Goal: Book appointment/travel/reservation: Book appointment/travel/reservation

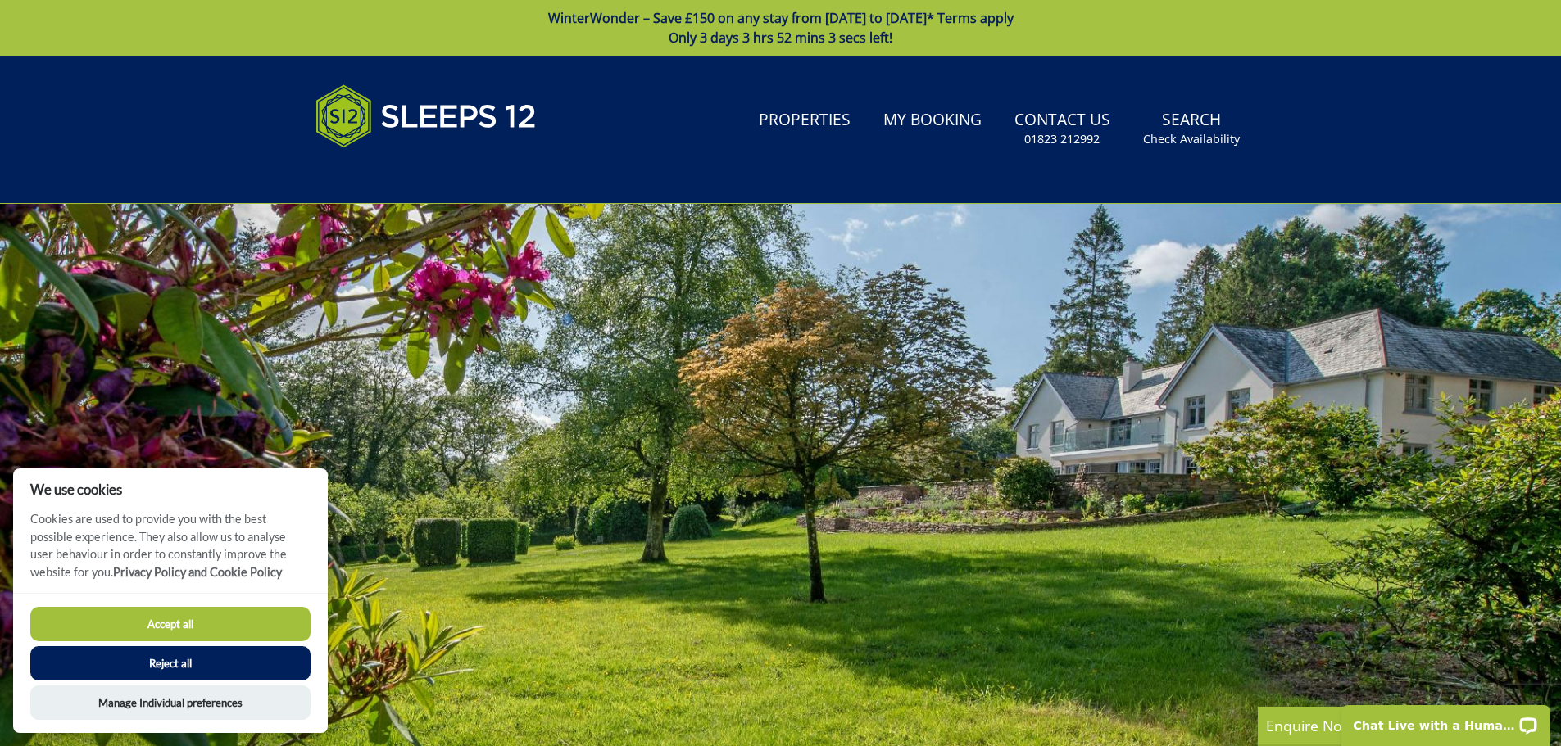
click at [176, 624] on button "Accept all" at bounding box center [170, 624] width 280 height 34
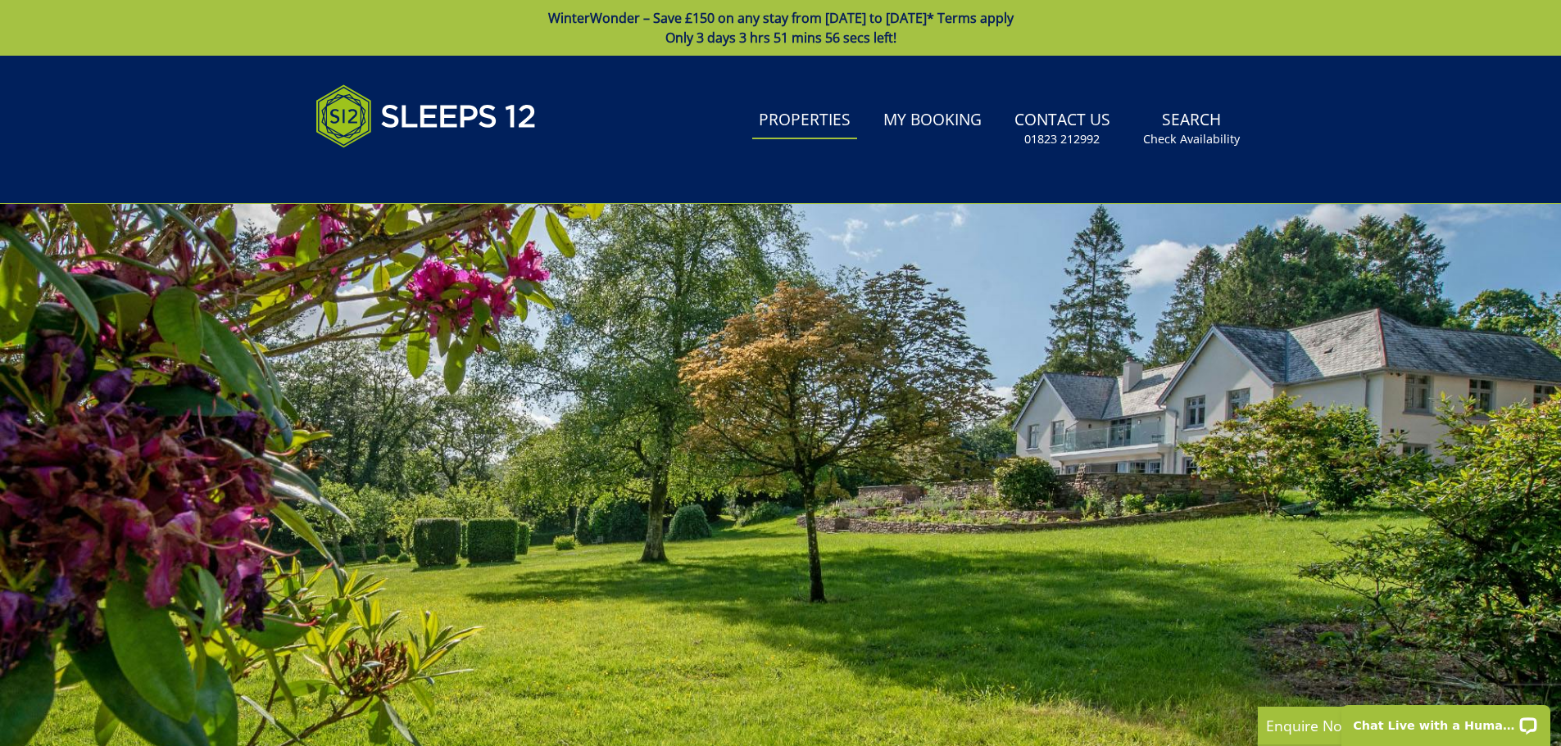
click at [807, 112] on link "Properties" at bounding box center [804, 120] width 105 height 37
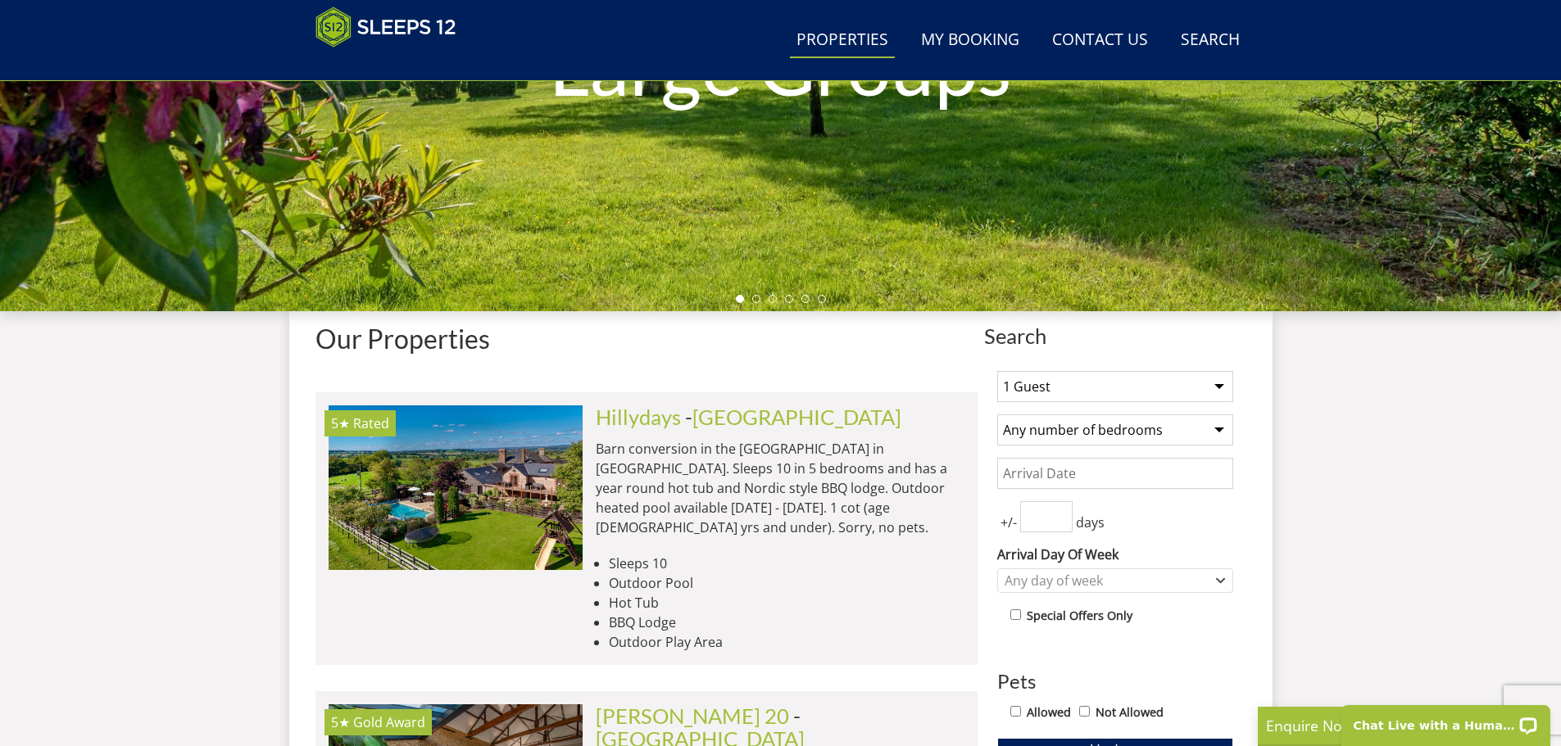
scroll to position [509, 0]
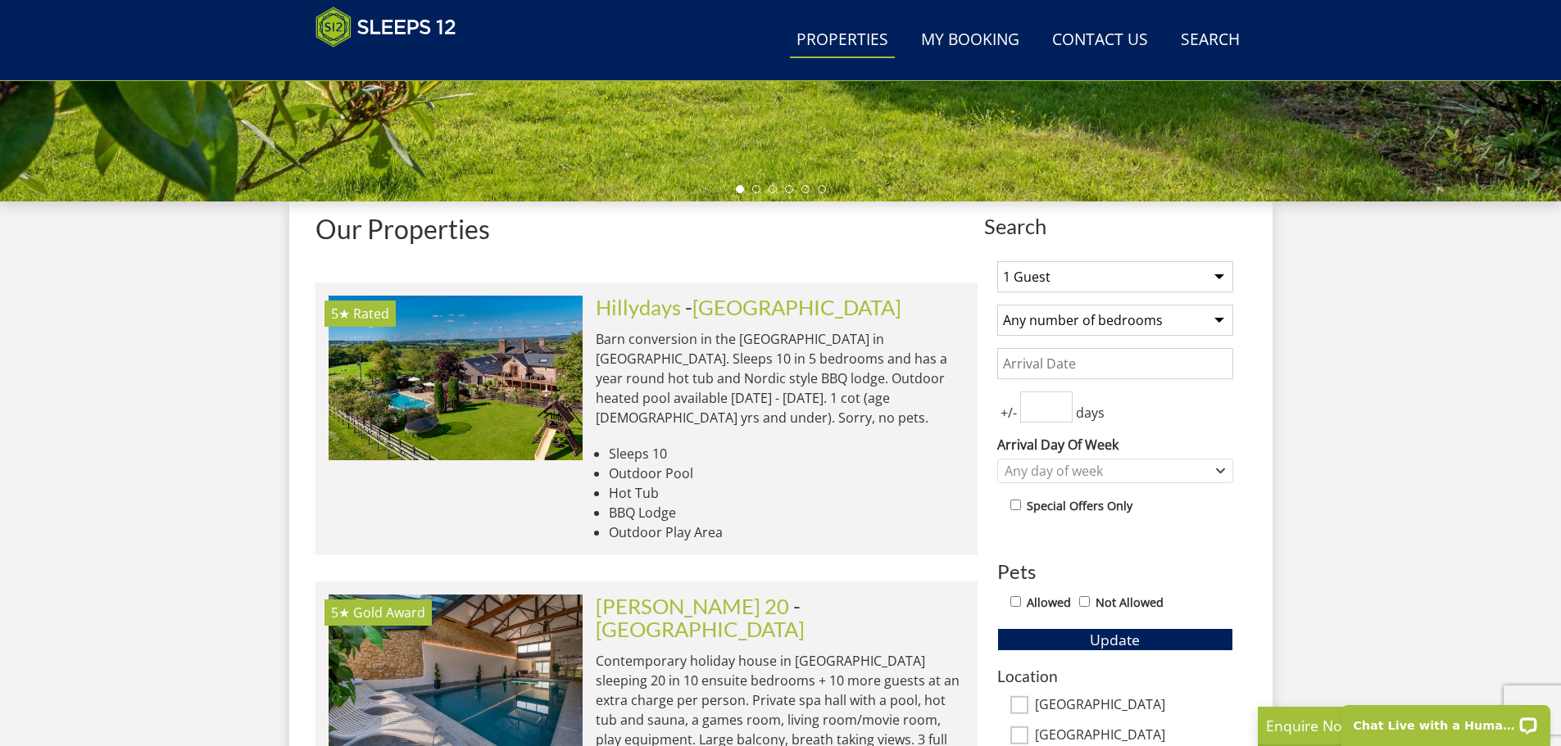
click at [1214, 275] on select "1 Guest 2 Guests 3 Guests 4 Guests 5 Guests 6 Guests 7 Guests 8 Guests 9 Guests…" at bounding box center [1115, 276] width 236 height 31
select select "6"
click at [997, 261] on select "1 Guest 2 Guests 3 Guests 4 Guests 5 Guests 6 Guests 7 Guests 8 Guests 9 Guests…" at bounding box center [1115, 276] width 236 height 31
click at [1215, 320] on select "Any number of bedrooms 1 Bedroom 2 Bedrooms 3 Bedrooms 4 Bedrooms 5 Bedrooms 6 …" at bounding box center [1115, 320] width 236 height 31
select select "3"
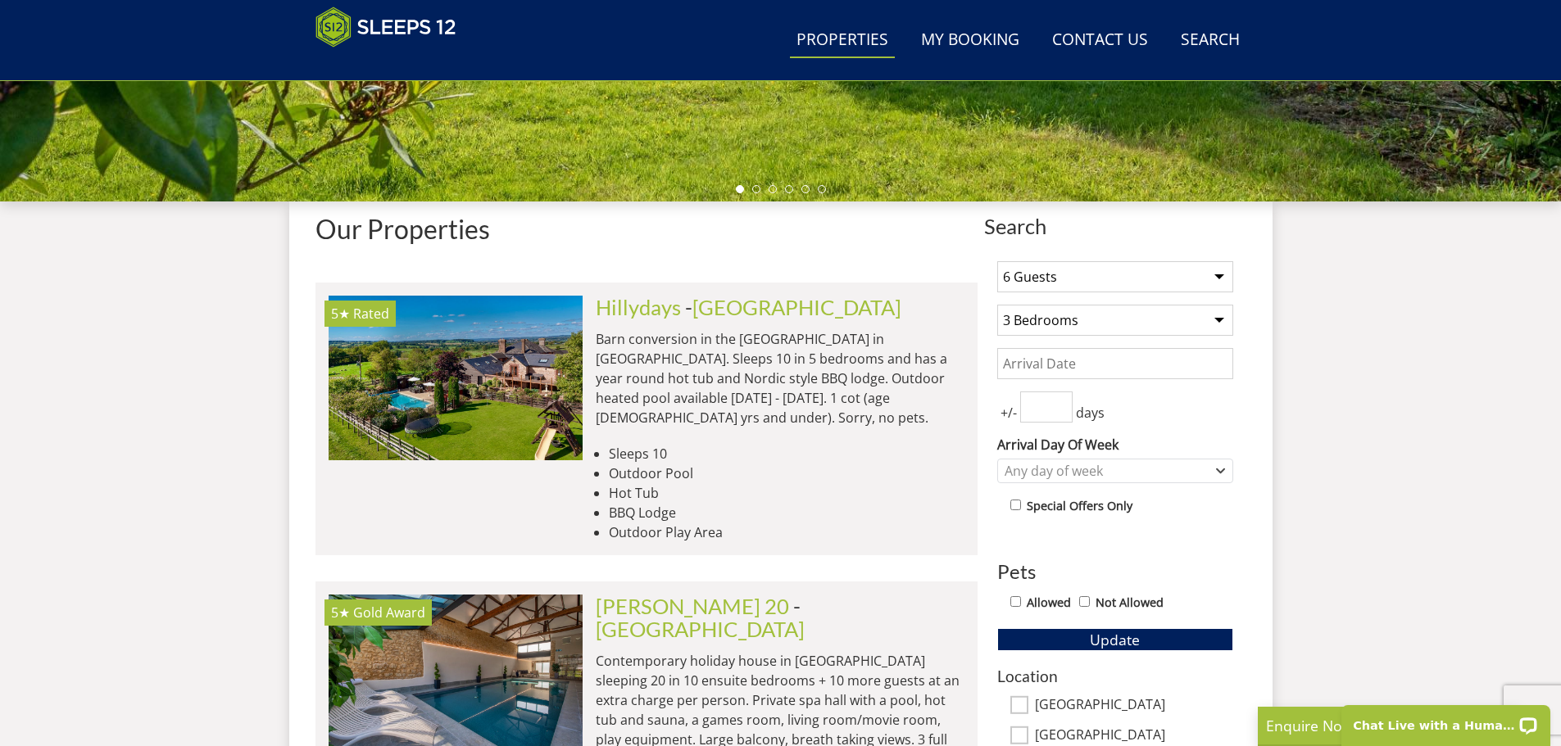
click at [997, 305] on select "Any number of bedrooms 1 Bedroom 2 Bedrooms 3 Bedrooms 4 Bedrooms 5 Bedrooms 6 …" at bounding box center [1115, 320] width 236 height 31
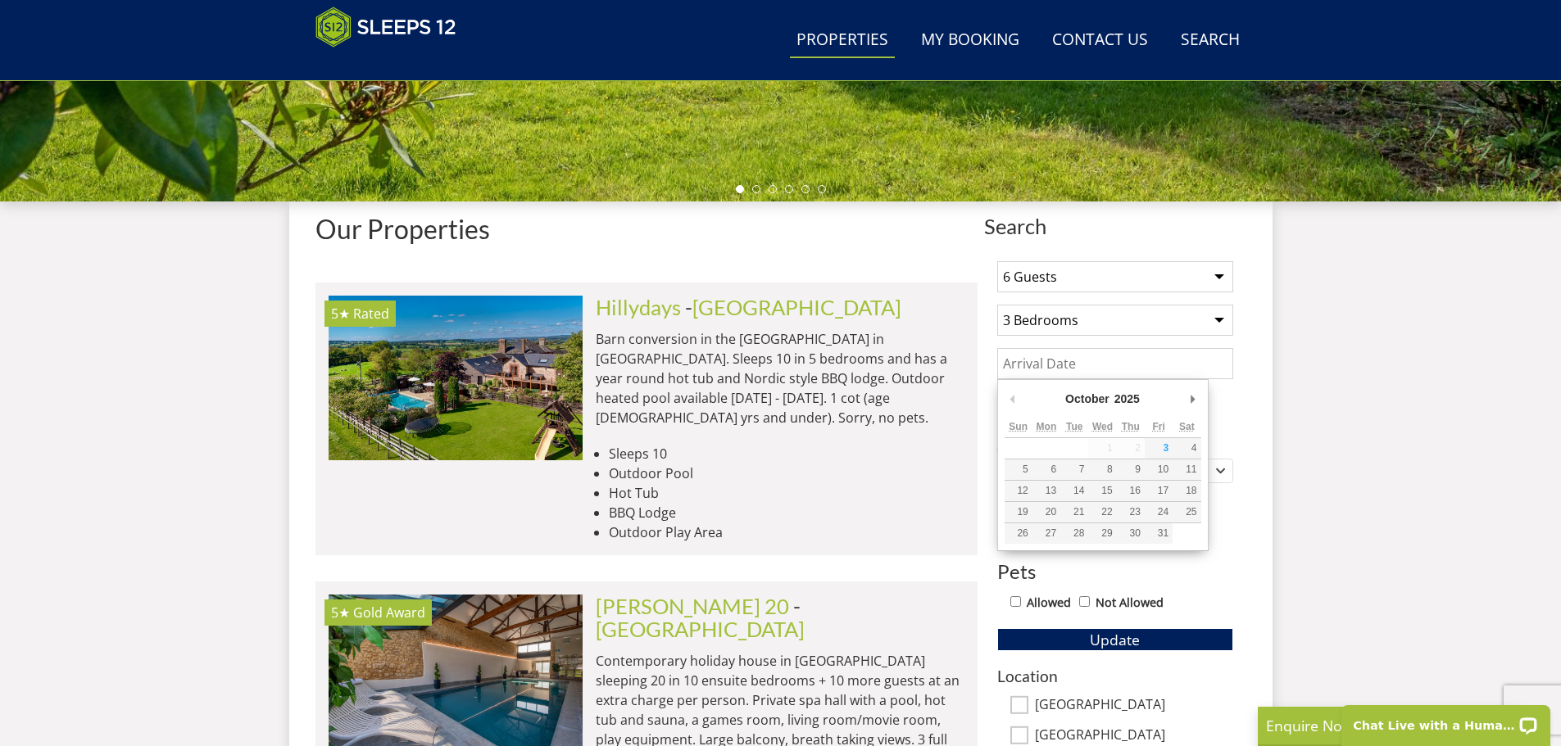
click at [1110, 368] on input "Date" at bounding box center [1115, 363] width 236 height 31
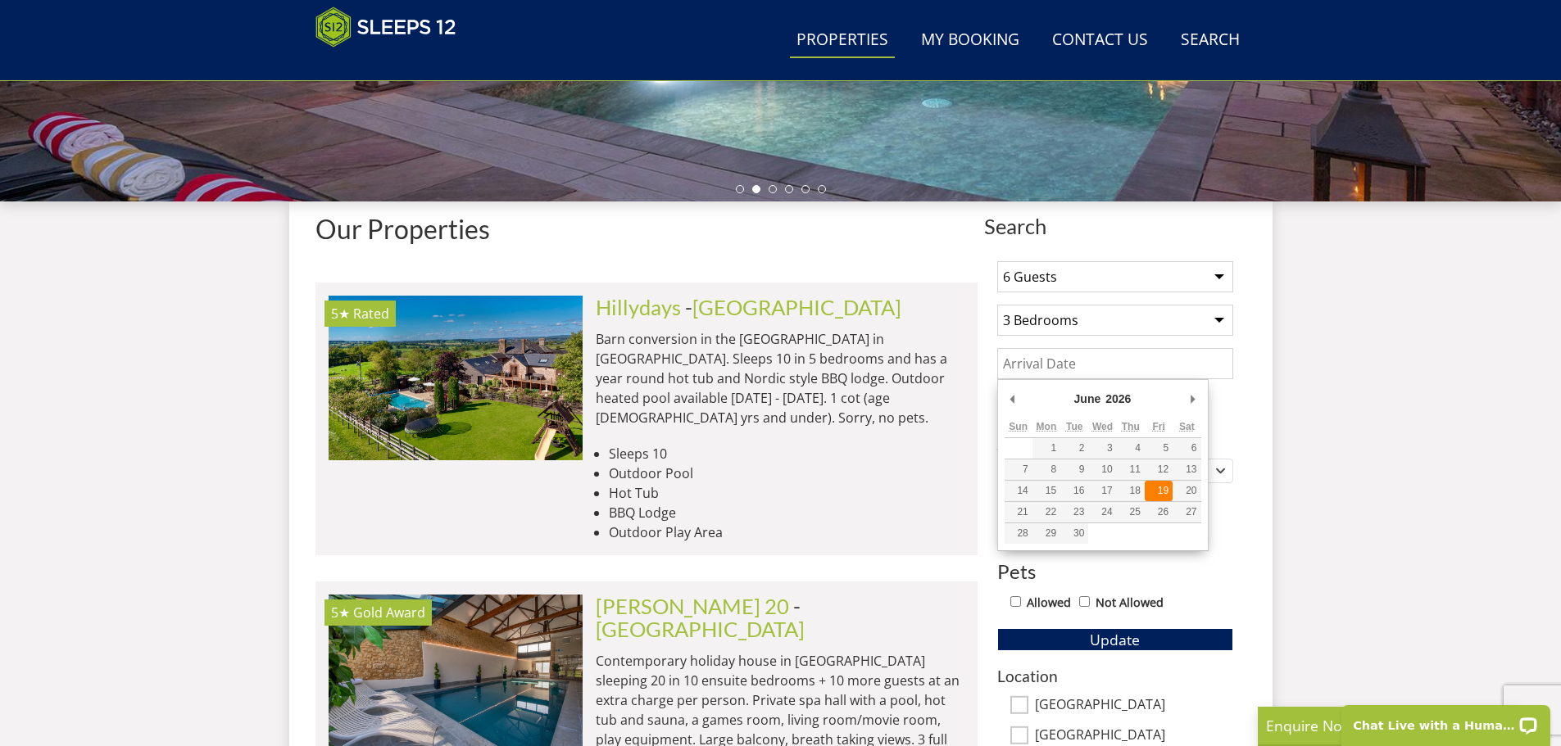
type input "[DATE]"
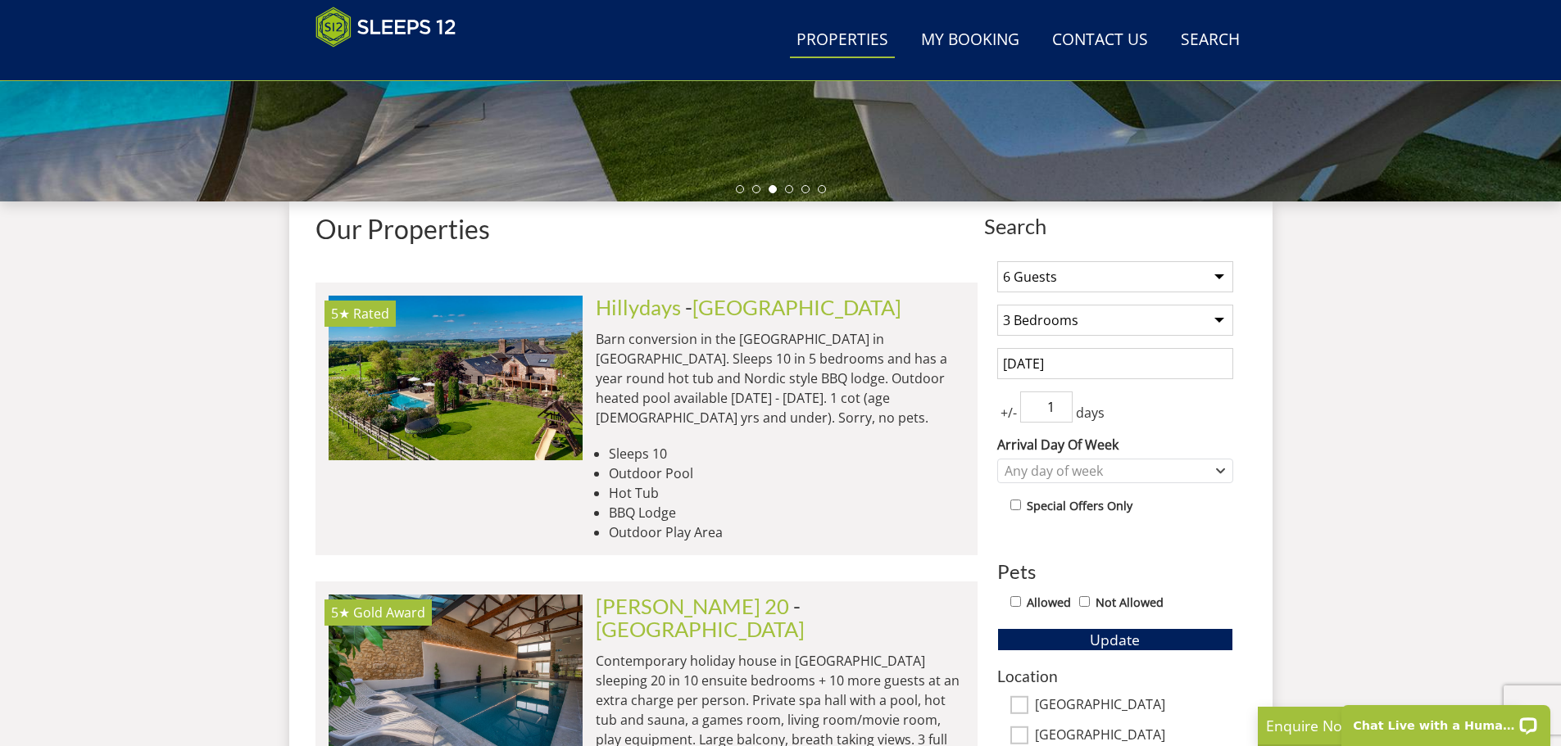
click at [1060, 401] on input "1" at bounding box center [1046, 407] width 52 height 31
click at [1060, 401] on input "2" at bounding box center [1046, 407] width 52 height 31
type input "3"
click at [1060, 401] on input "3" at bounding box center [1046, 407] width 52 height 31
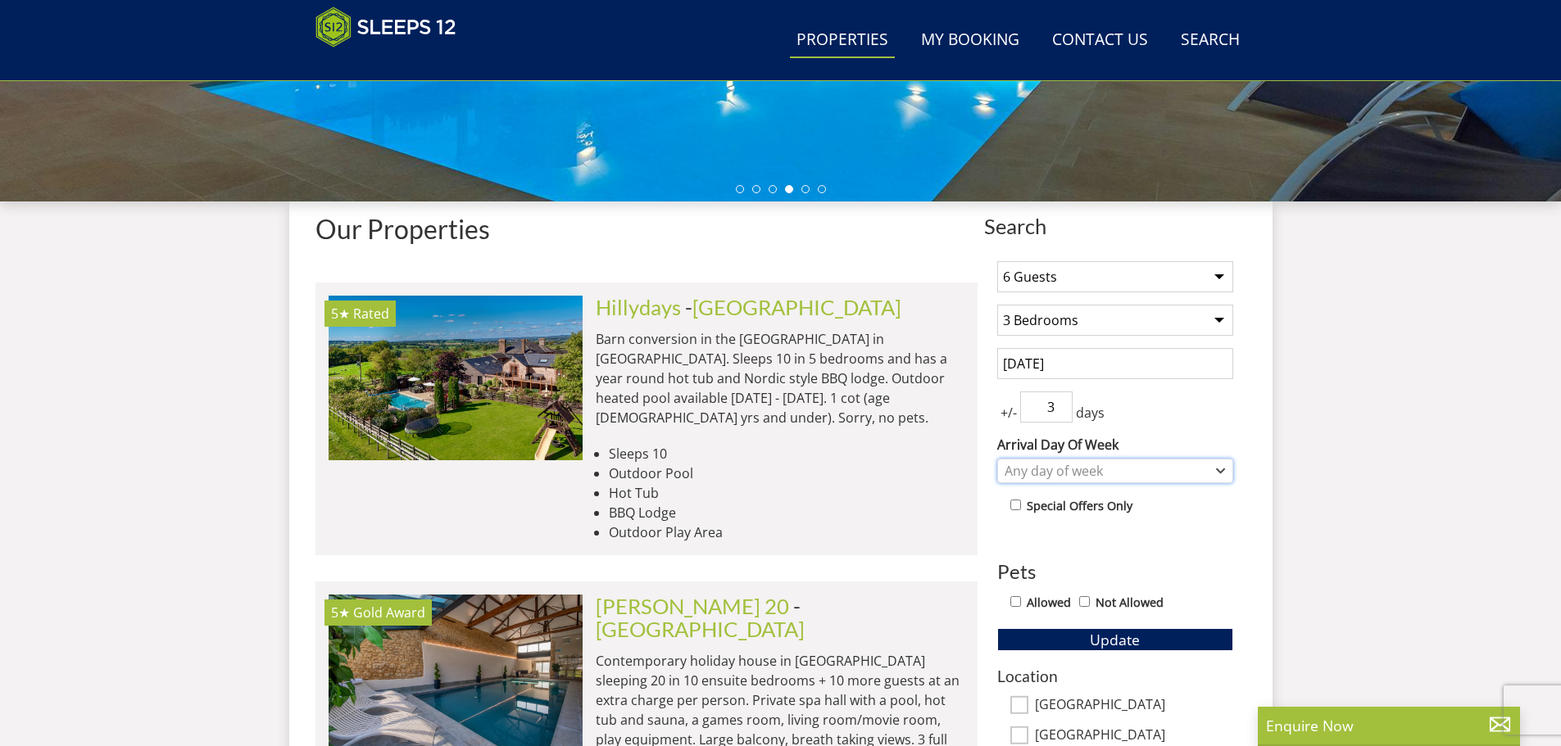
click at [1034, 470] on div "Any day of week" at bounding box center [1107, 471] width 212 height 18
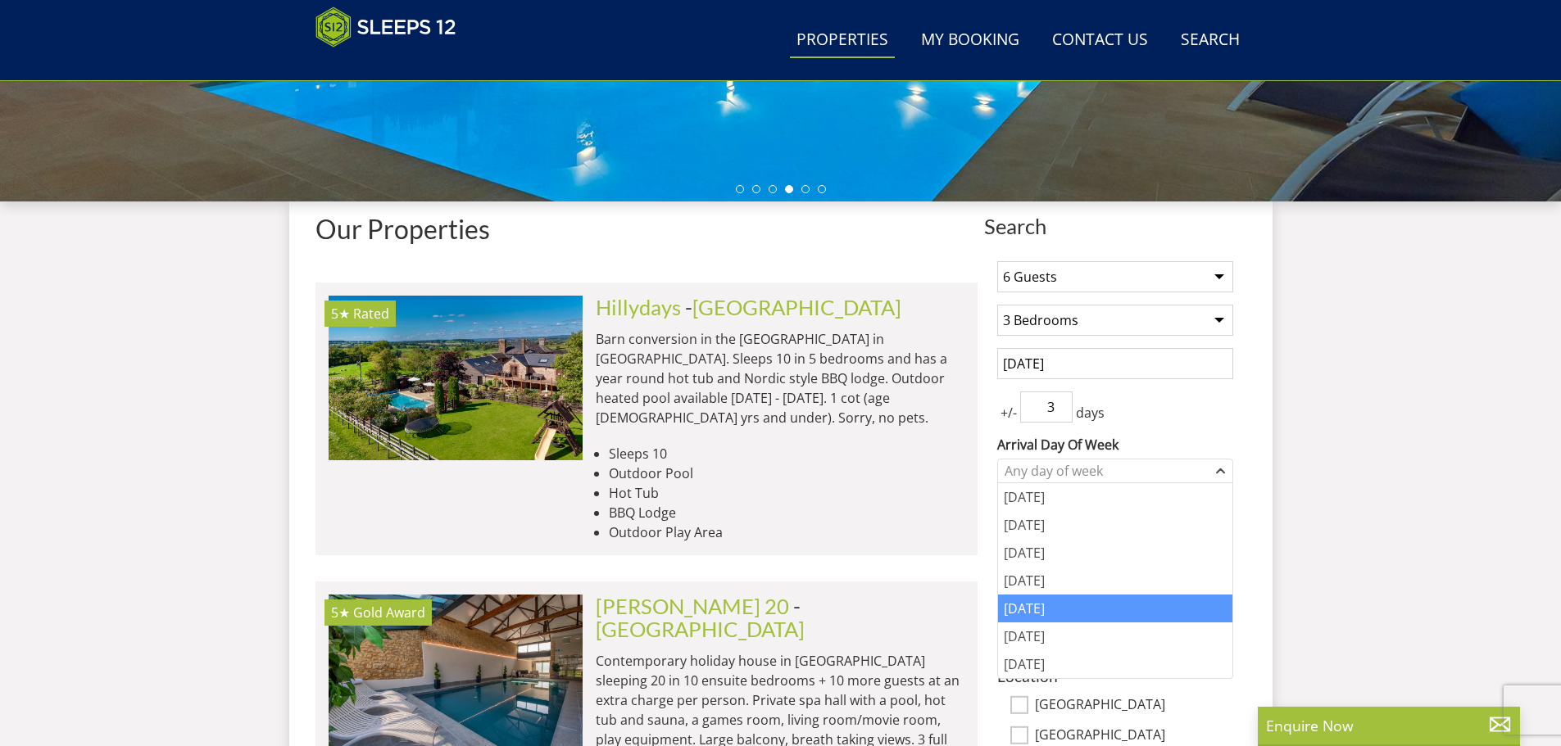
click at [1031, 606] on div "[DATE]" at bounding box center [1115, 609] width 234 height 28
click at [1175, 420] on div "+/- 3 days" at bounding box center [1115, 407] width 236 height 31
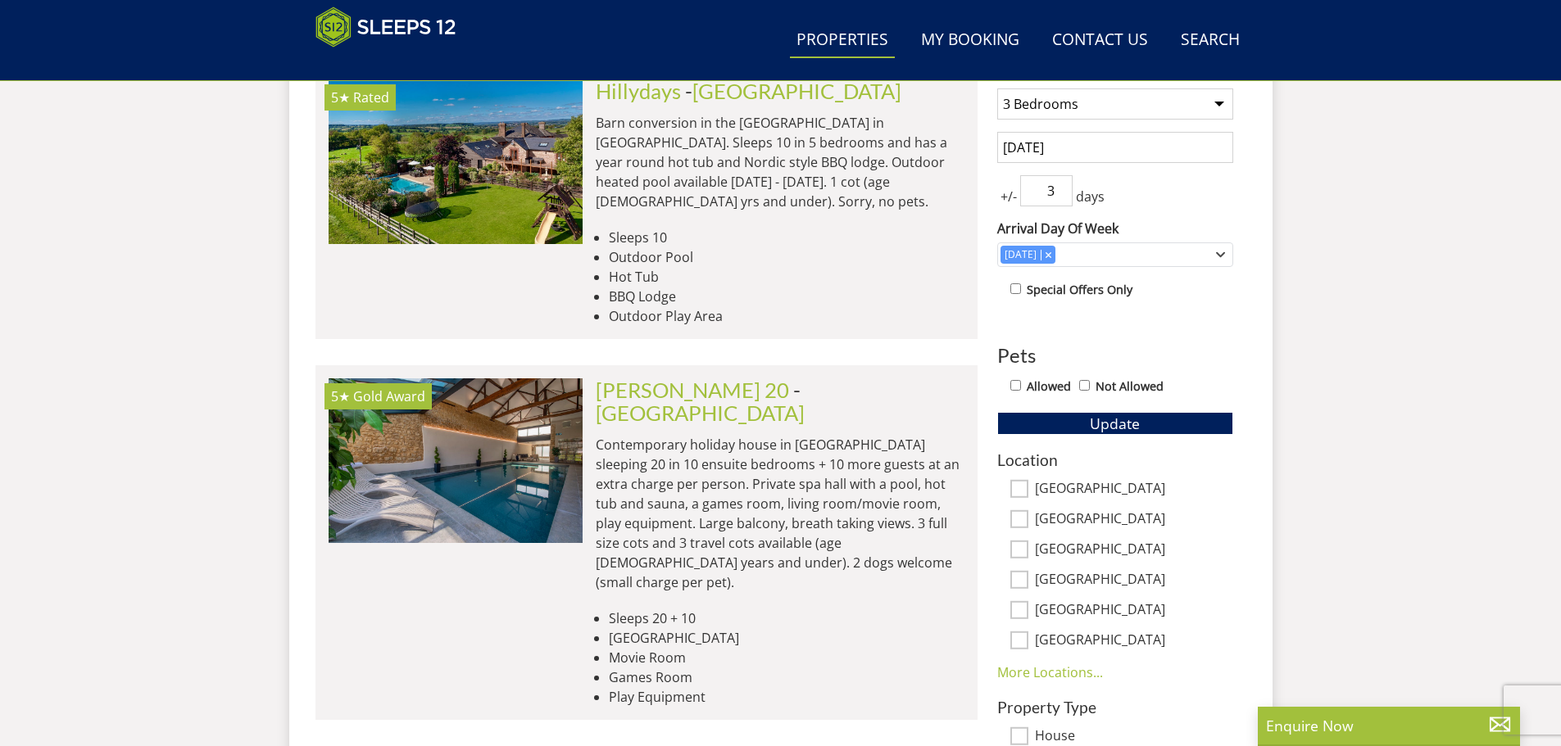
scroll to position [755, 0]
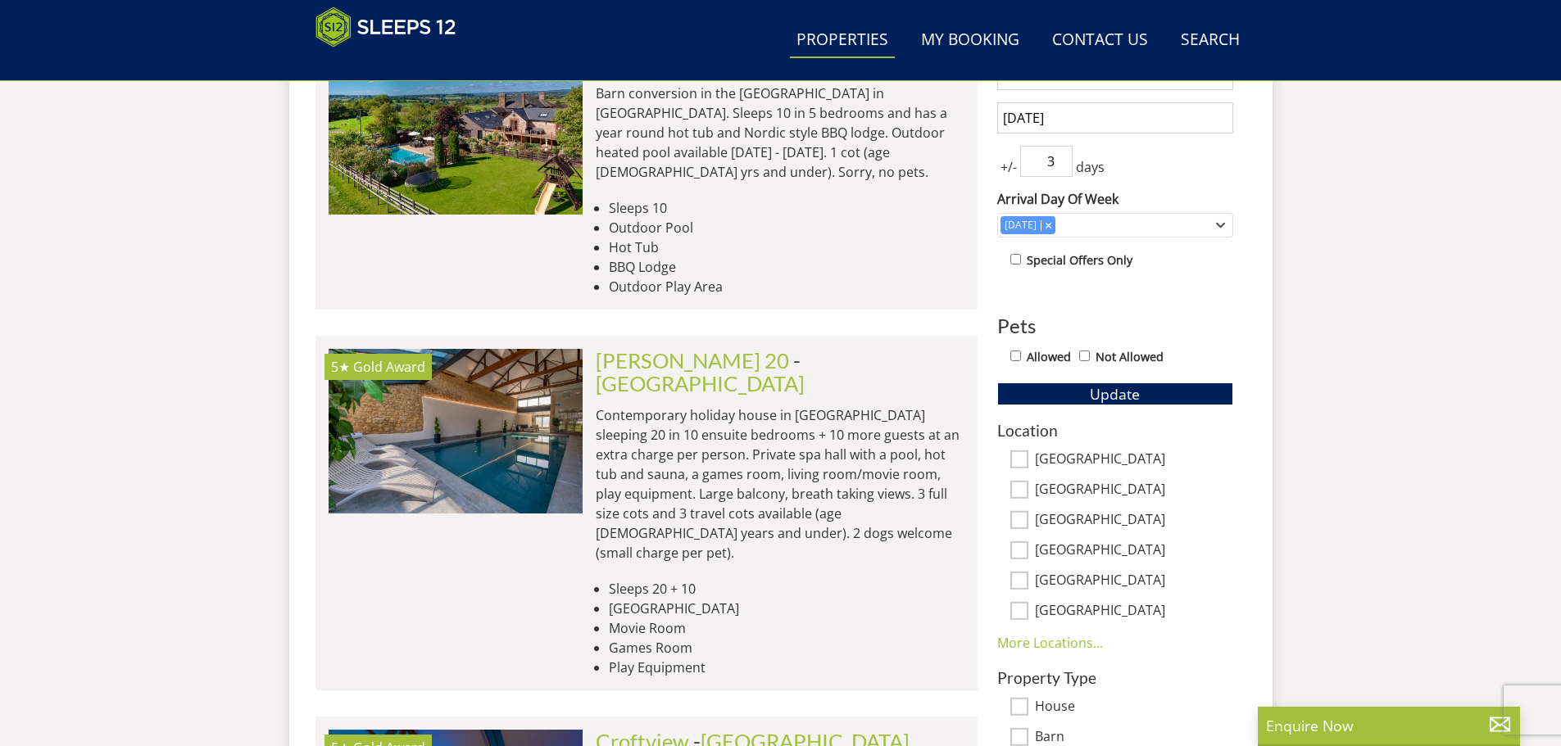
drag, startPoint x: 1019, startPoint y: 520, endPoint x: 1021, endPoint y: 510, distance: 10.1
click at [1019, 519] on input "[GEOGRAPHIC_DATA]" at bounding box center [1019, 520] width 18 height 18
checkbox input "true"
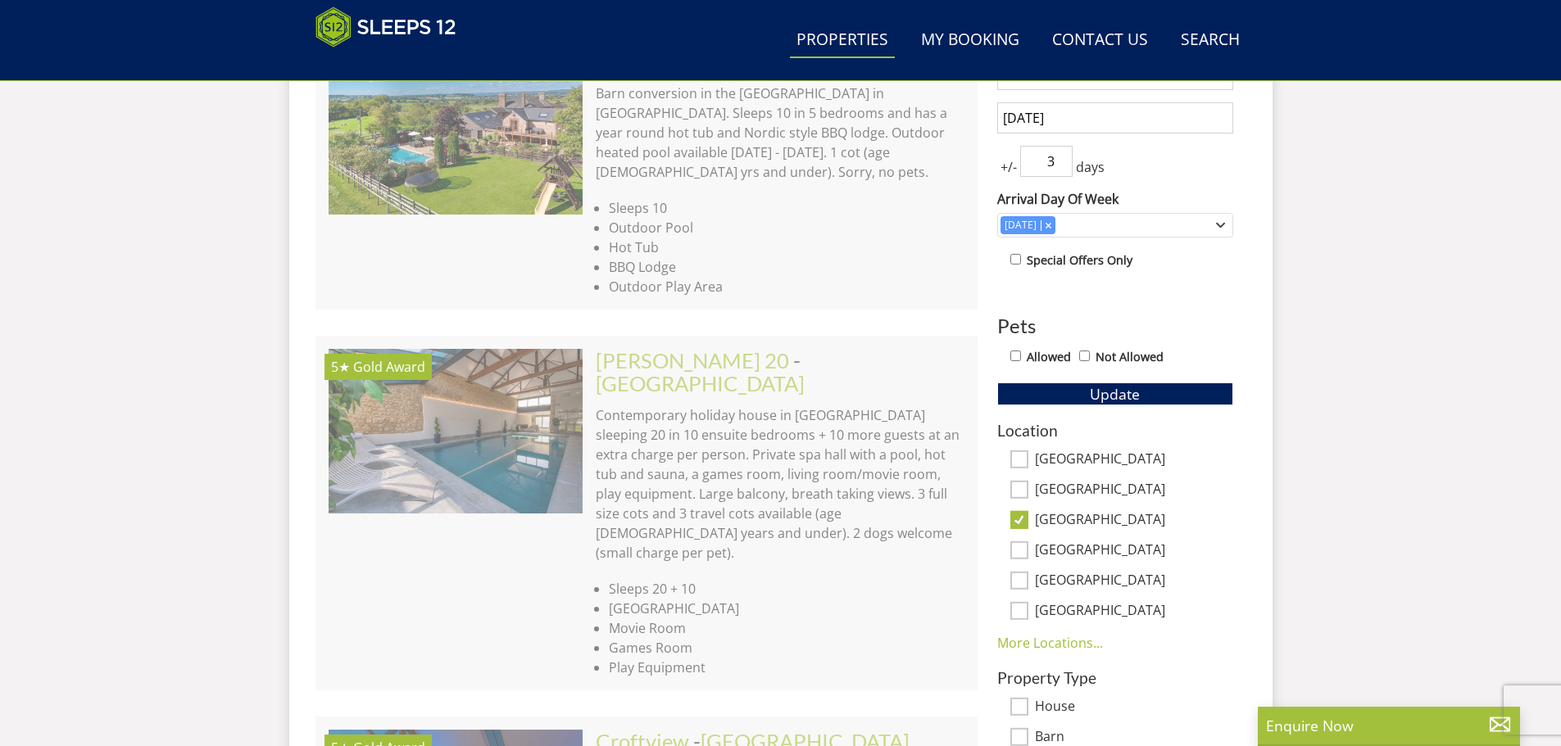
click at [1021, 484] on input "[GEOGRAPHIC_DATA]" at bounding box center [1019, 490] width 18 height 18
checkbox input "true"
click at [1023, 456] on input "[GEOGRAPHIC_DATA]" at bounding box center [1019, 460] width 18 height 18
checkbox input "true"
click at [1051, 645] on link "More Locations..." at bounding box center [1050, 643] width 106 height 18
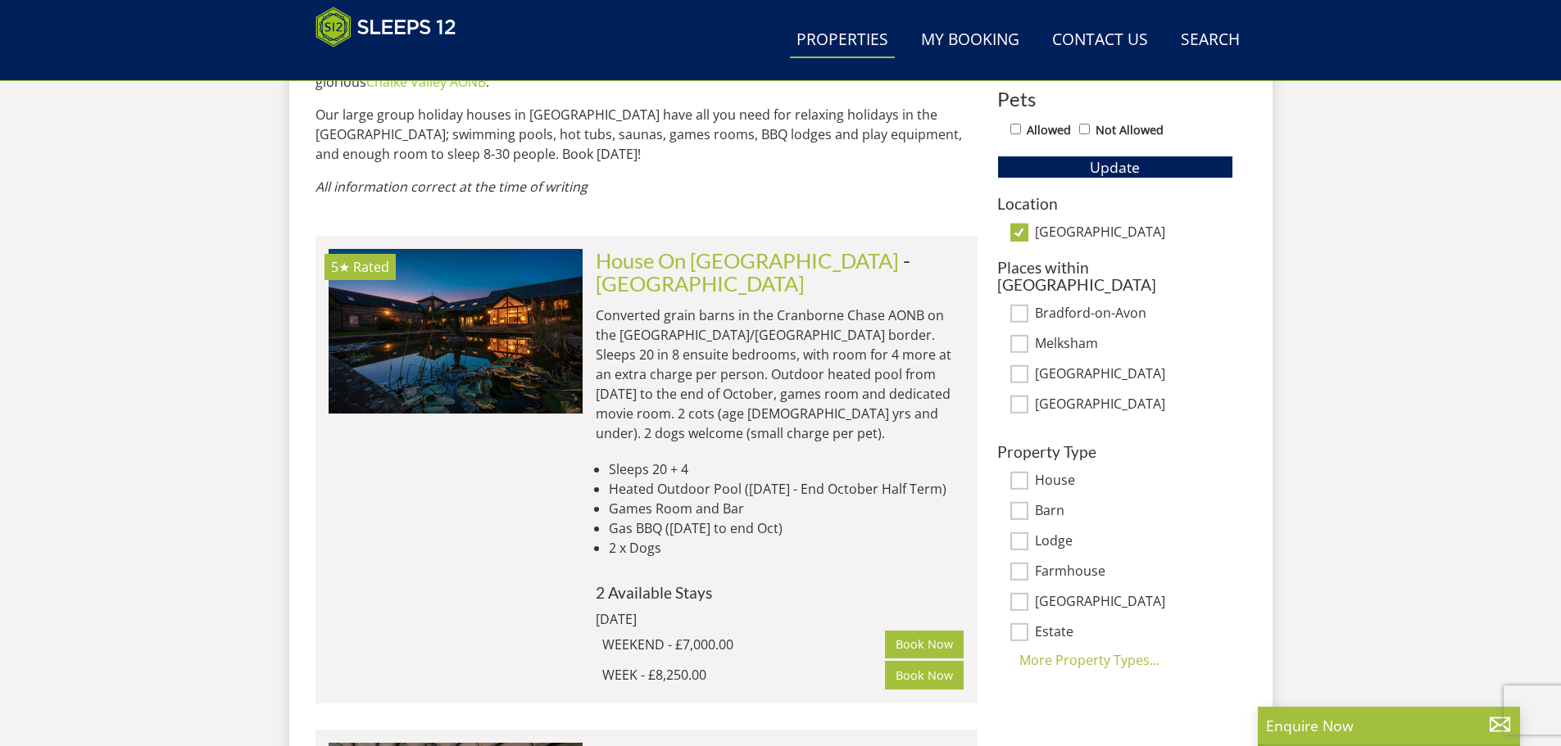
scroll to position [1164, 0]
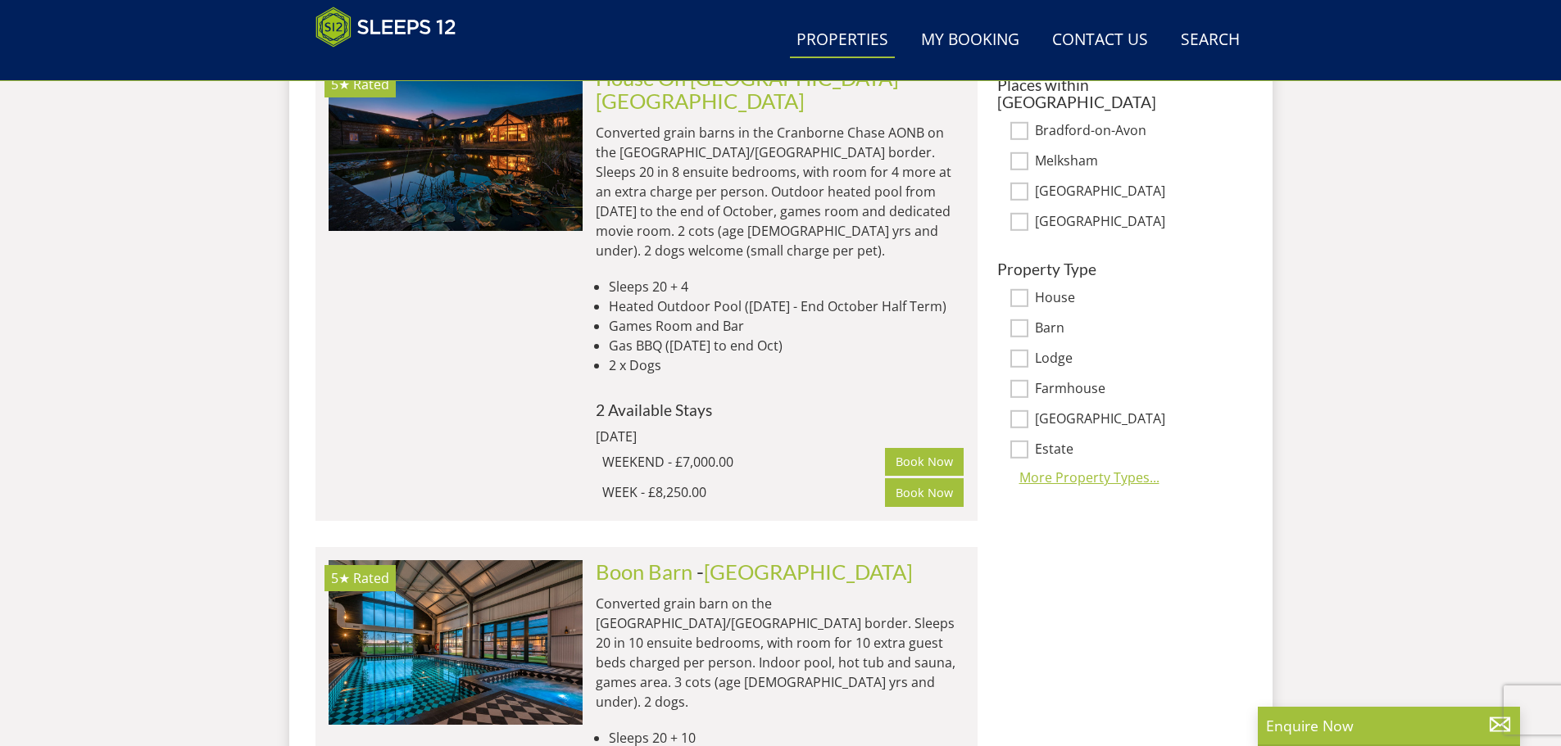
click at [1088, 468] on div "More Property Types..." at bounding box center [1115, 478] width 236 height 20
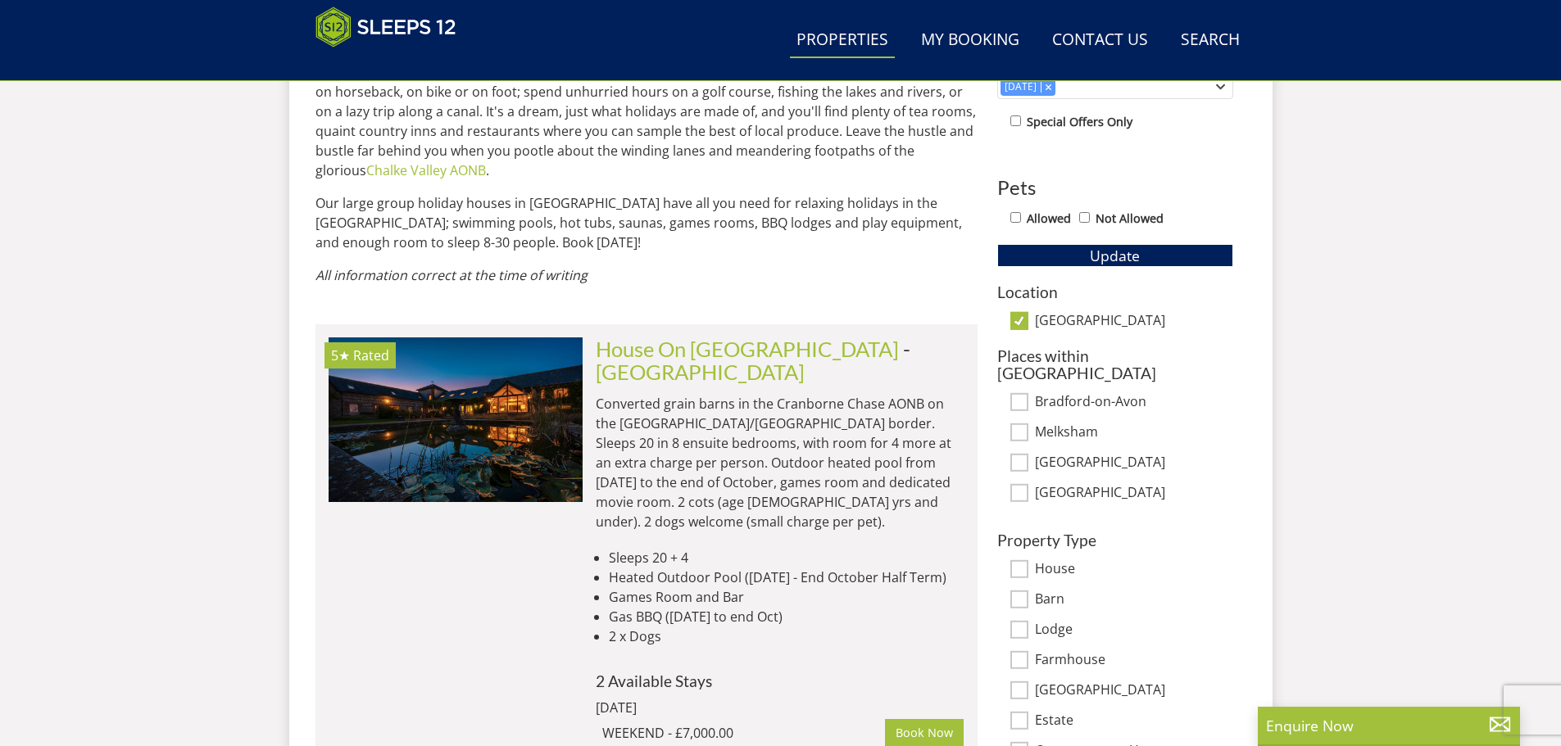
scroll to position [837, 0]
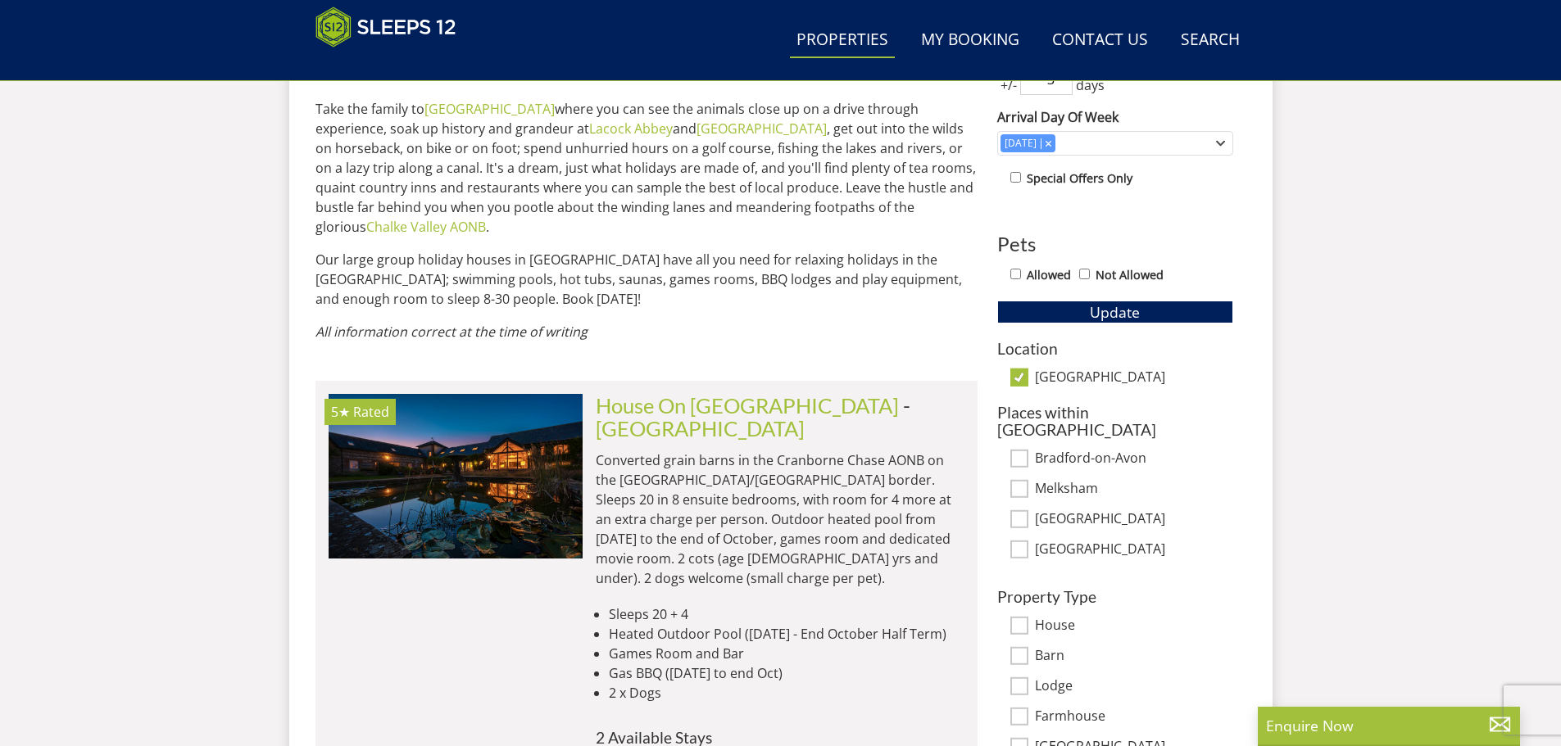
click at [1018, 375] on input "[GEOGRAPHIC_DATA]" at bounding box center [1019, 378] width 18 height 18
checkbox input "false"
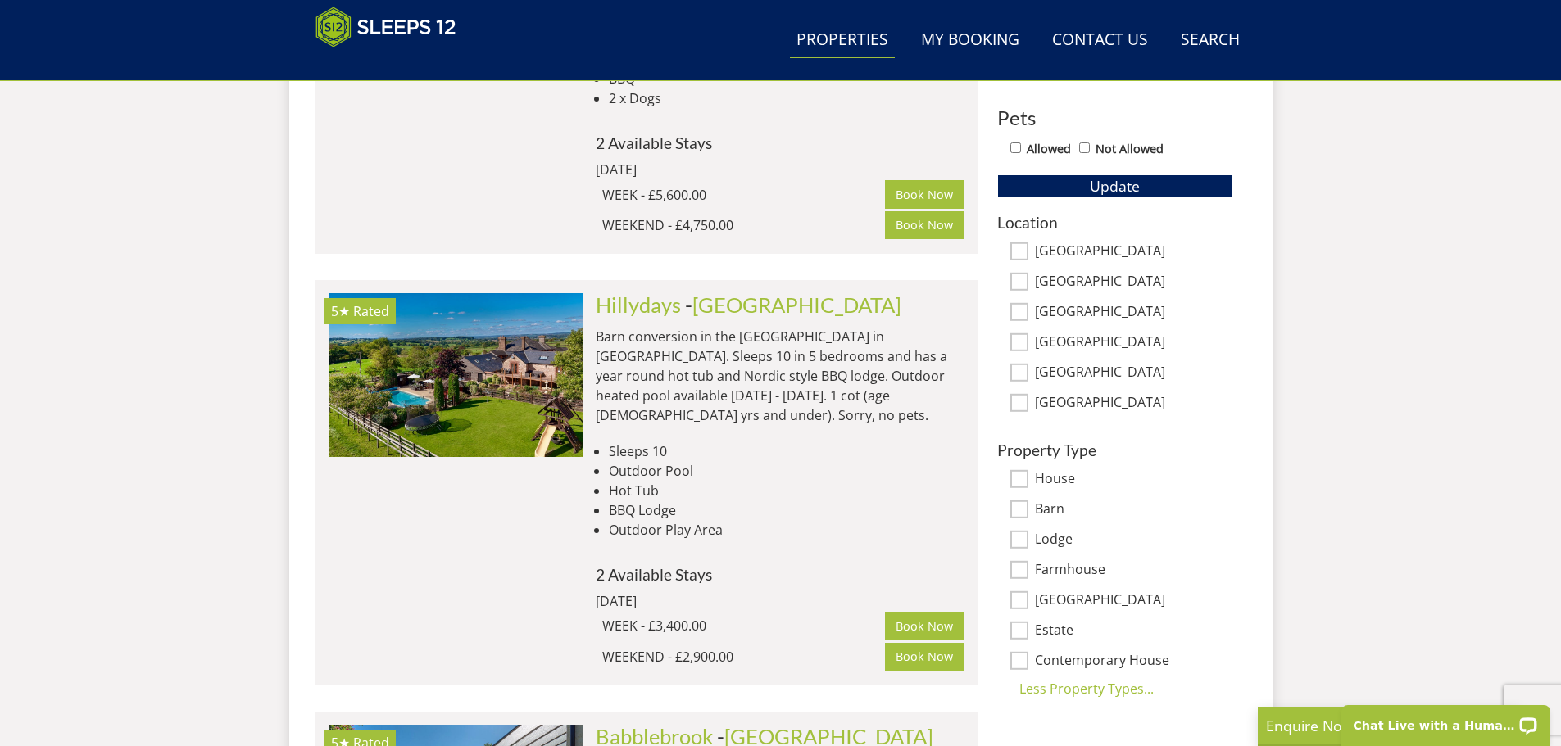
scroll to position [1001, 0]
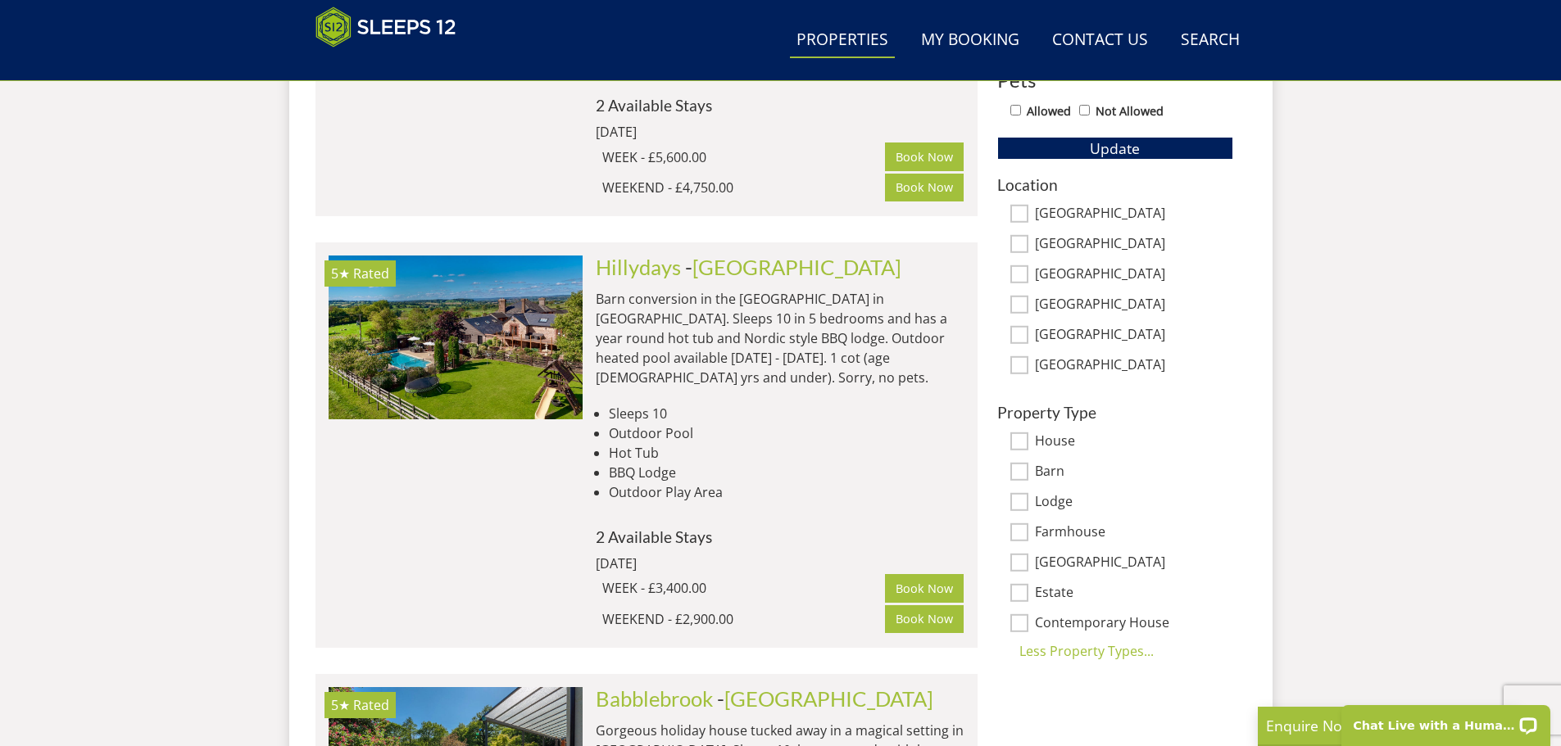
click at [1023, 211] on input "[GEOGRAPHIC_DATA]" at bounding box center [1019, 214] width 18 height 18
checkbox input "true"
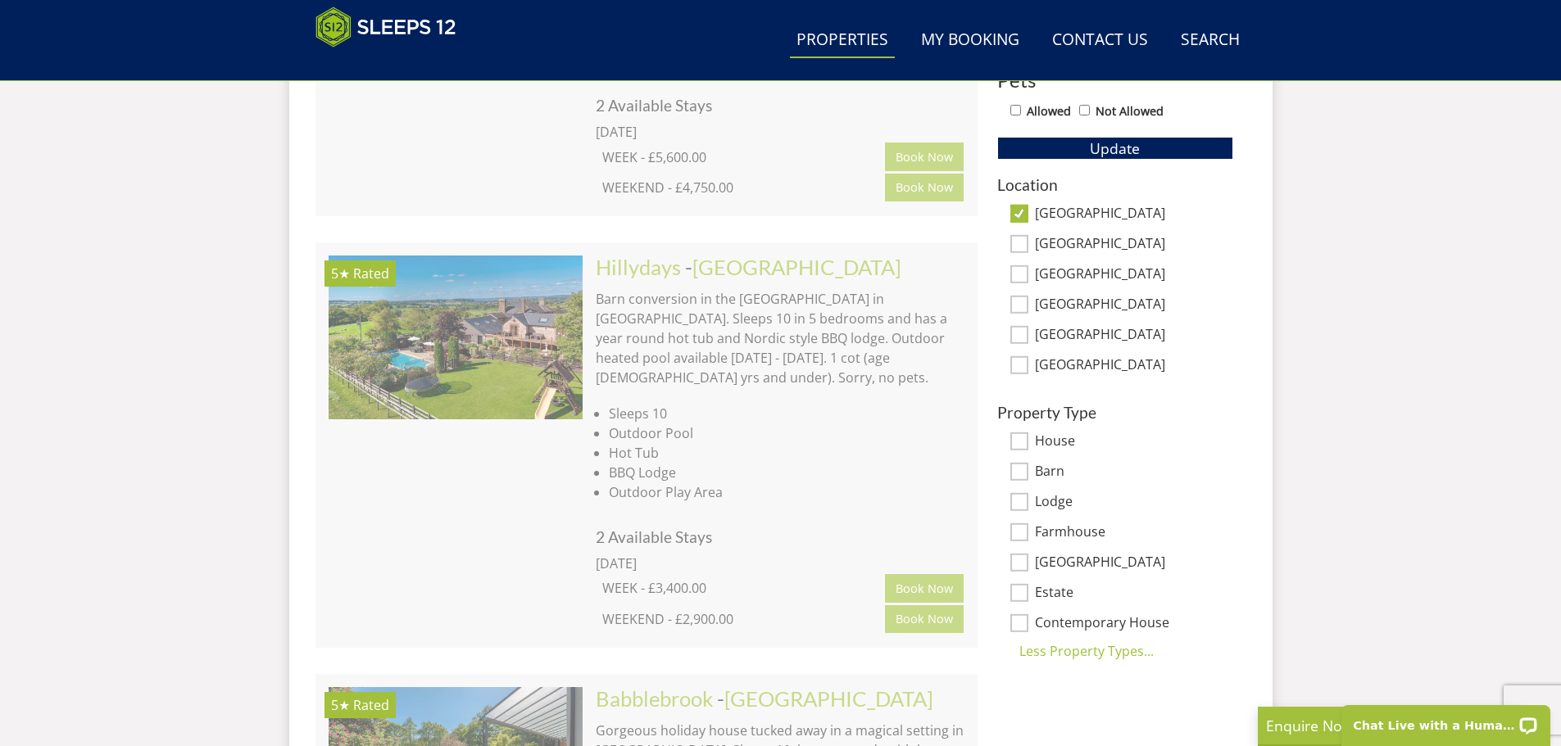
click at [1019, 245] on input "[GEOGRAPHIC_DATA]" at bounding box center [1019, 244] width 18 height 18
checkbox input "true"
click at [1019, 271] on input "[GEOGRAPHIC_DATA]" at bounding box center [1019, 274] width 18 height 18
checkbox input "true"
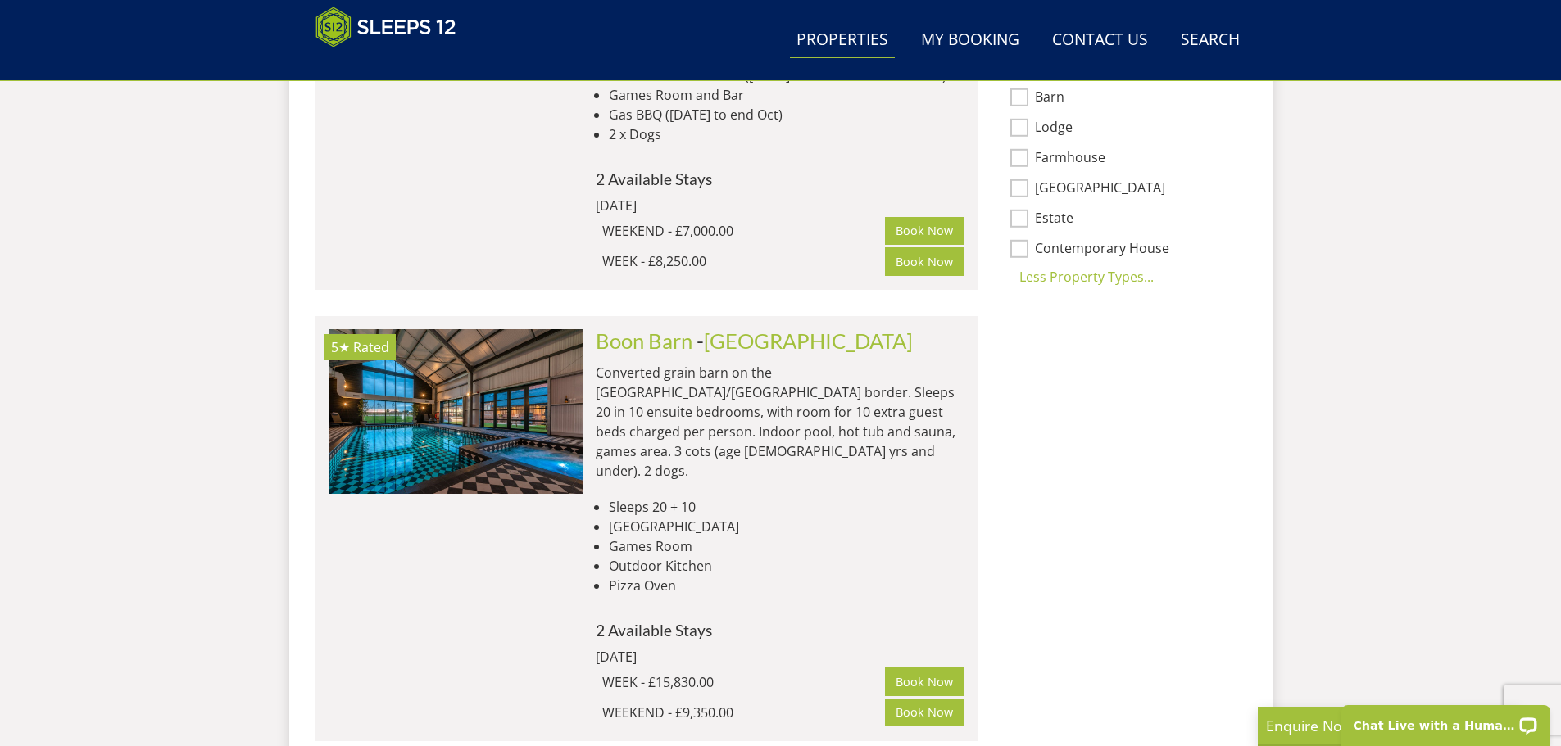
scroll to position [1410, 0]
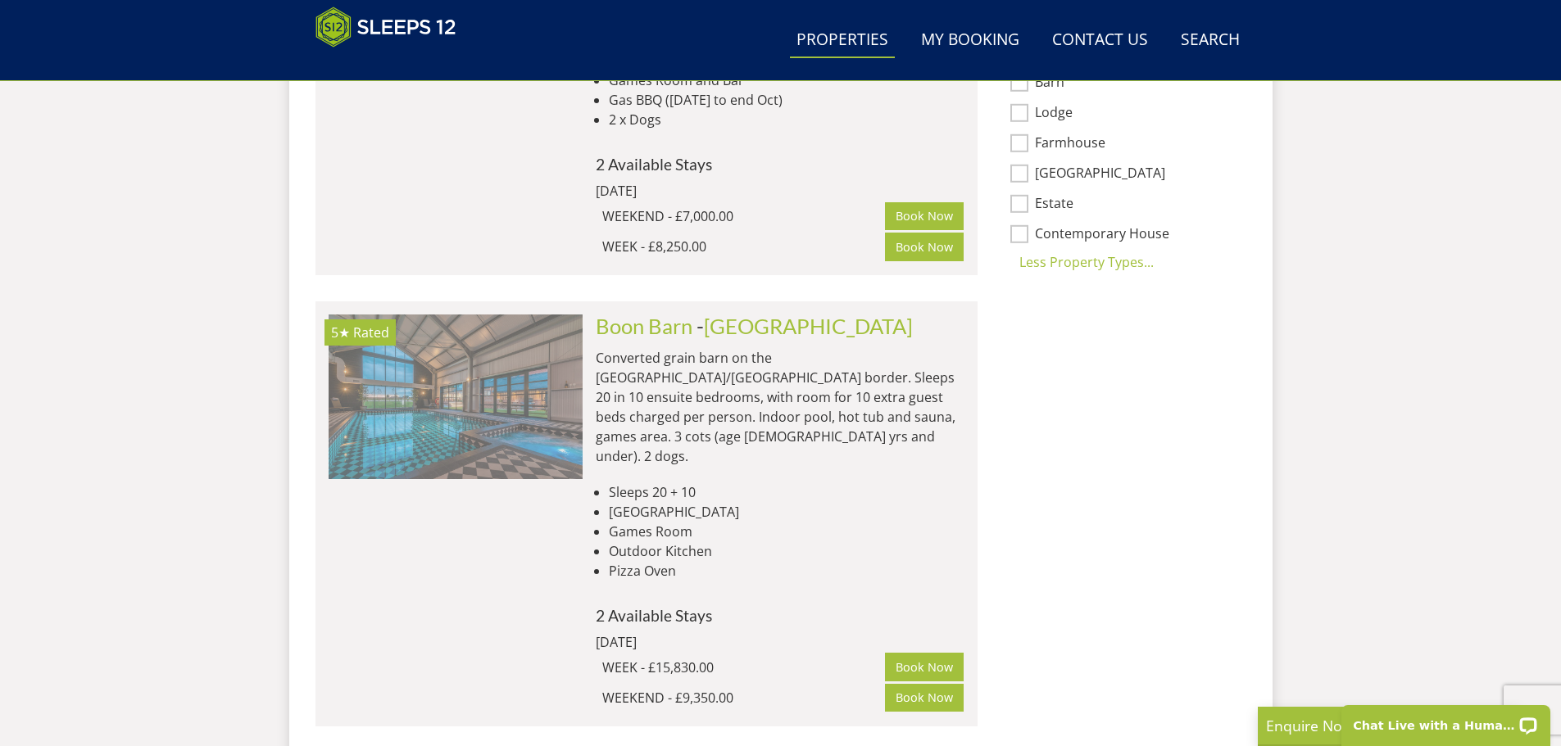
click at [466, 315] on img at bounding box center [456, 397] width 254 height 164
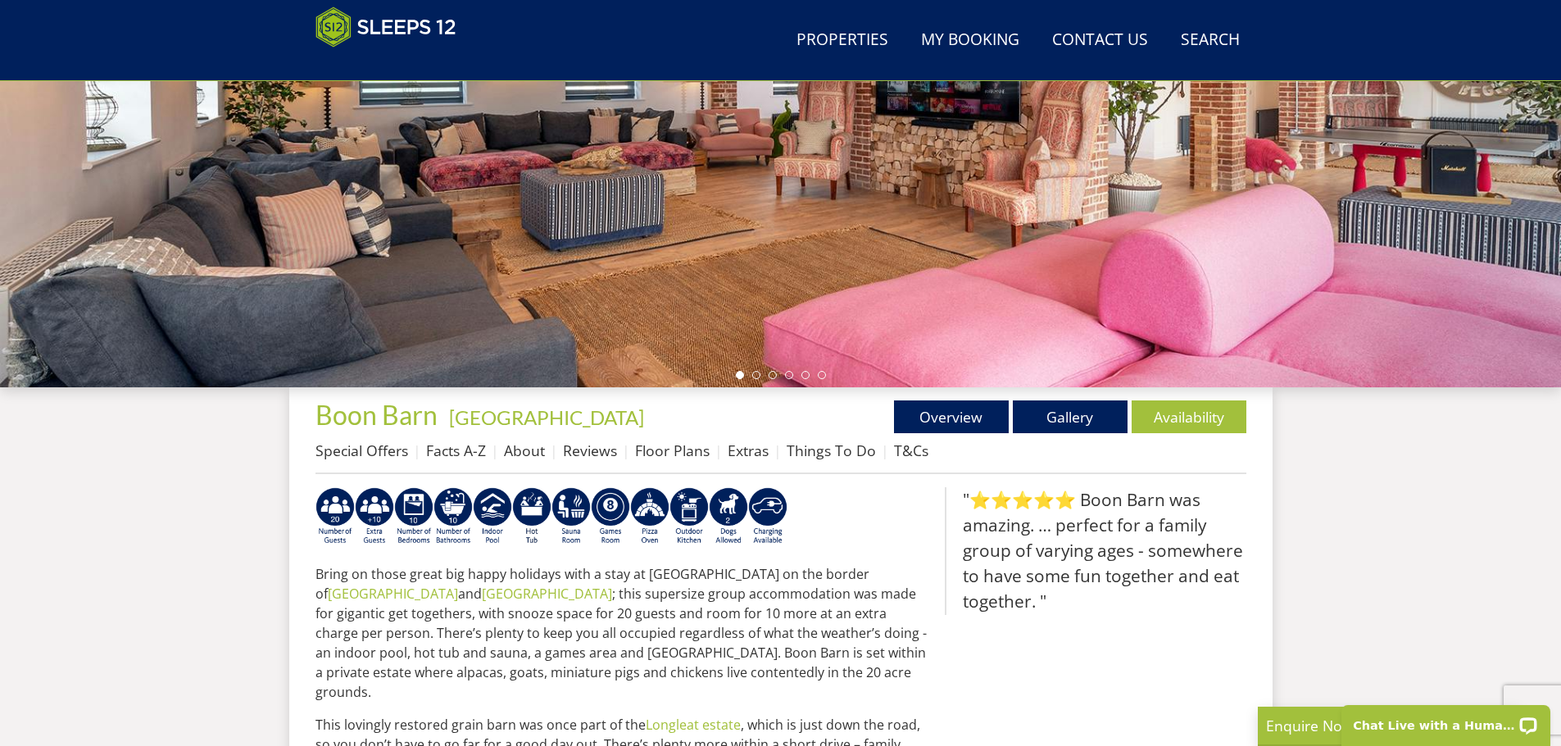
scroll to position [343, 0]
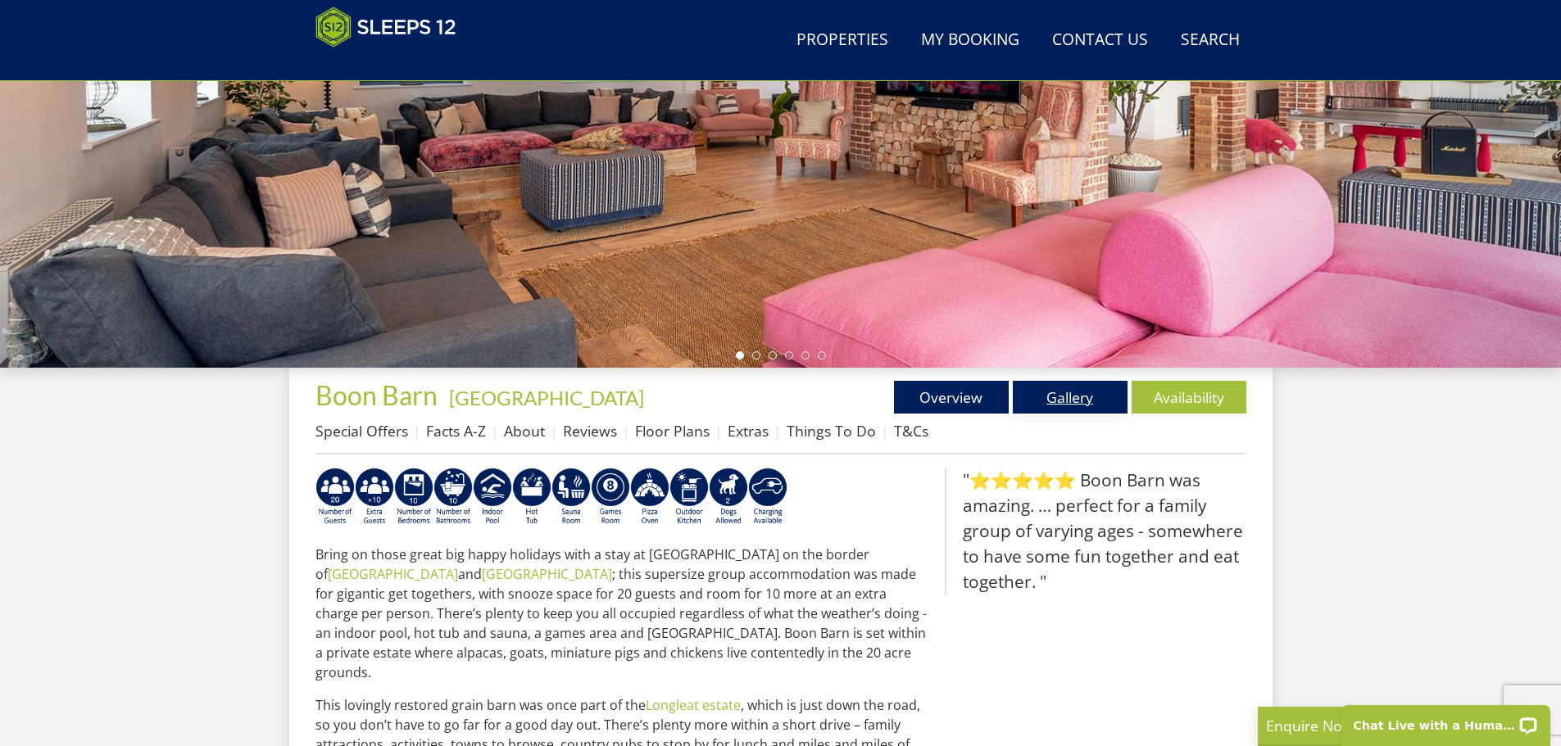
click at [1073, 391] on link "Gallery" at bounding box center [1070, 397] width 115 height 33
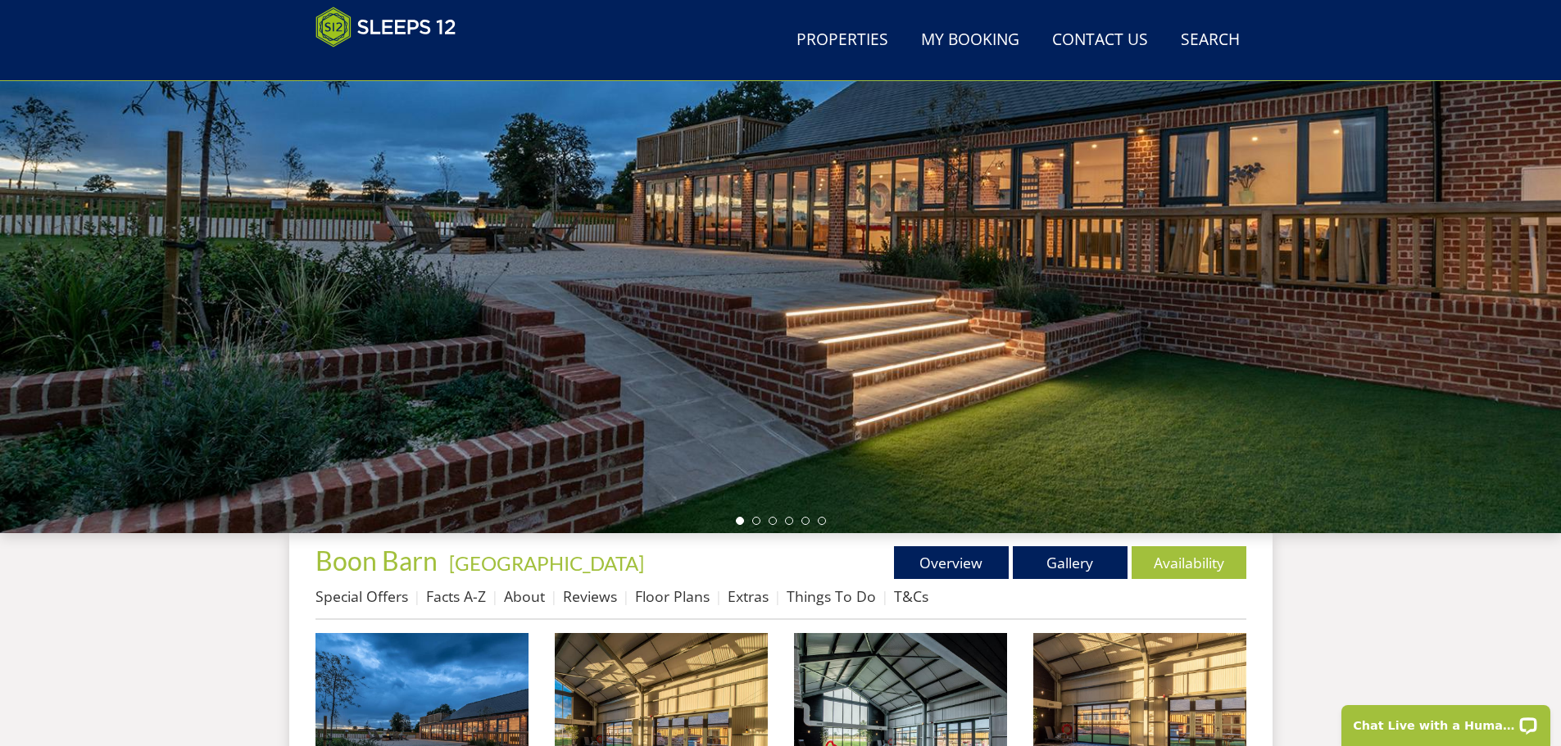
scroll to position [363, 0]
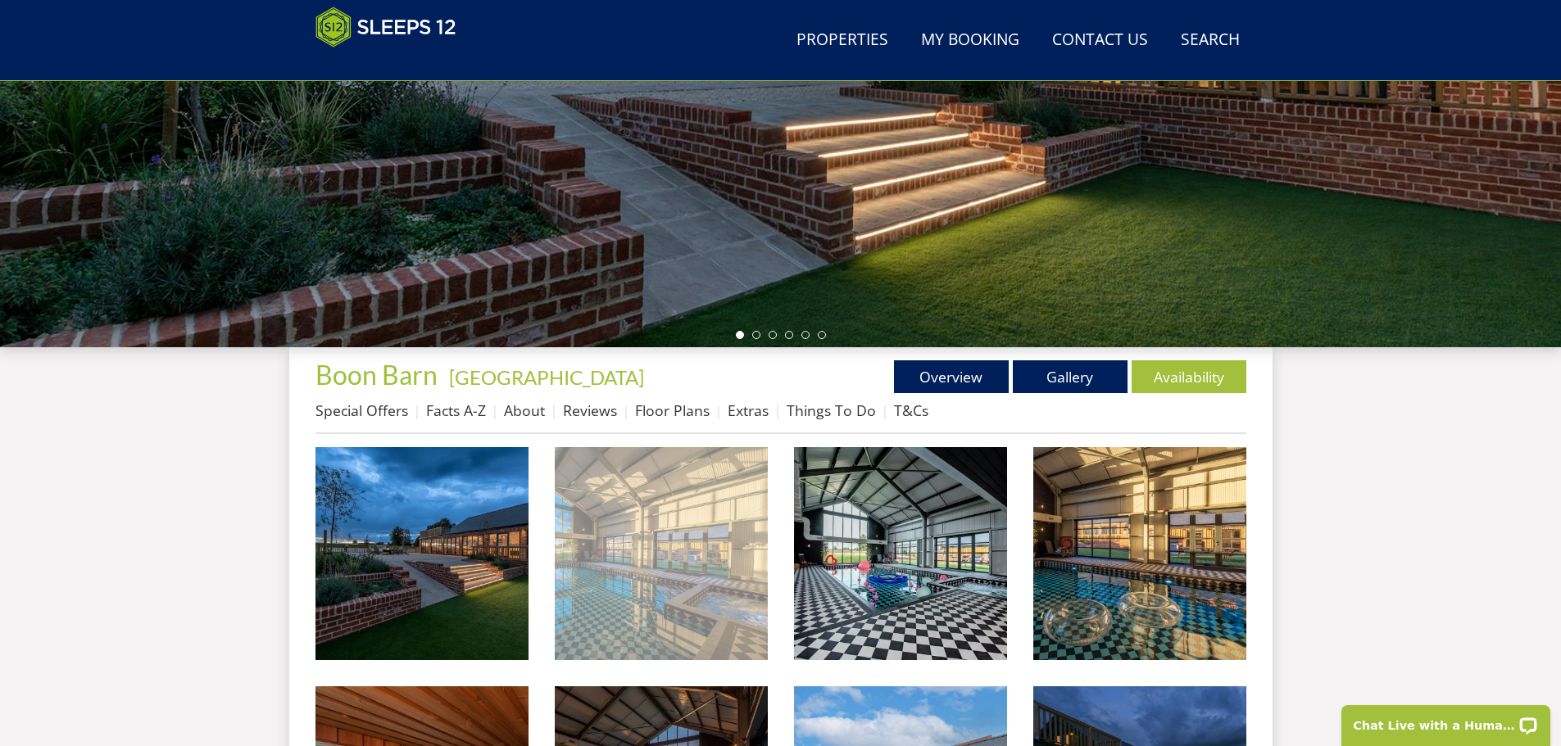
click at [582, 541] on img at bounding box center [661, 553] width 213 height 213
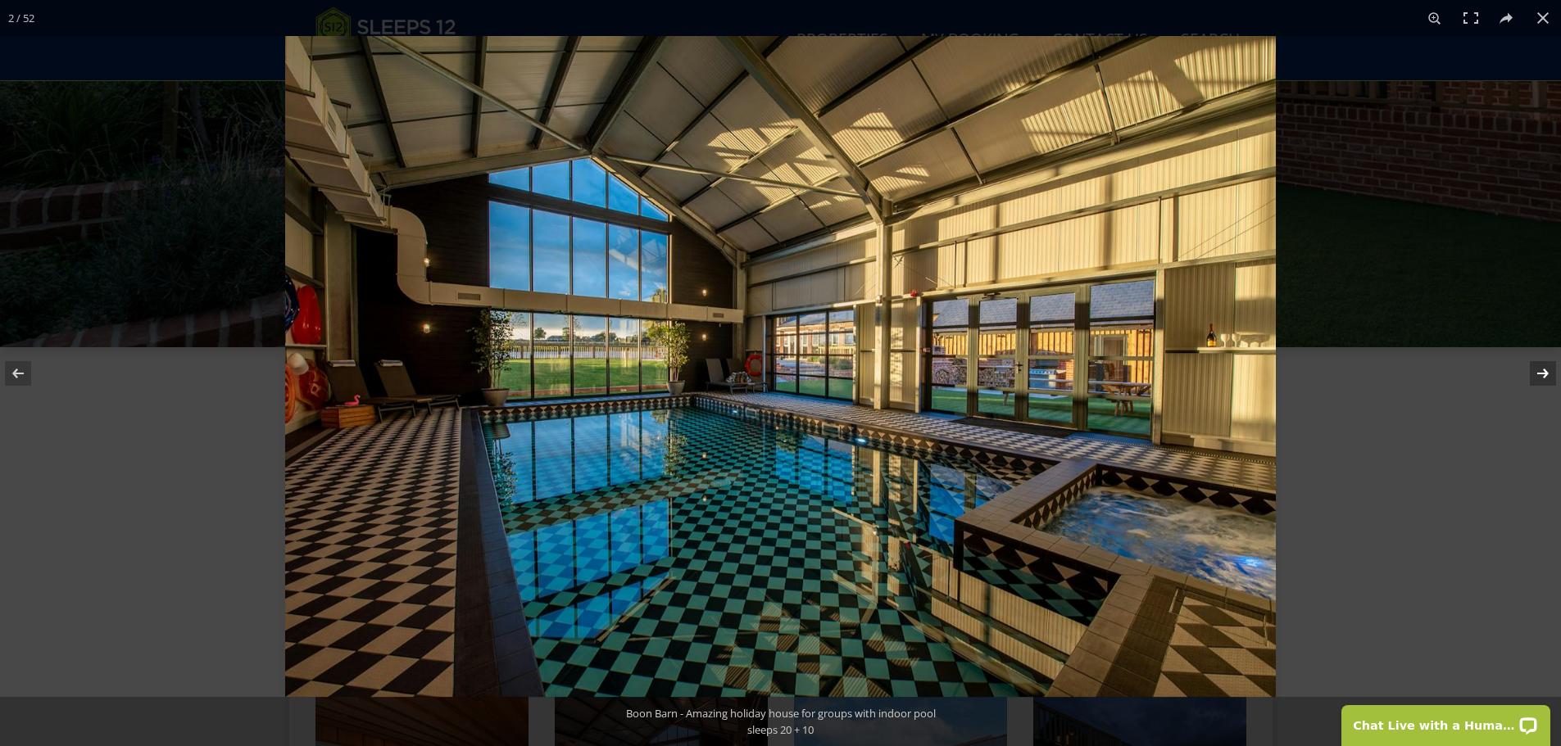
click at [1539, 374] on button at bounding box center [1532, 374] width 57 height 82
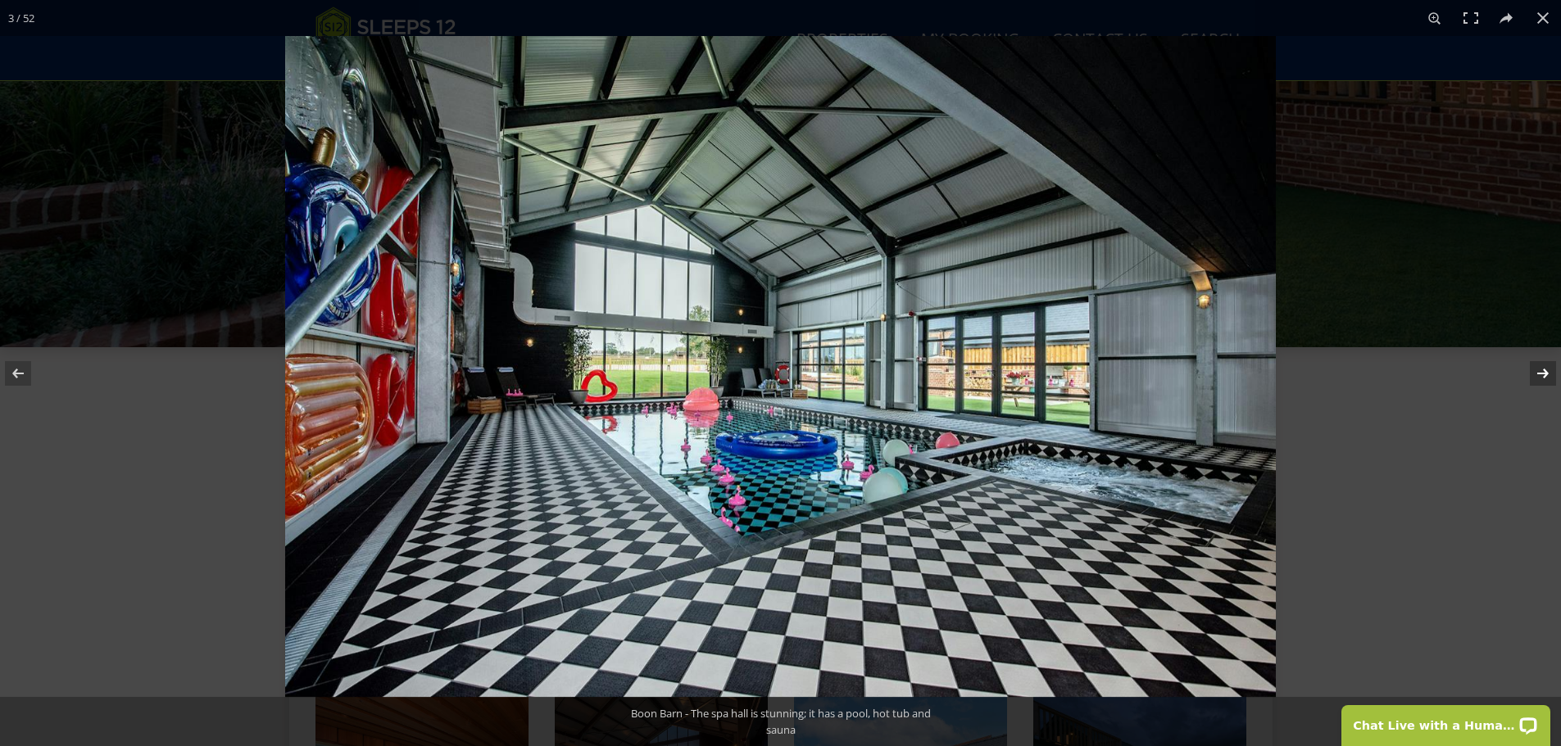
click at [1539, 374] on button at bounding box center [1532, 374] width 57 height 82
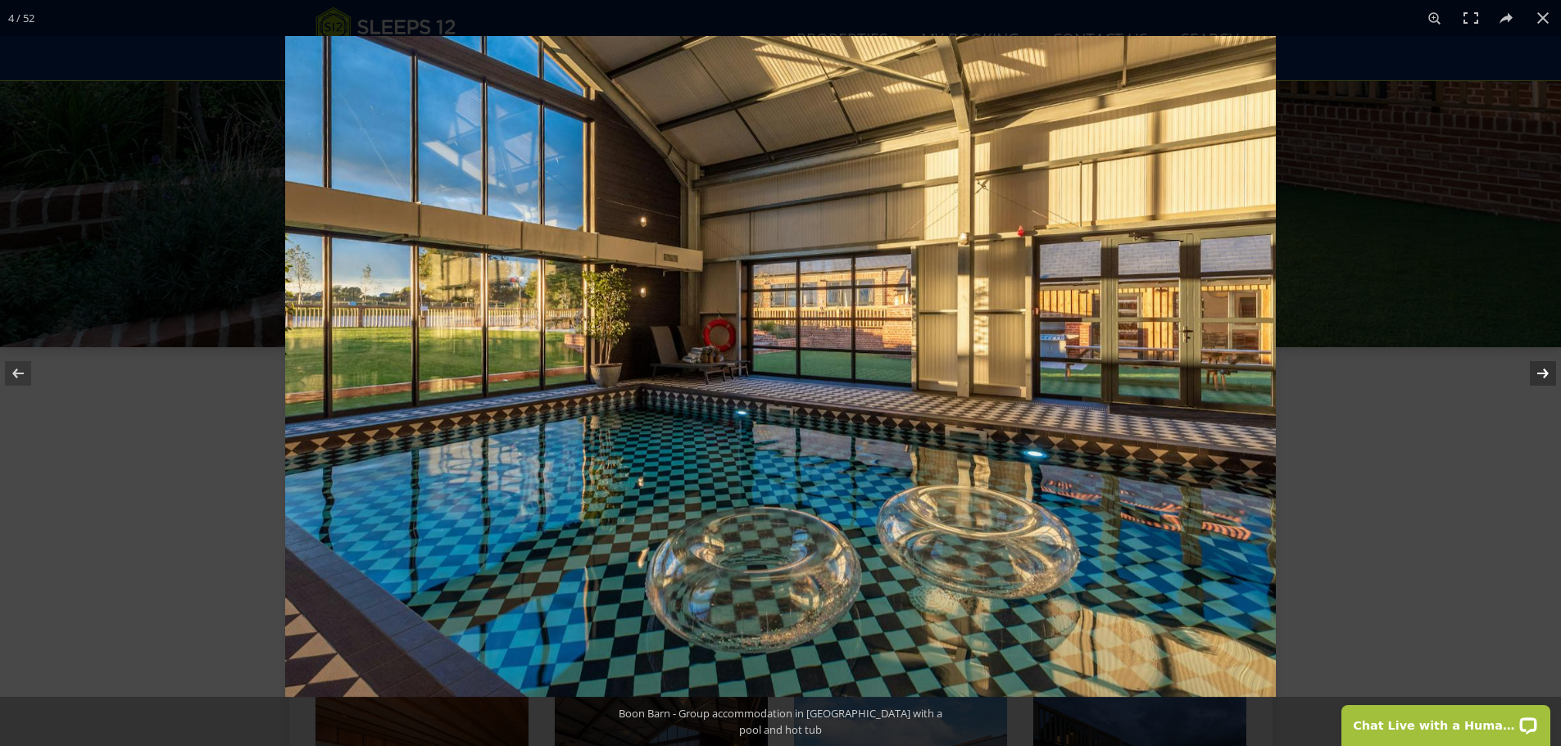
click at [1539, 374] on button at bounding box center [1532, 374] width 57 height 82
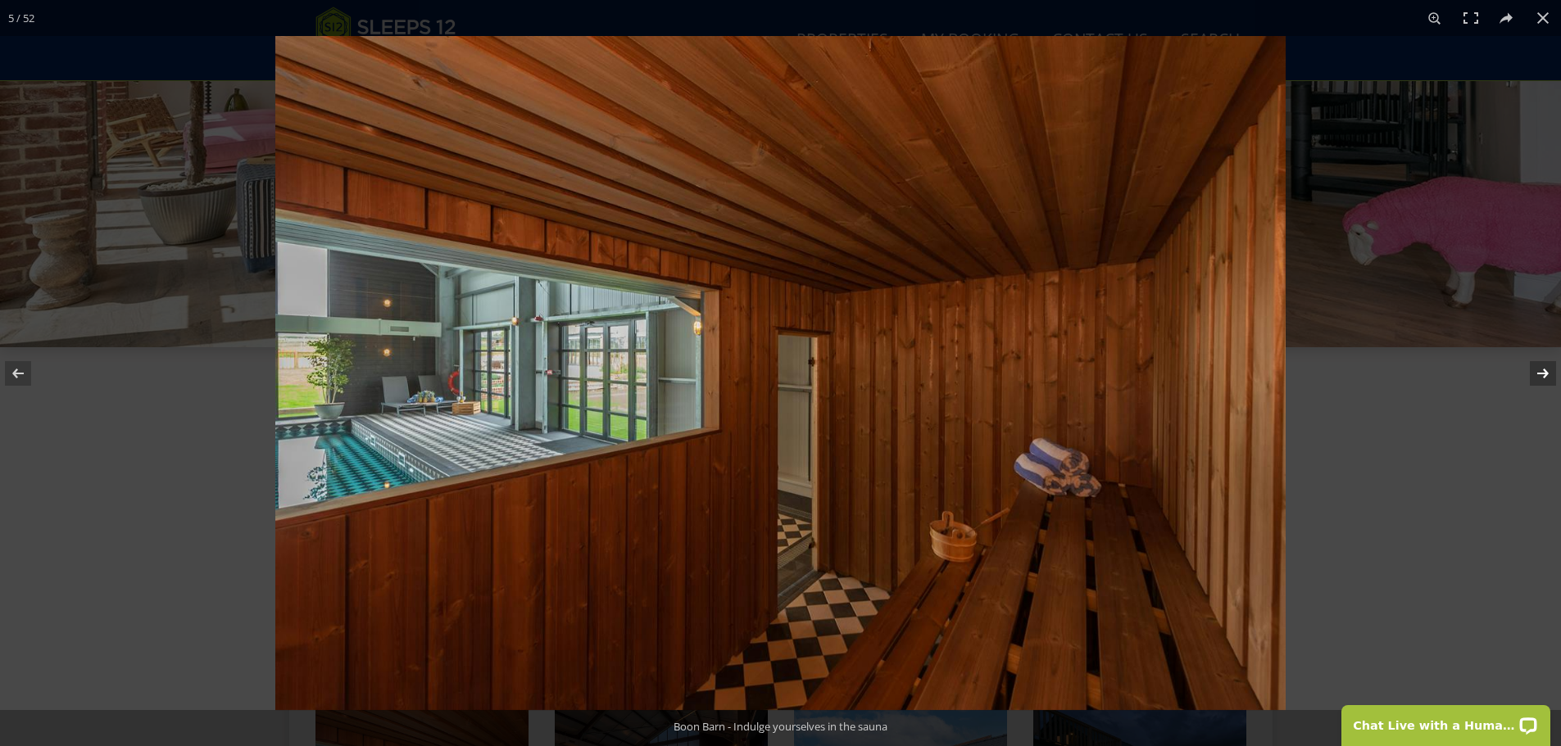
click at [1539, 374] on button at bounding box center [1532, 374] width 57 height 82
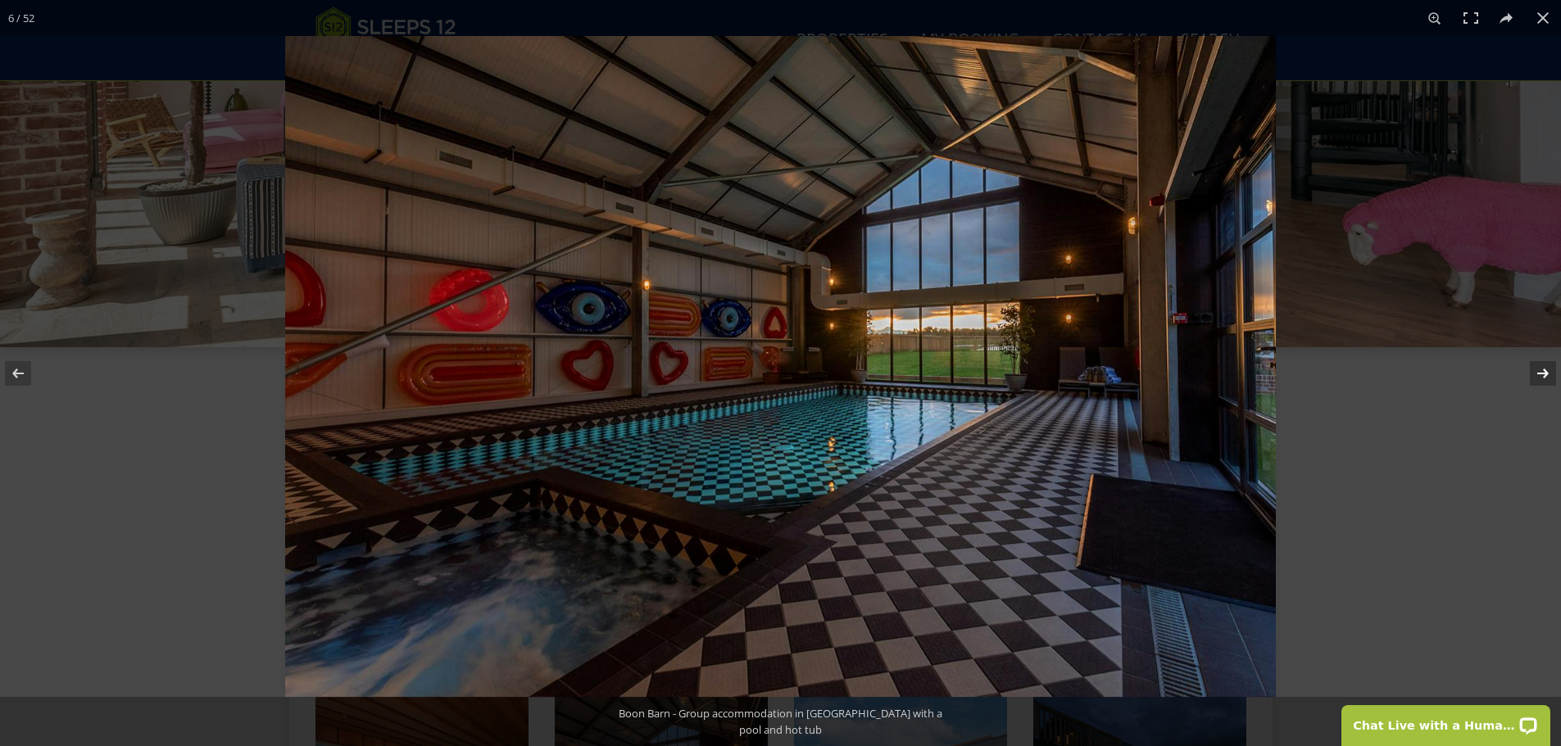
click at [1539, 374] on button at bounding box center [1532, 374] width 57 height 82
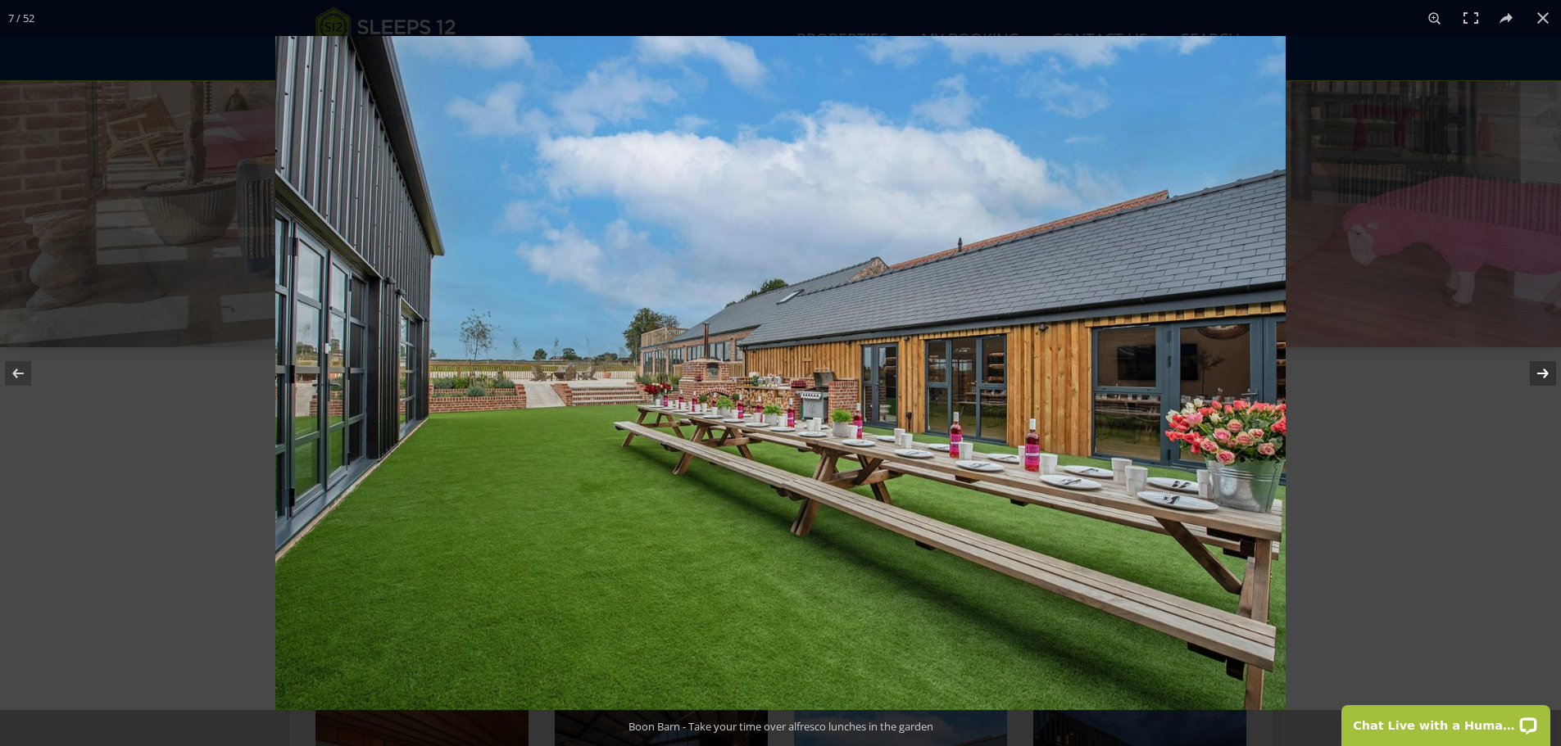
click at [1539, 374] on button at bounding box center [1532, 374] width 57 height 82
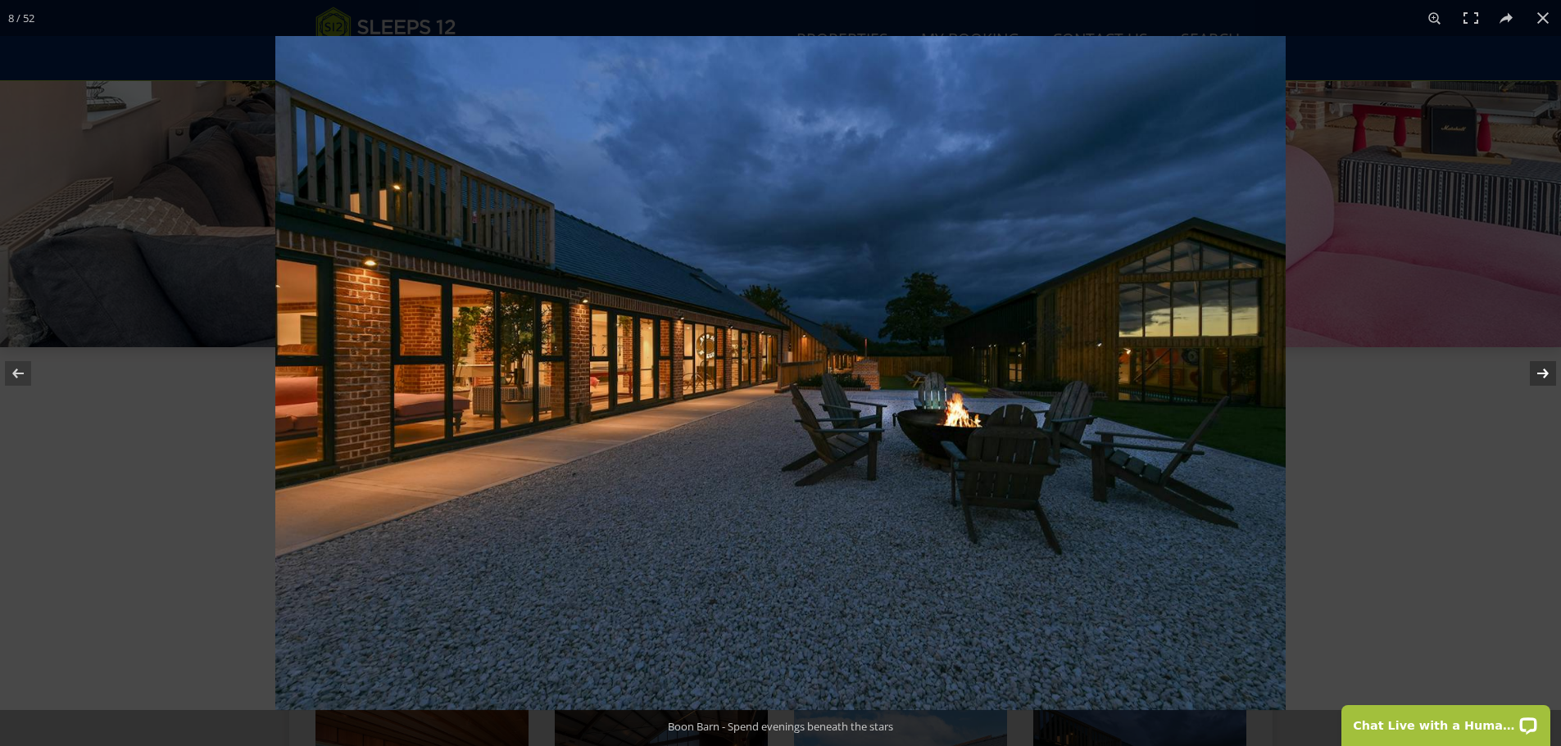
click at [1539, 374] on button at bounding box center [1532, 374] width 57 height 82
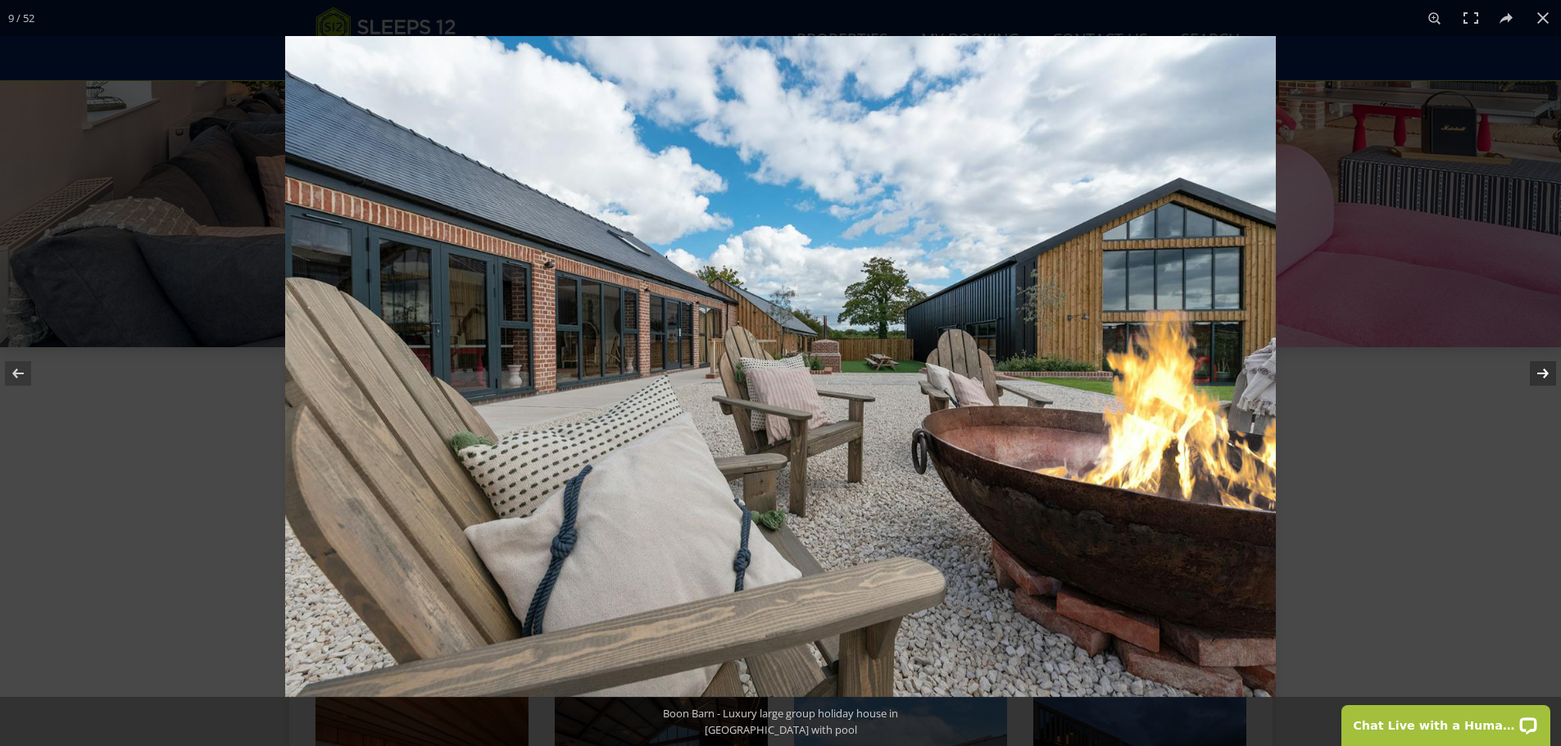
click at [1539, 374] on button at bounding box center [1532, 374] width 57 height 82
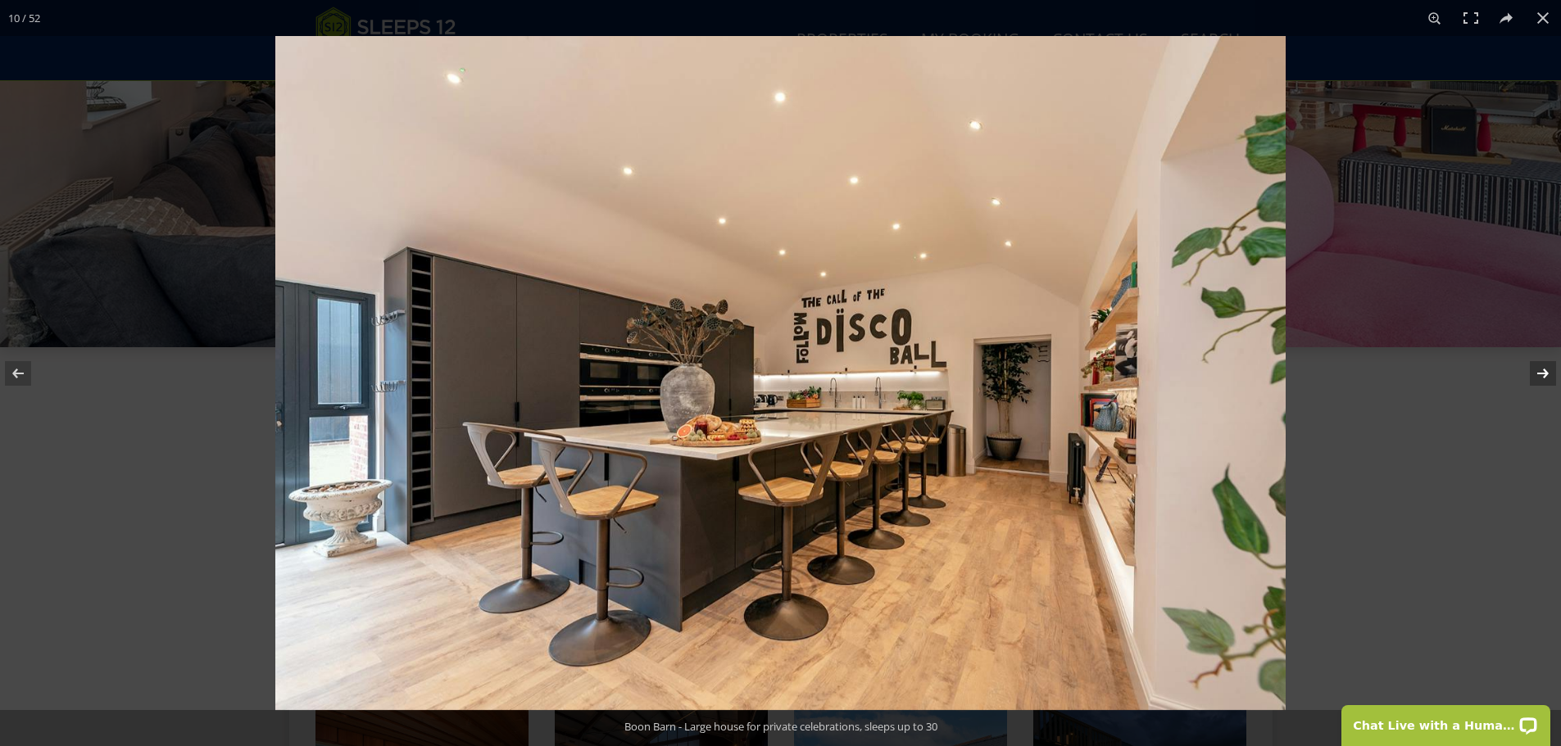
click at [1539, 374] on button at bounding box center [1532, 374] width 57 height 82
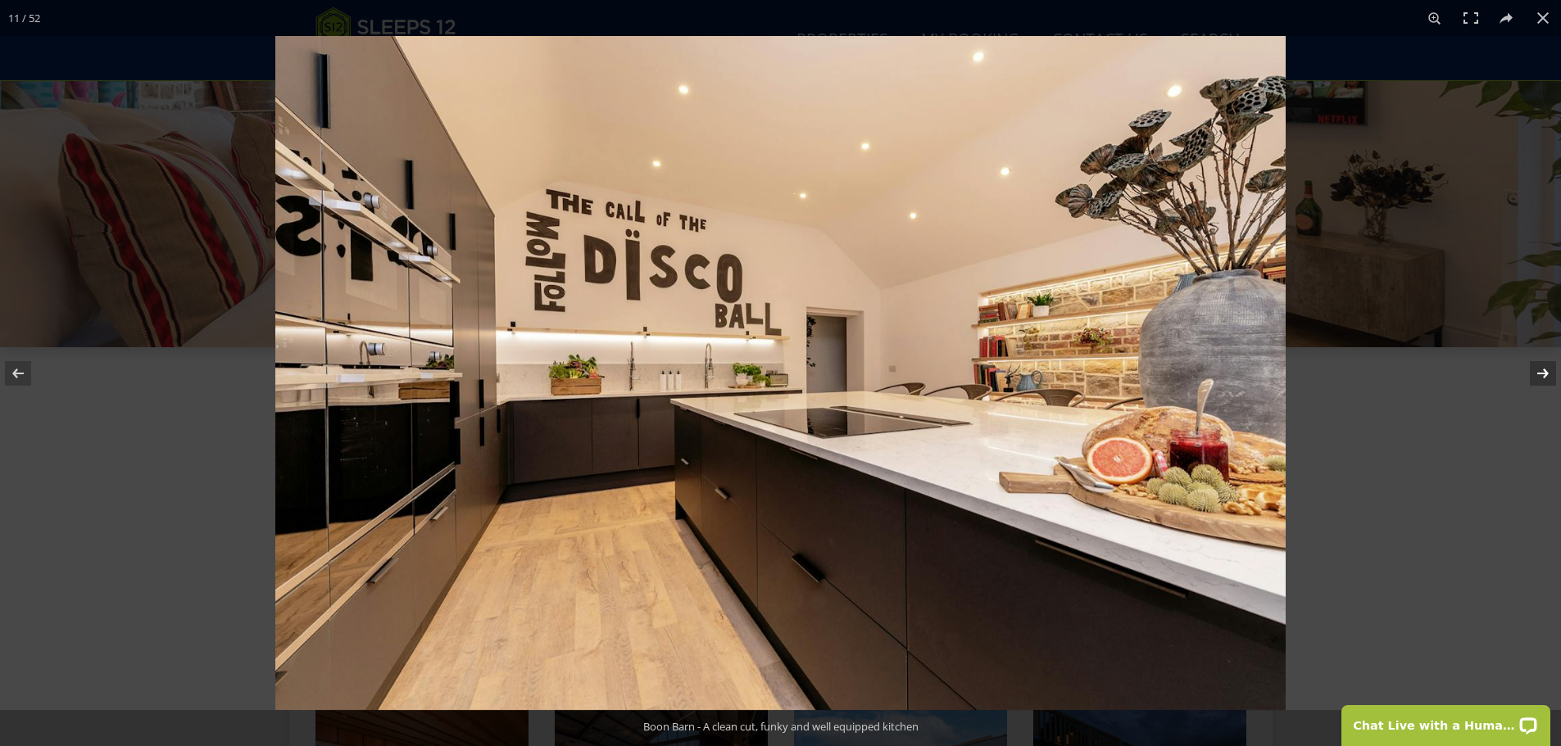
click at [1539, 374] on button at bounding box center [1532, 374] width 57 height 82
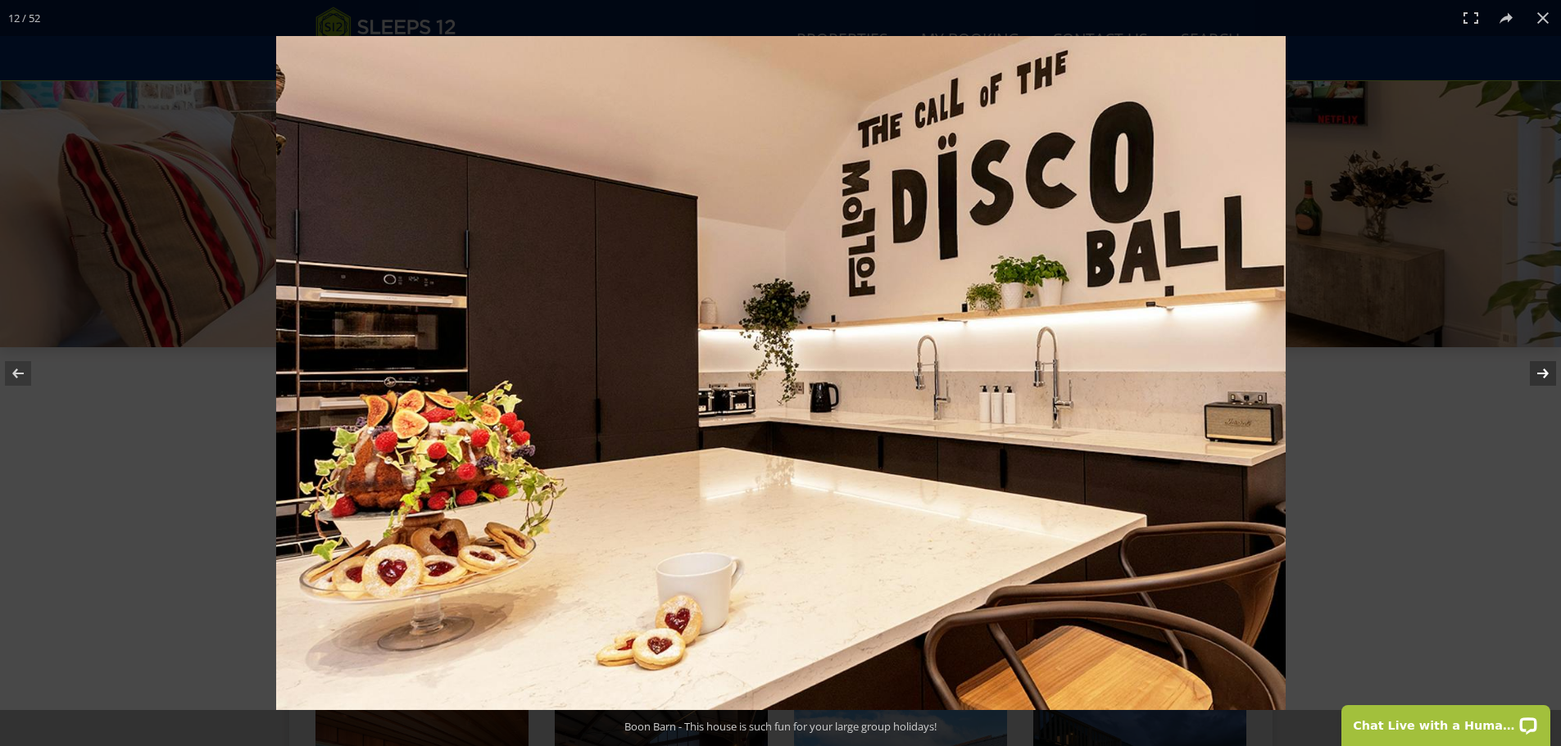
click at [1539, 374] on button at bounding box center [1532, 374] width 57 height 82
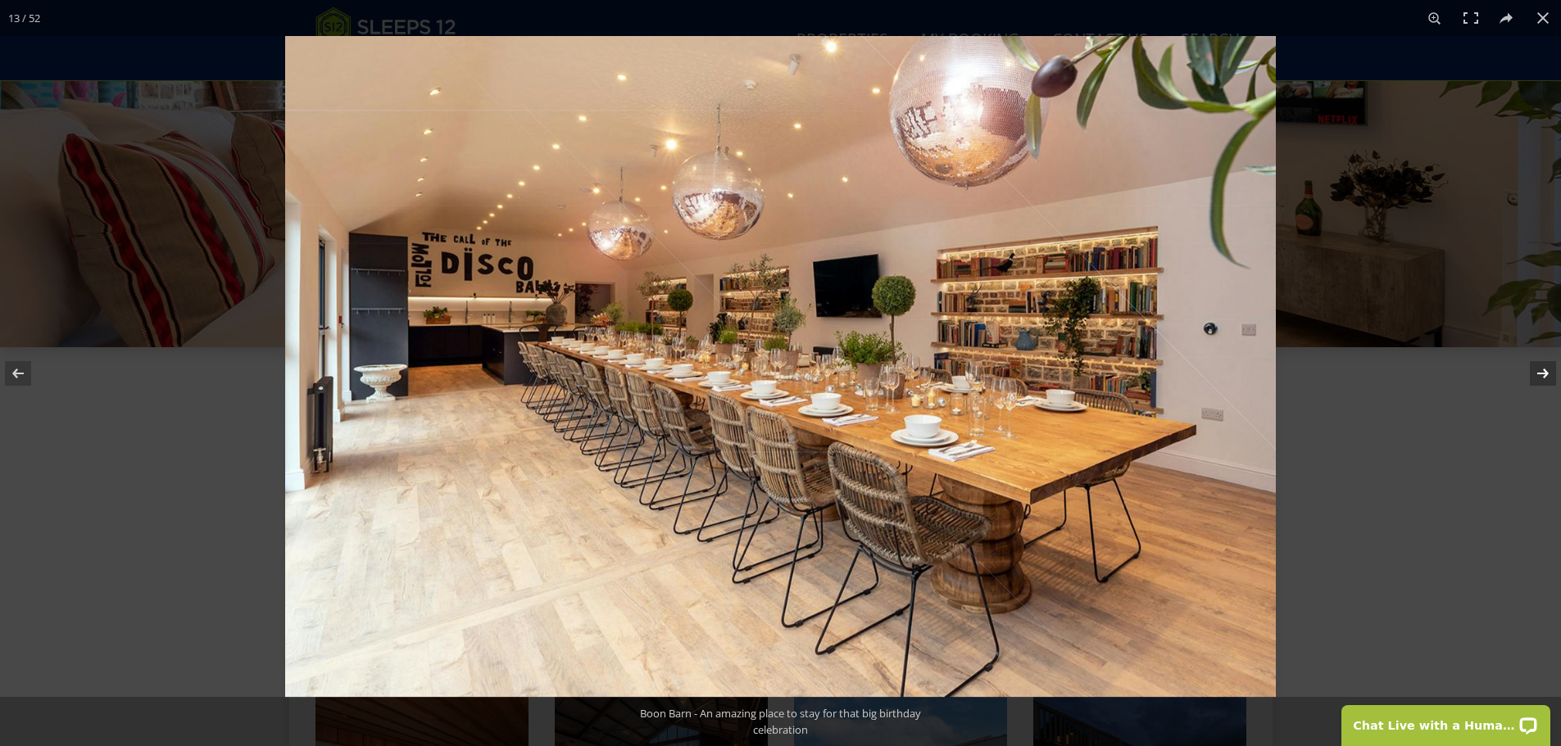
click at [1539, 374] on button at bounding box center [1532, 374] width 57 height 82
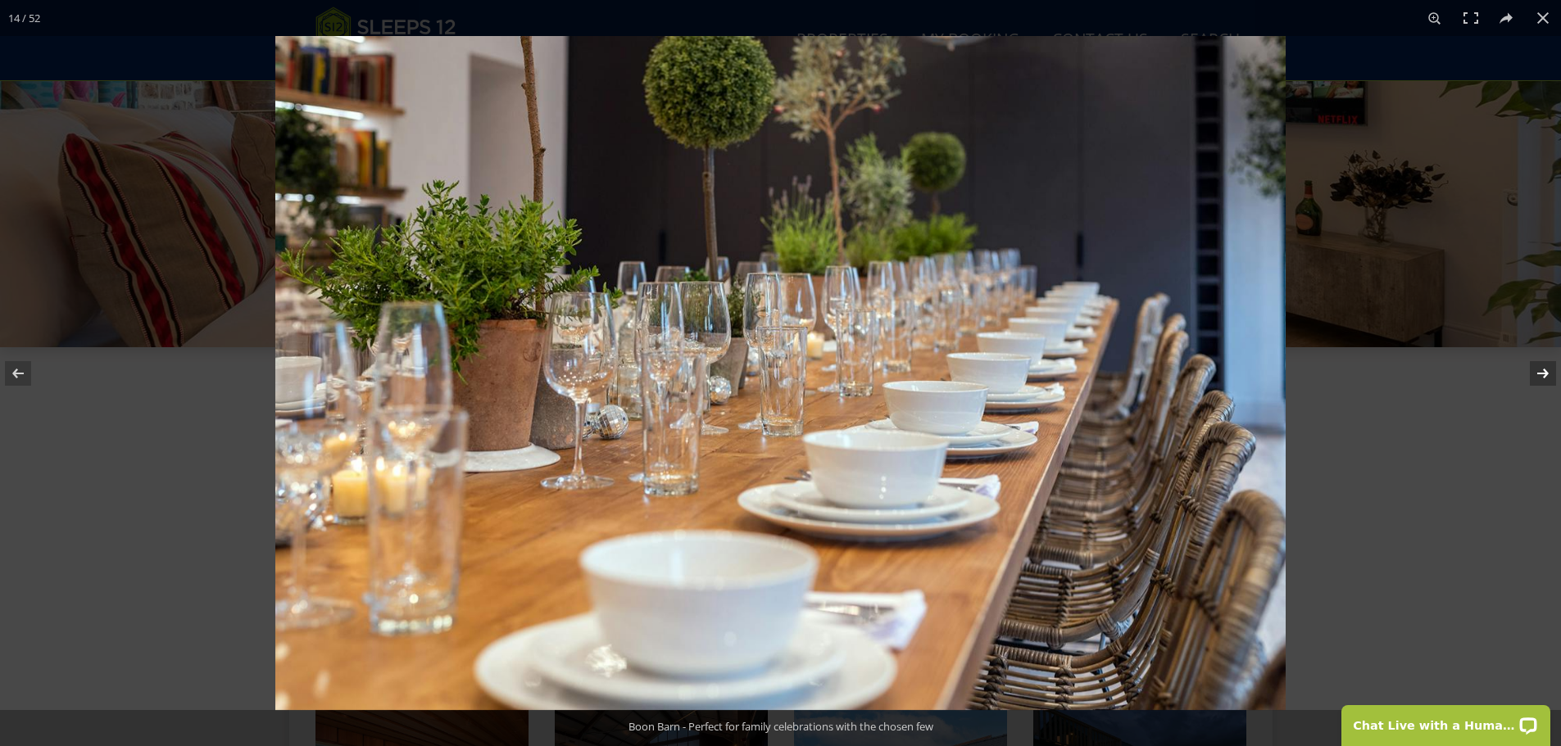
click at [1539, 374] on button at bounding box center [1532, 374] width 57 height 82
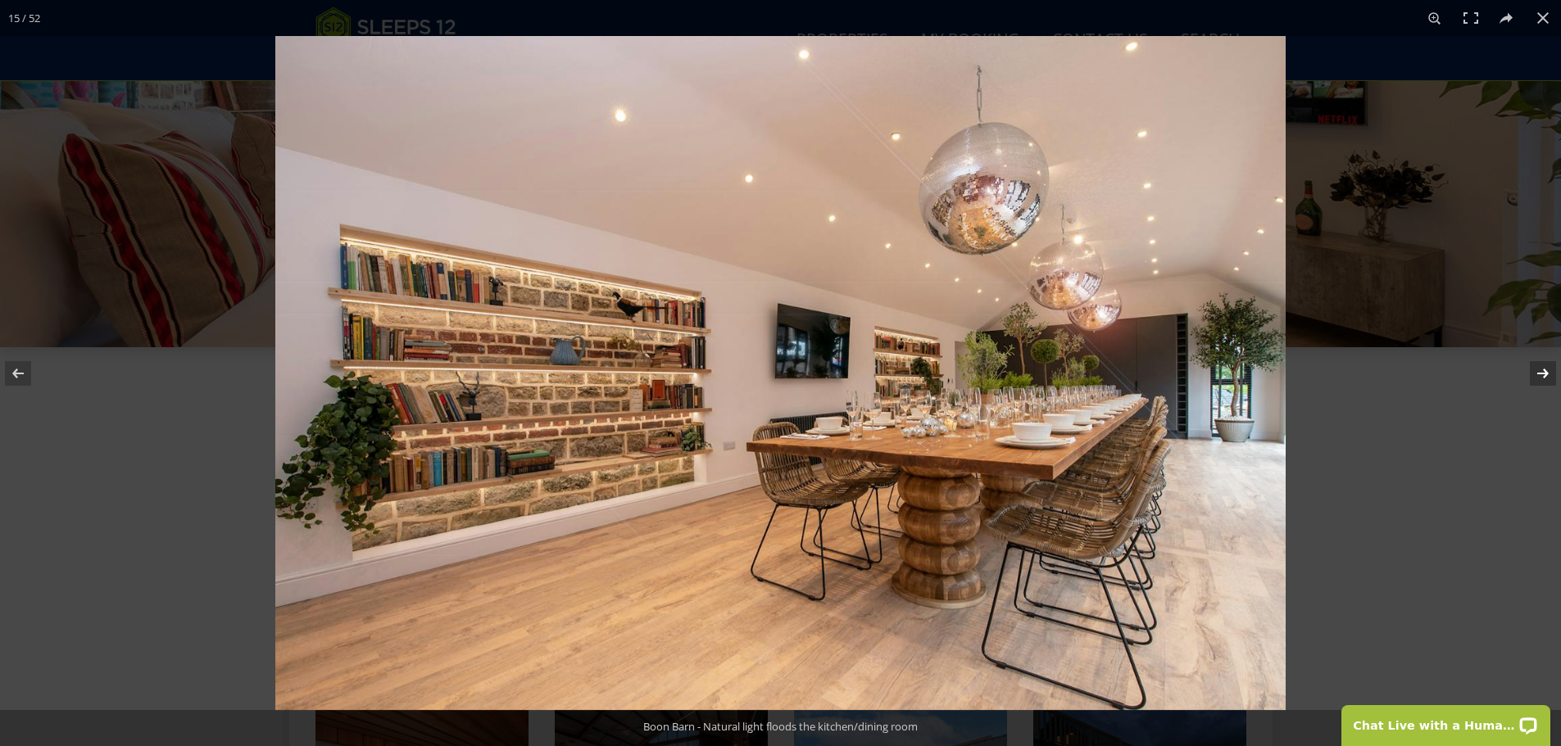
click at [1539, 374] on button at bounding box center [1532, 374] width 57 height 82
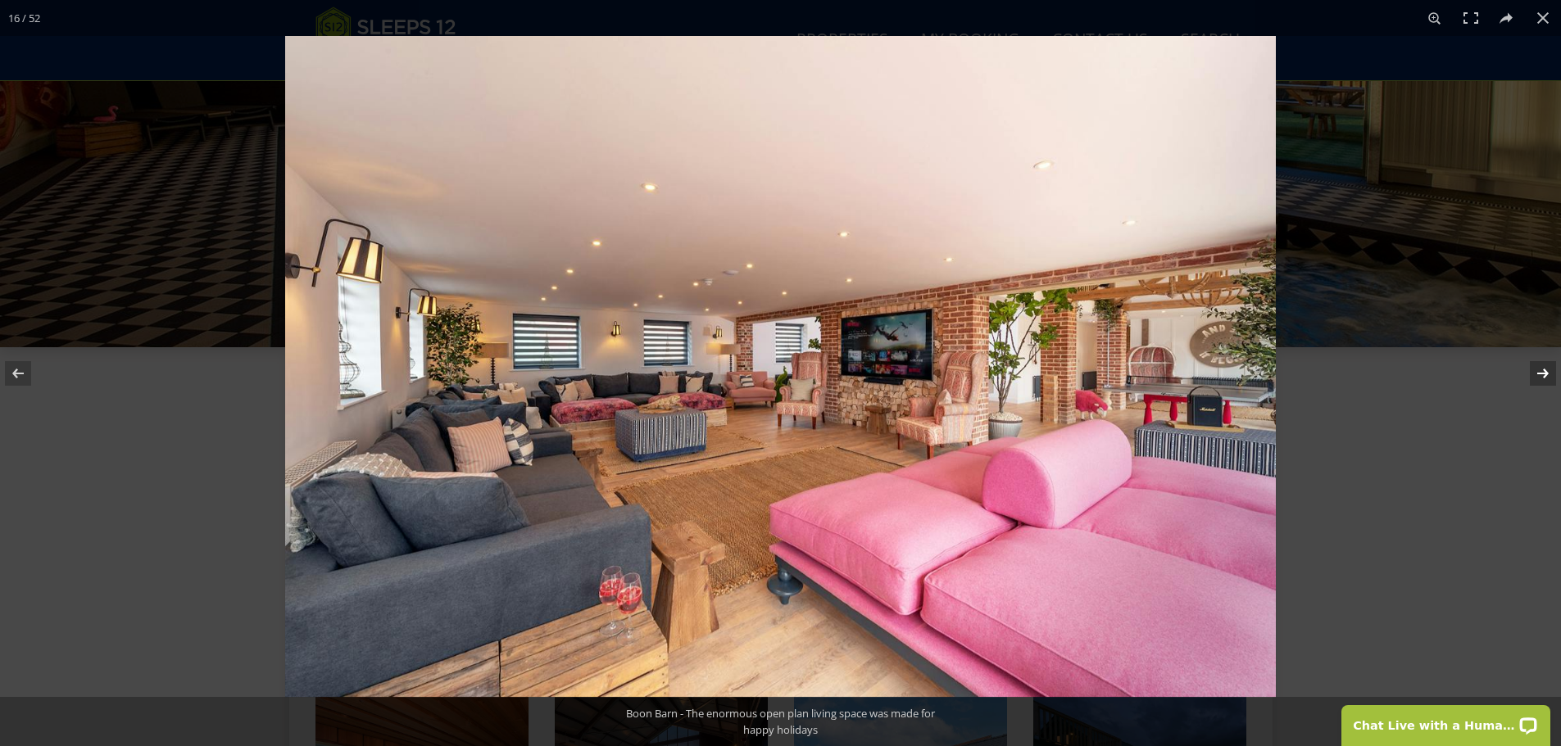
click at [1539, 374] on button at bounding box center [1532, 374] width 57 height 82
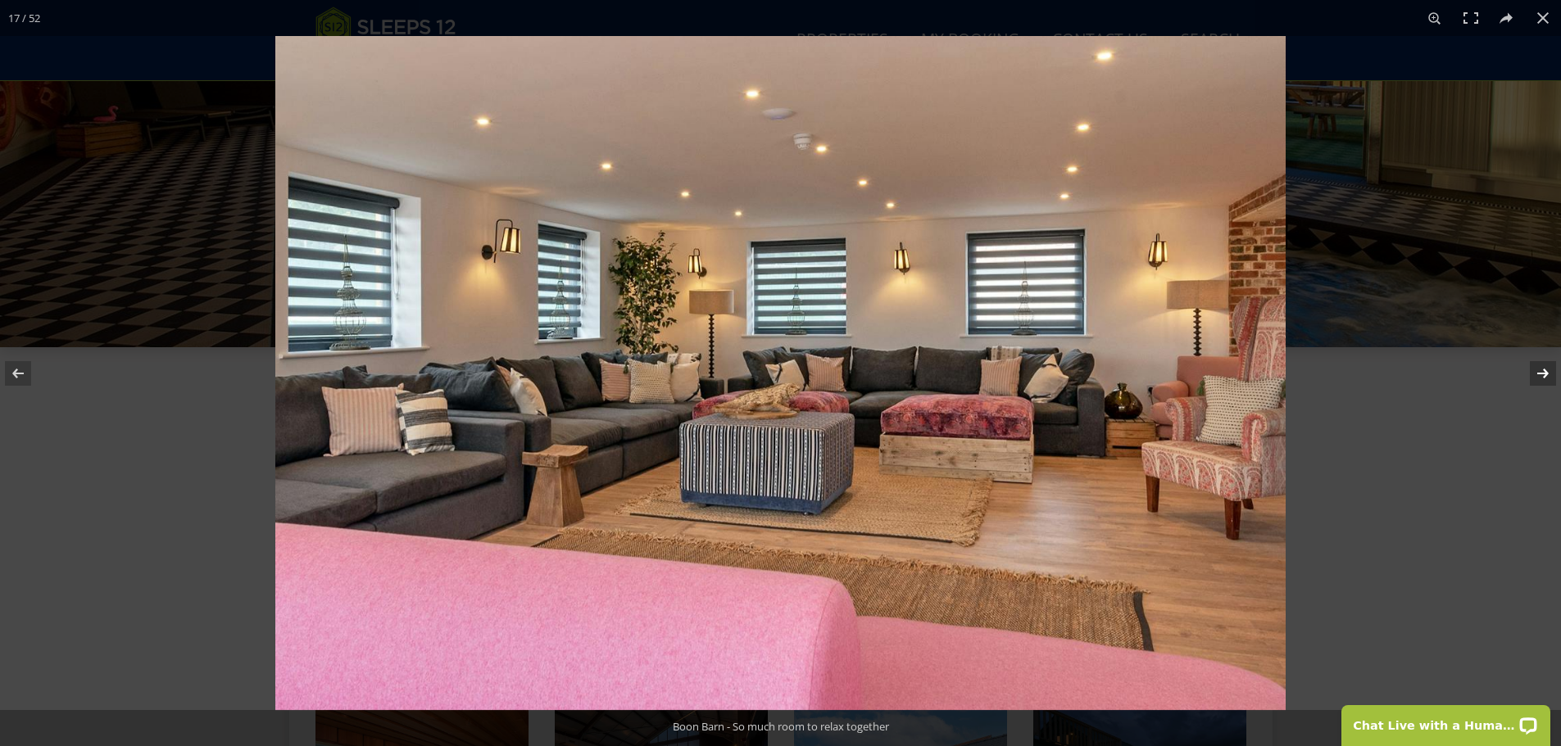
click at [1539, 374] on button at bounding box center [1532, 374] width 57 height 82
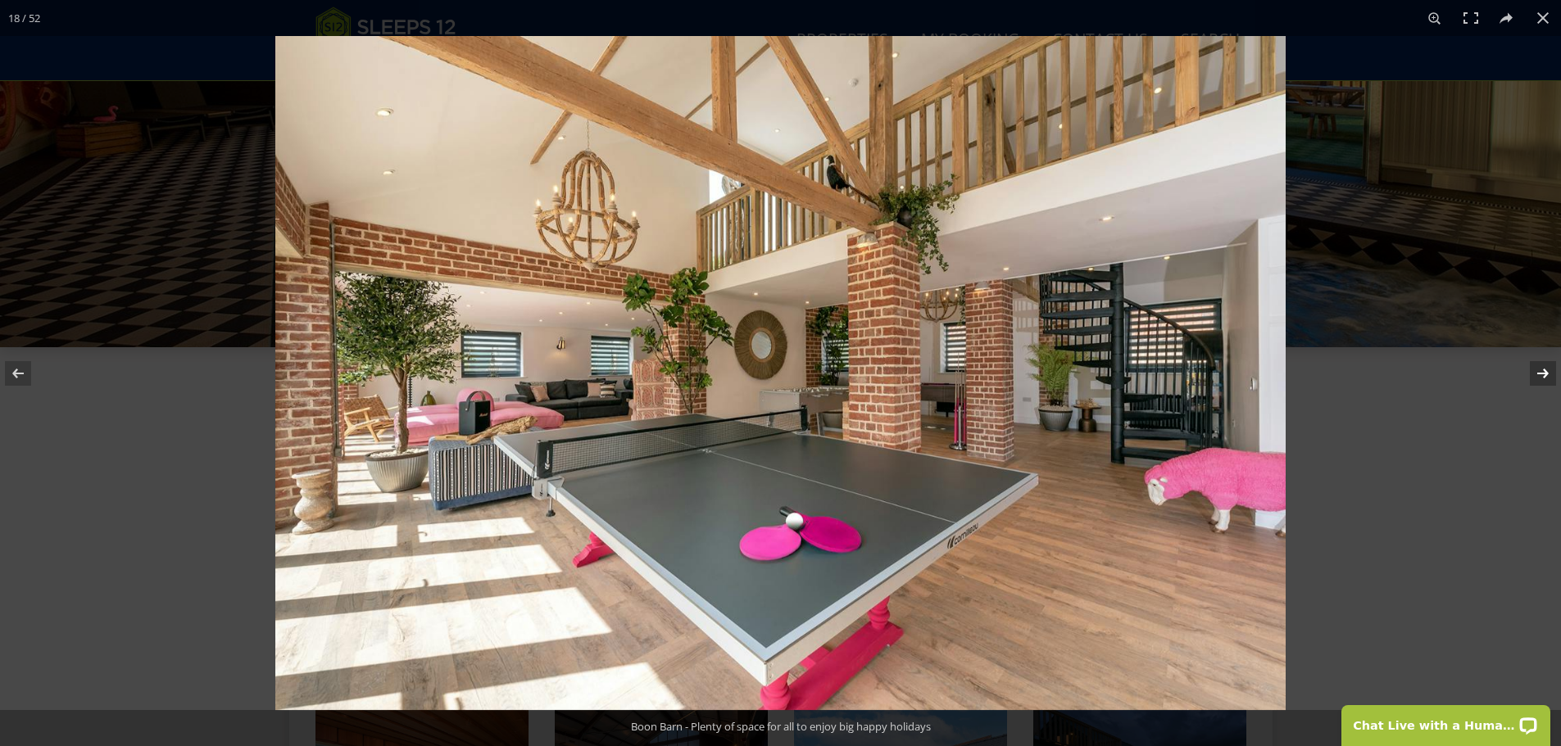
click at [1539, 374] on button at bounding box center [1532, 374] width 57 height 82
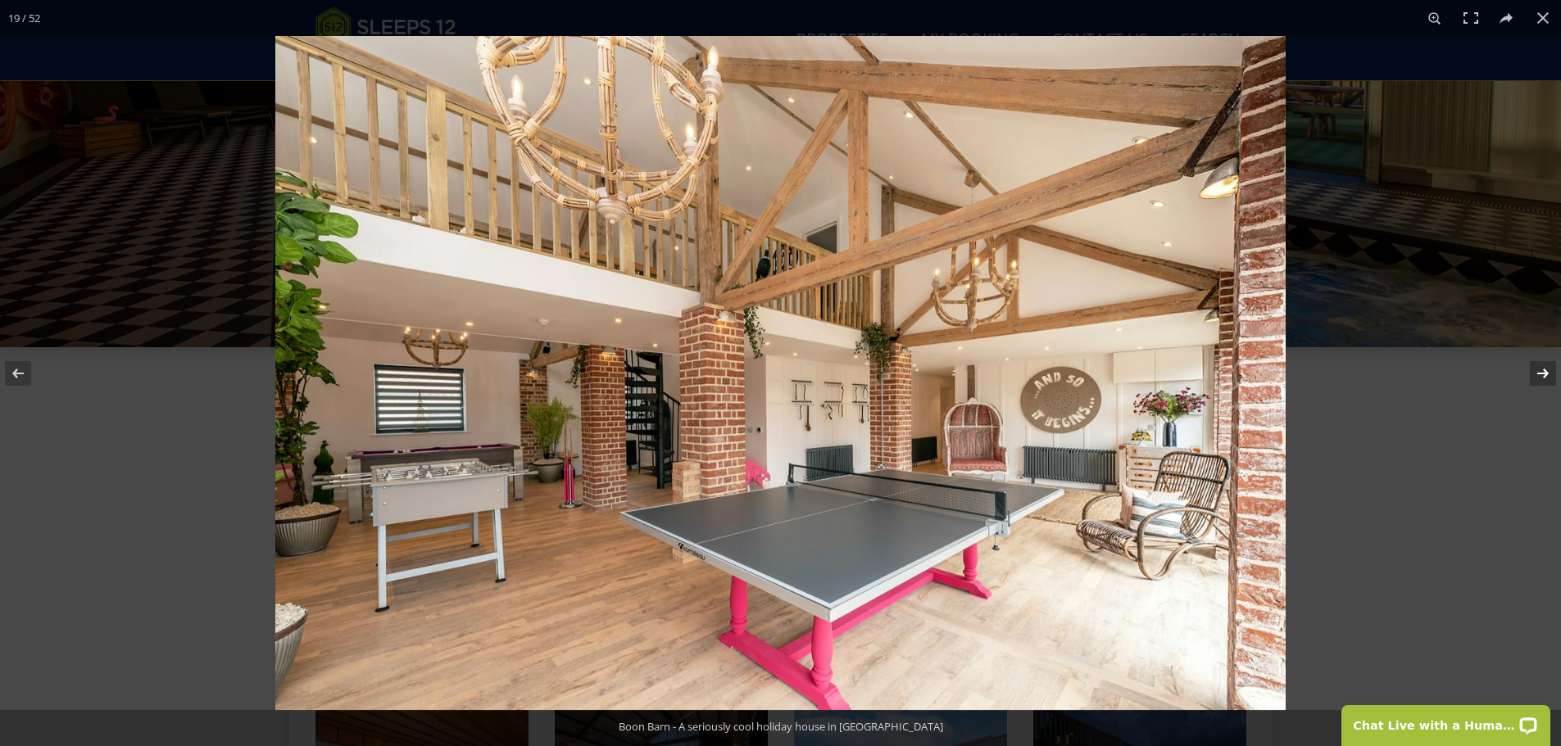
click at [1539, 374] on button at bounding box center [1532, 374] width 57 height 82
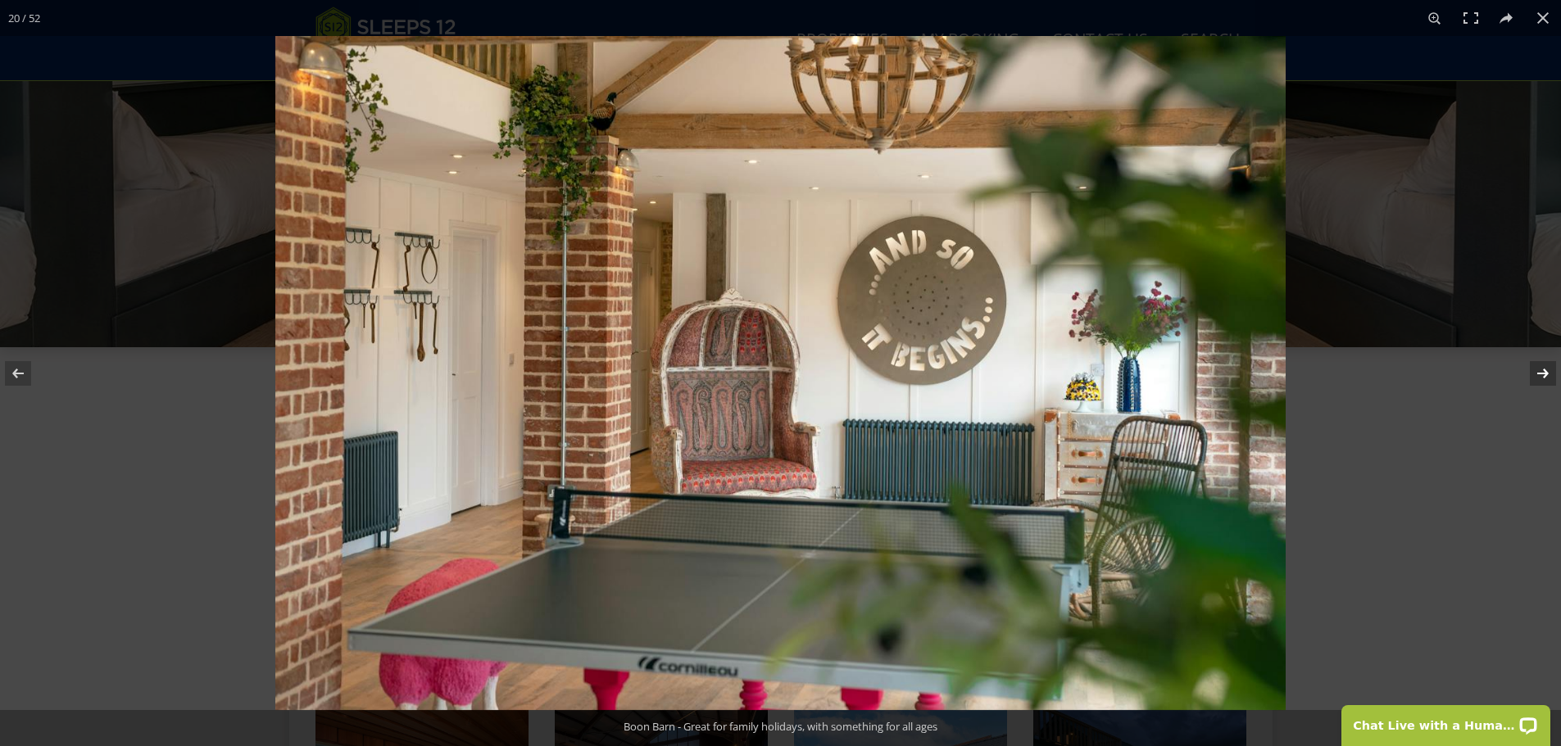
click at [1539, 374] on button at bounding box center [1532, 374] width 57 height 82
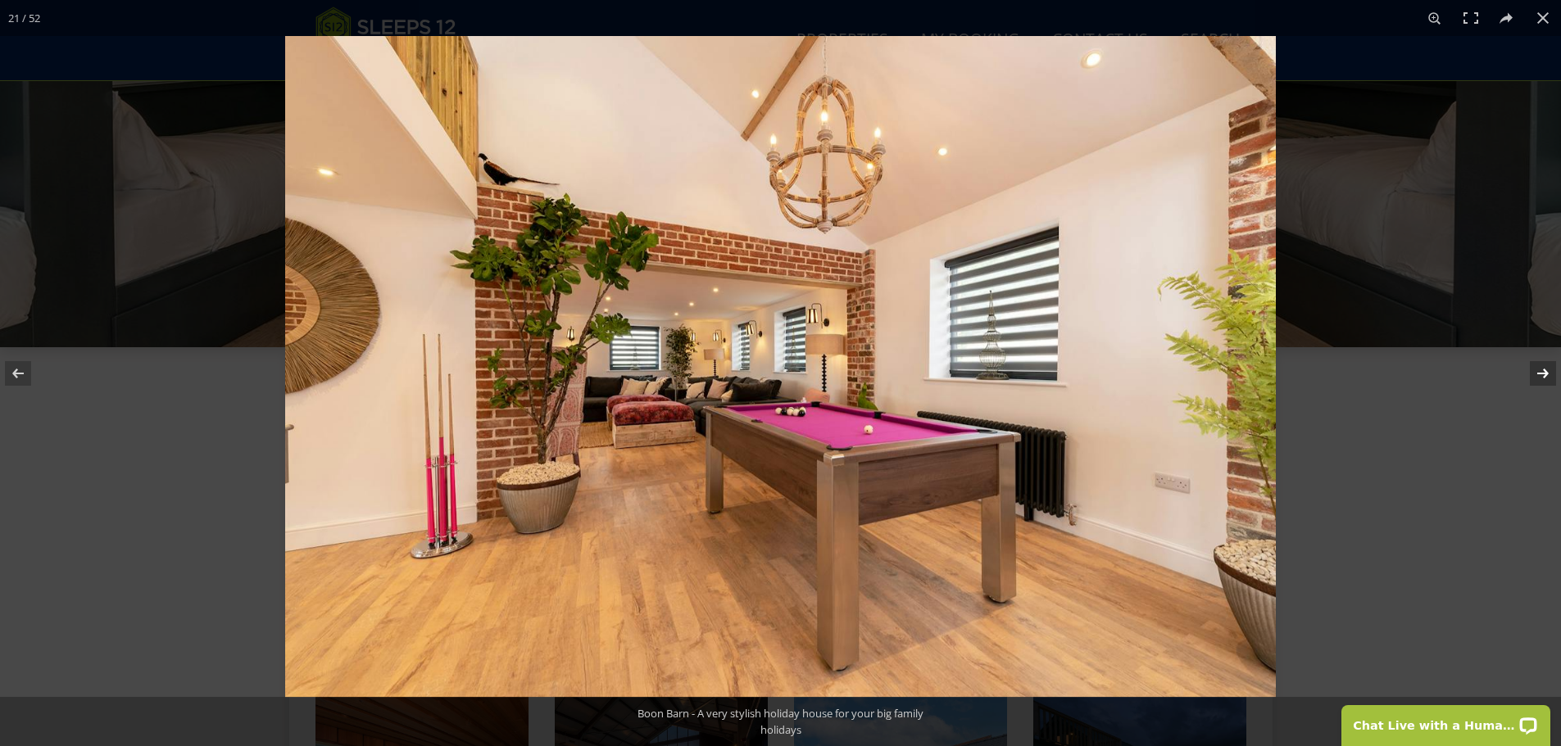
click at [1539, 374] on button at bounding box center [1532, 374] width 57 height 82
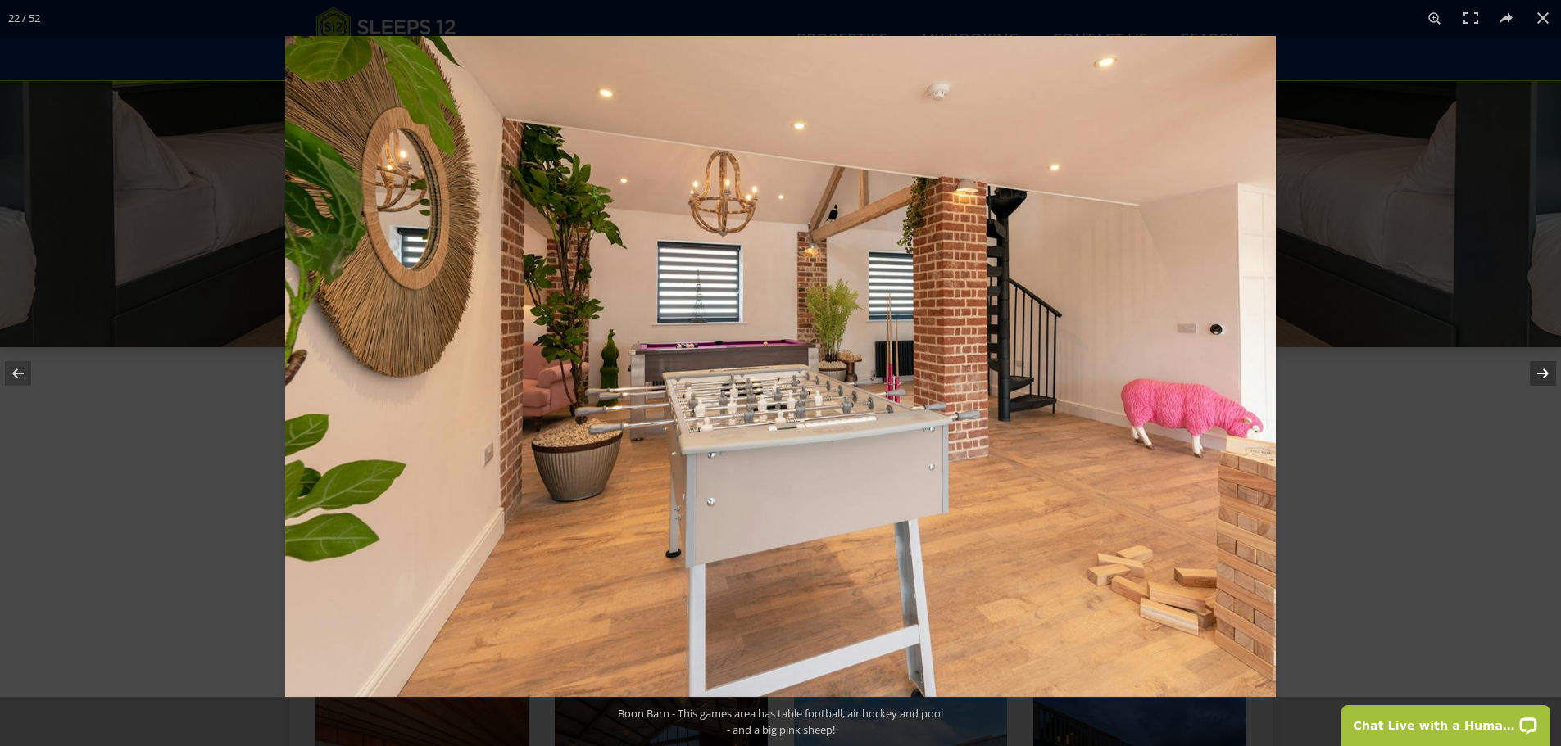
click at [1539, 374] on button at bounding box center [1532, 374] width 57 height 82
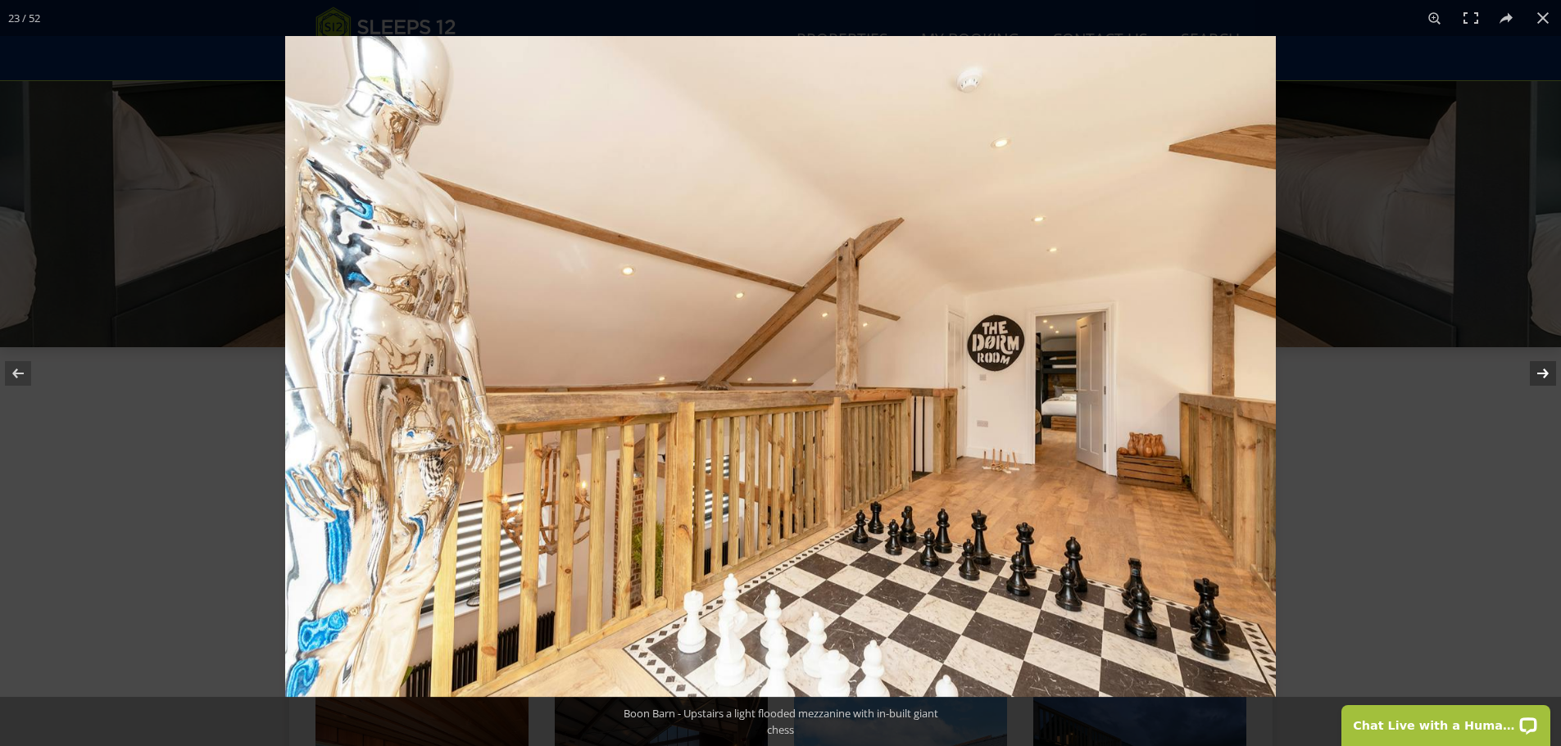
click at [1539, 374] on button at bounding box center [1532, 374] width 57 height 82
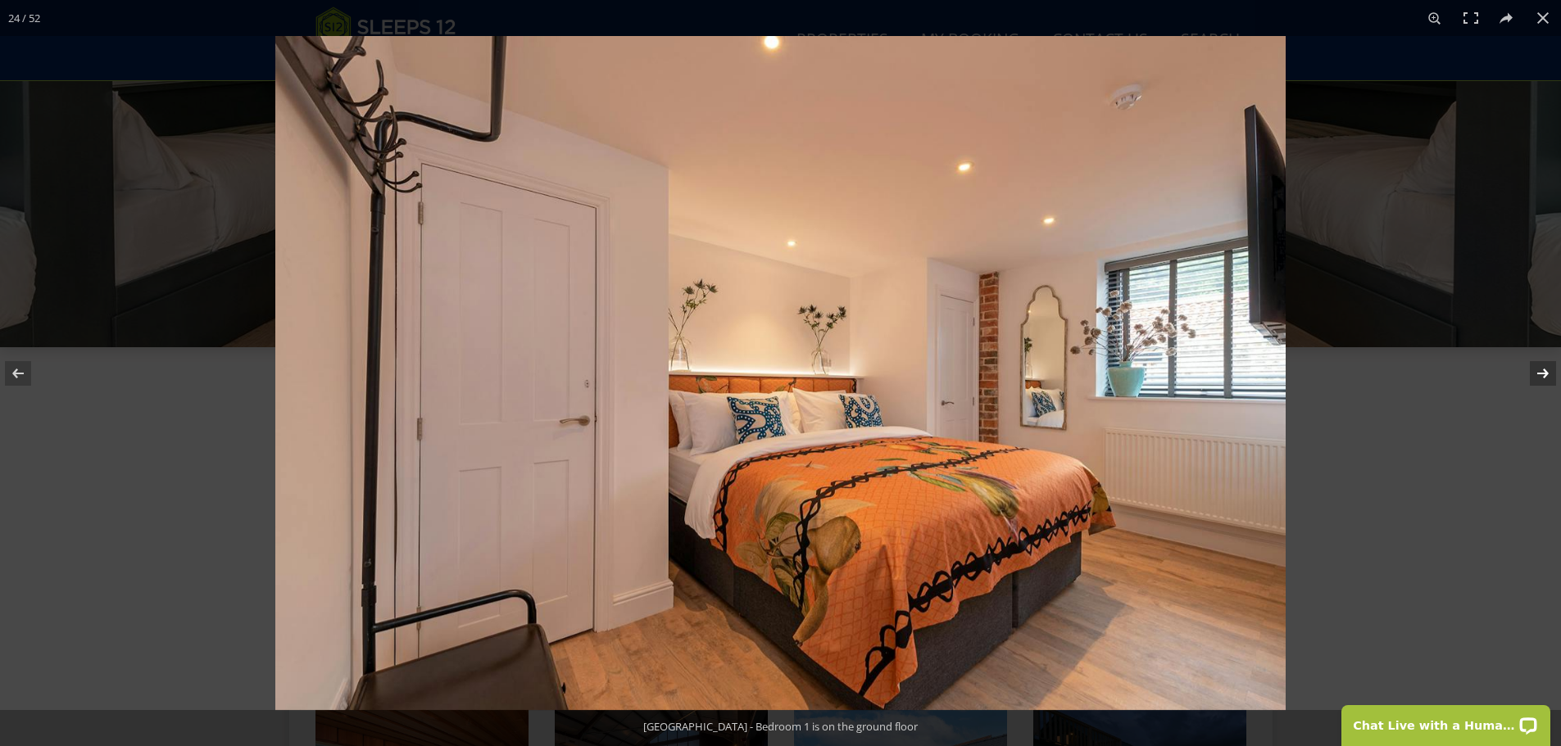
click at [1539, 374] on button at bounding box center [1532, 374] width 57 height 82
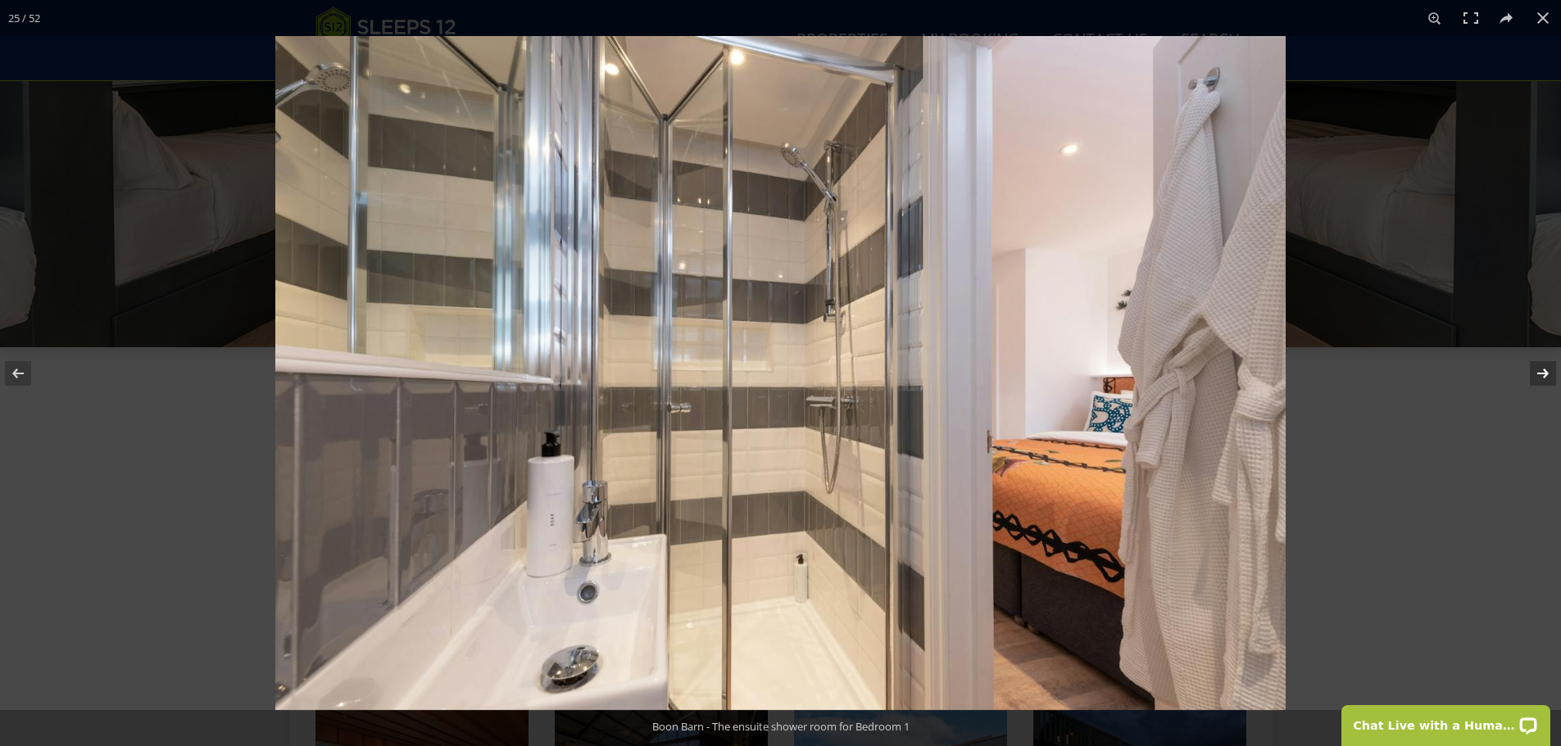
click at [1539, 374] on button at bounding box center [1532, 374] width 57 height 82
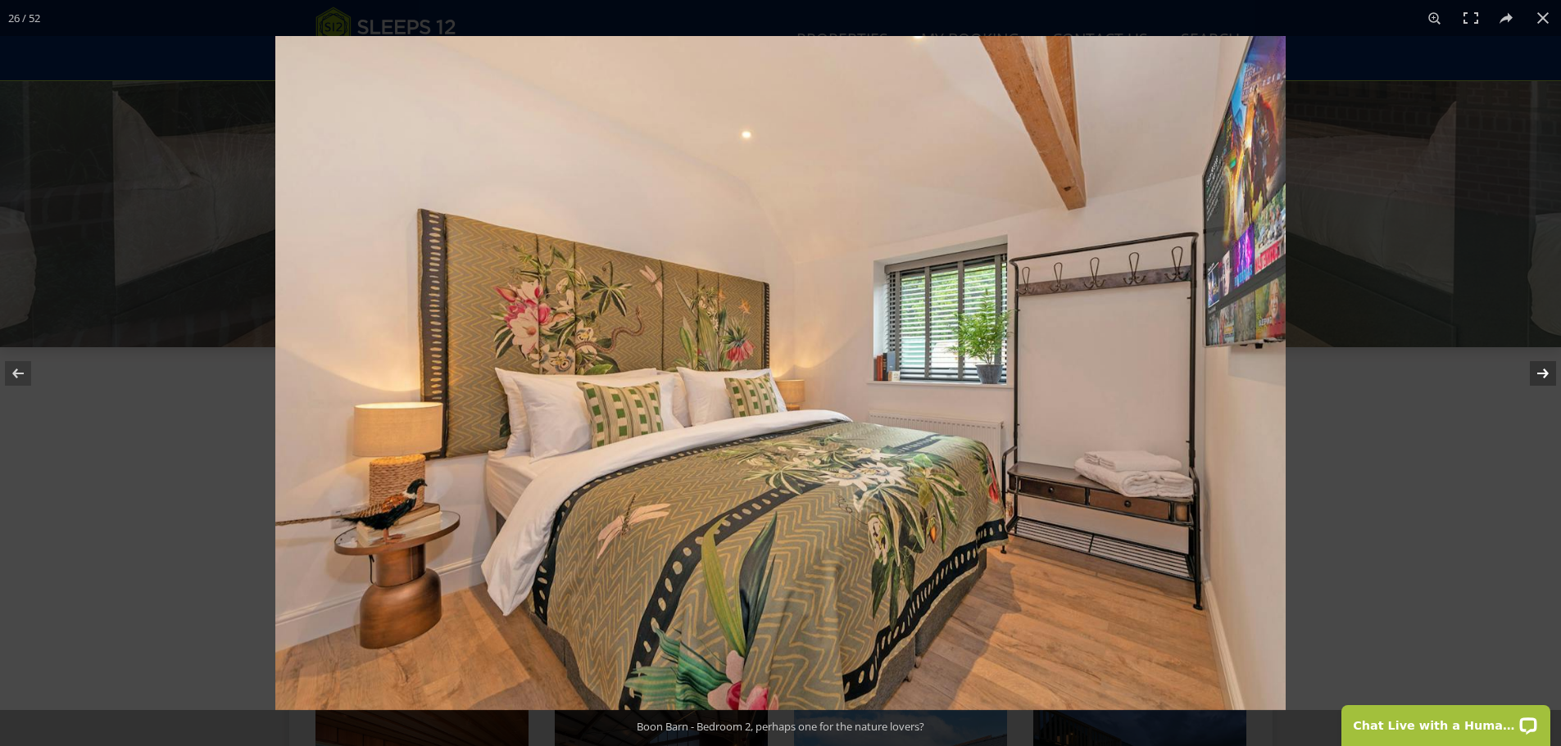
click at [1539, 374] on button at bounding box center [1532, 374] width 57 height 82
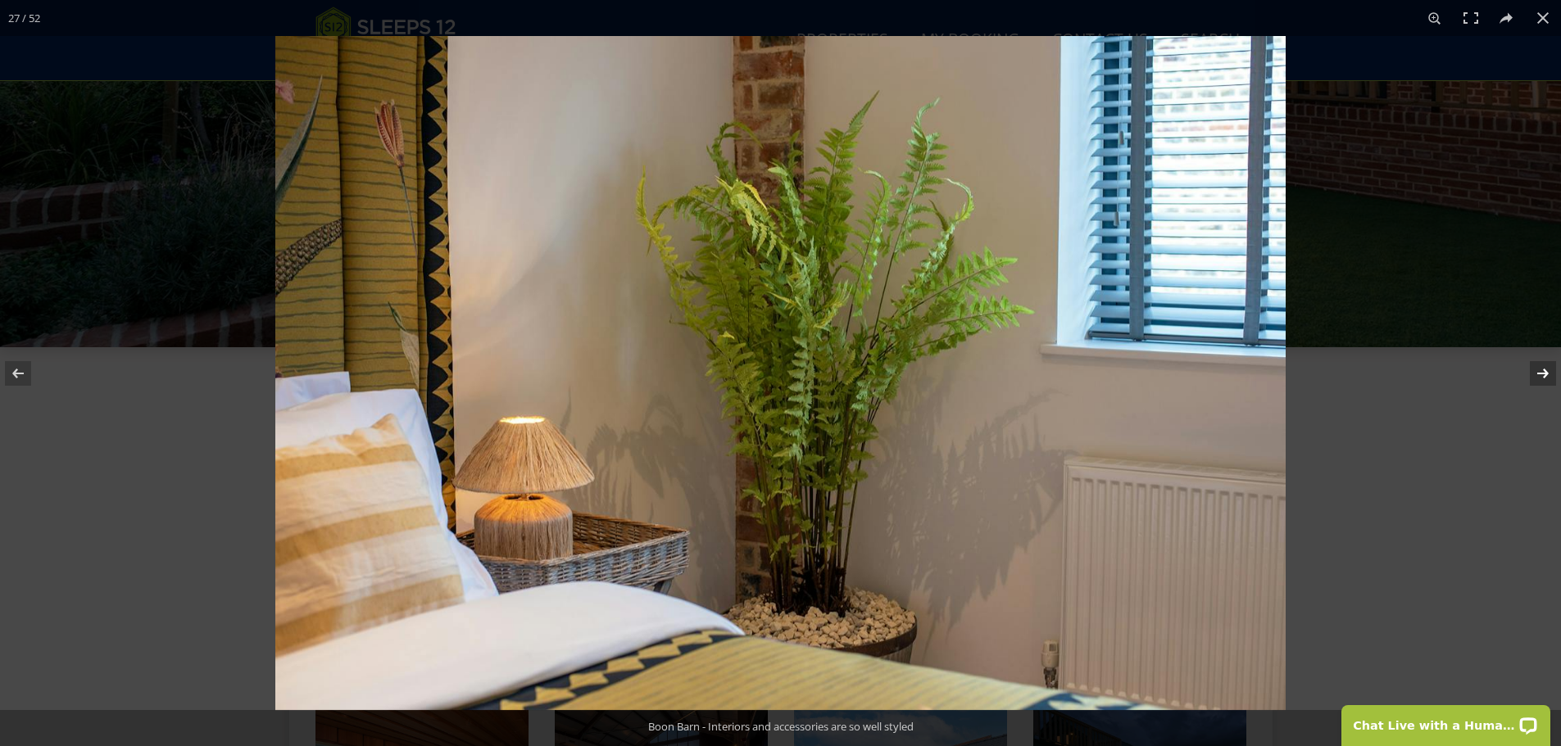
click at [1539, 374] on button at bounding box center [1532, 374] width 57 height 82
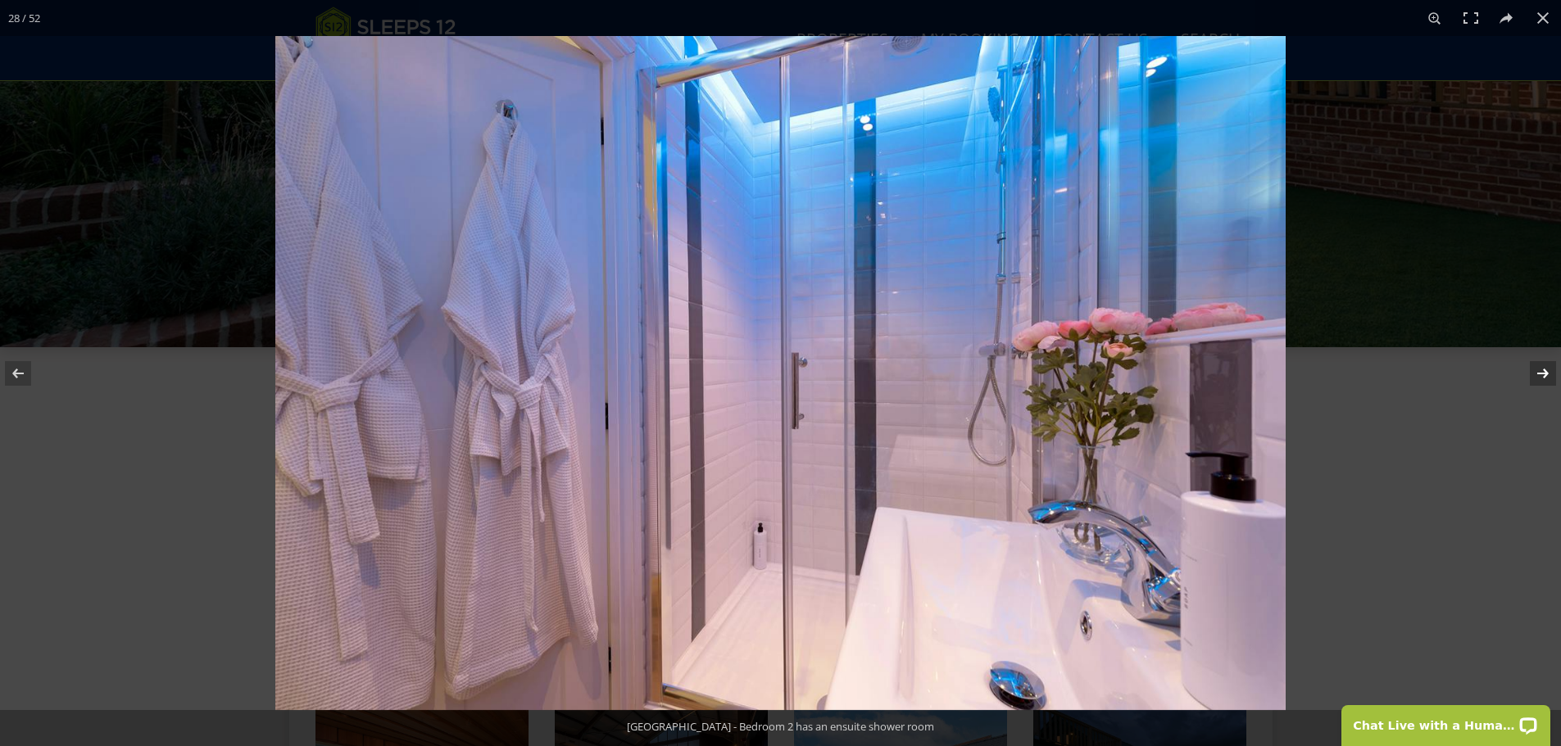
click at [1539, 374] on button at bounding box center [1532, 374] width 57 height 82
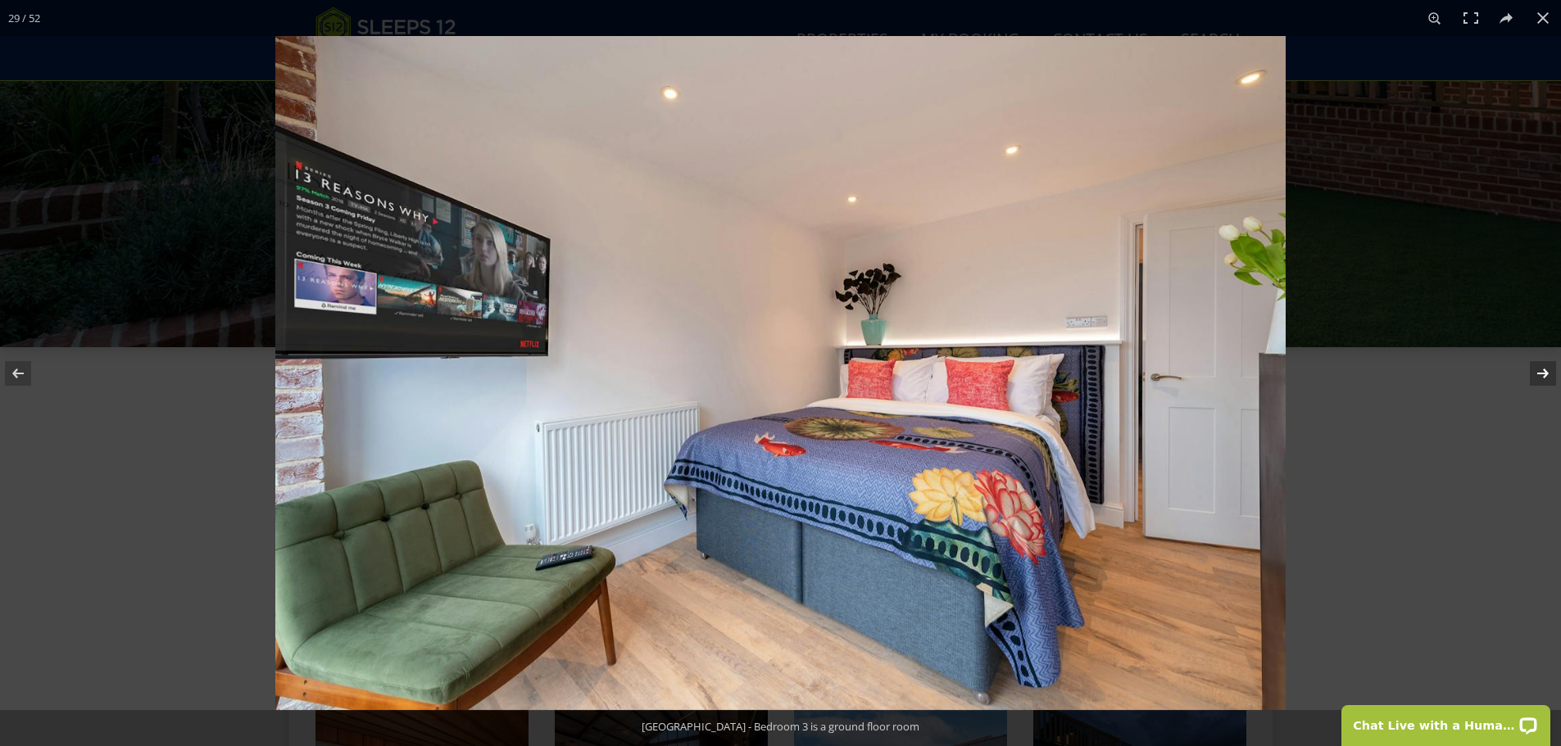
click at [1539, 374] on button at bounding box center [1532, 374] width 57 height 82
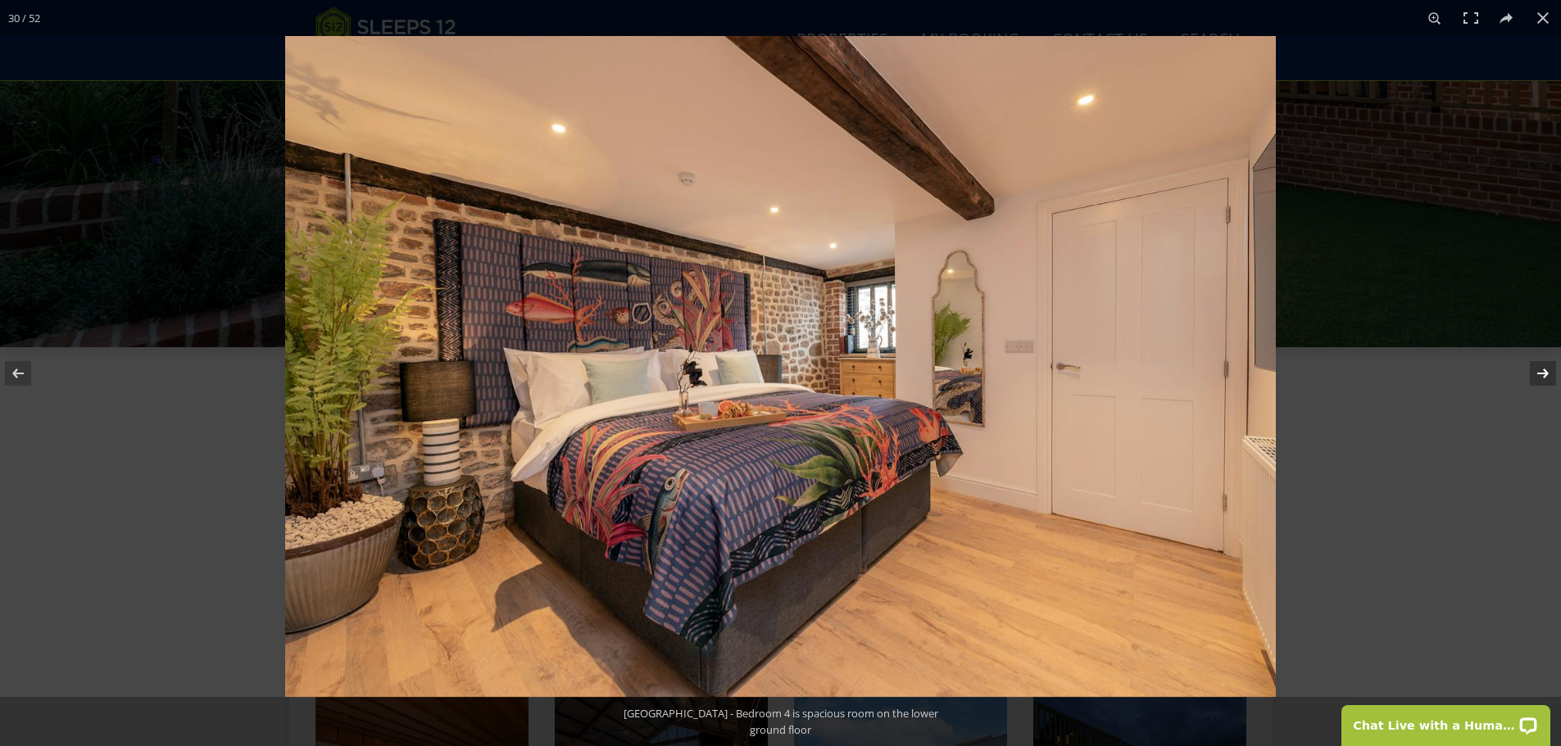
click at [1539, 374] on button at bounding box center [1532, 374] width 57 height 82
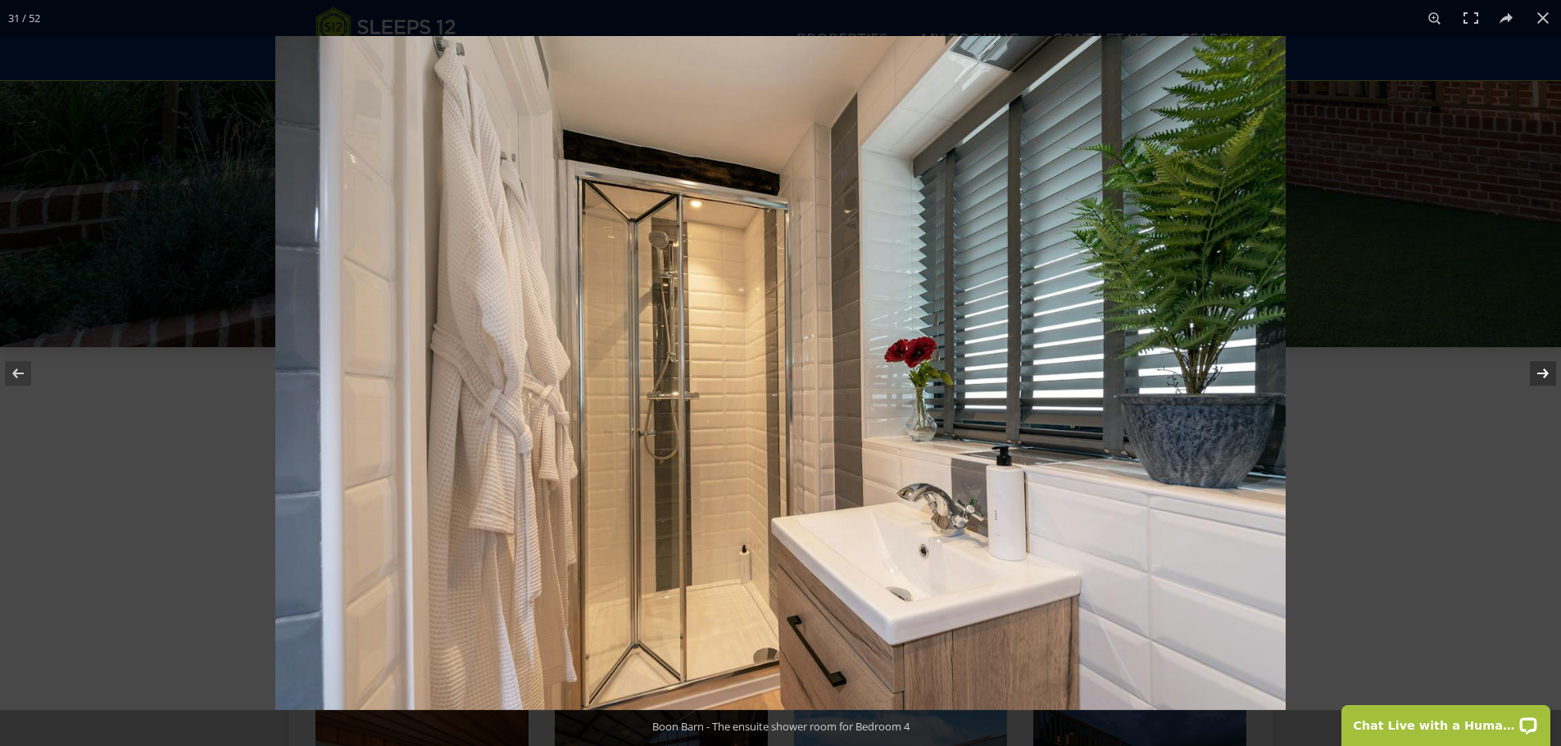
click at [1539, 374] on button at bounding box center [1532, 374] width 57 height 82
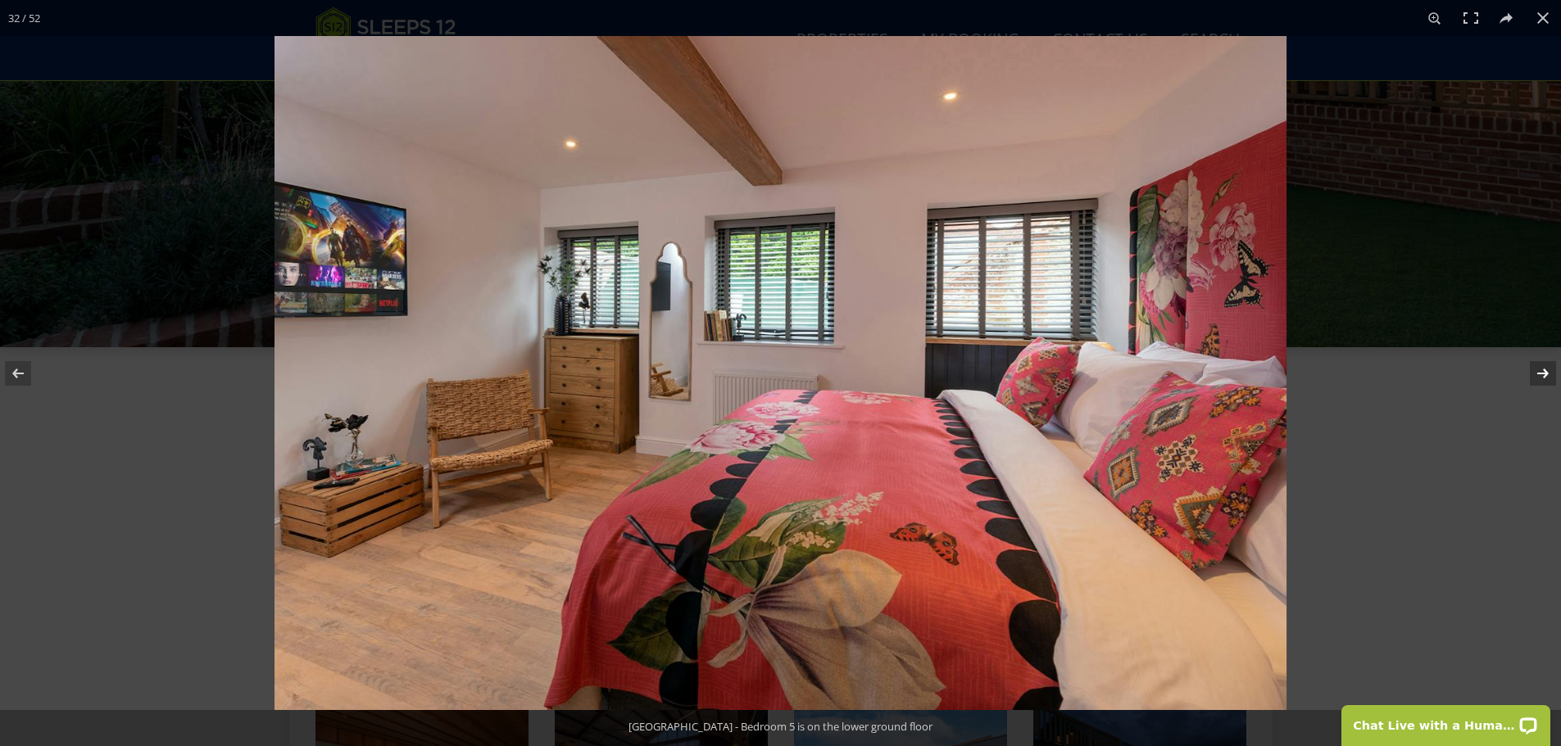
click at [1539, 374] on button at bounding box center [1532, 374] width 57 height 82
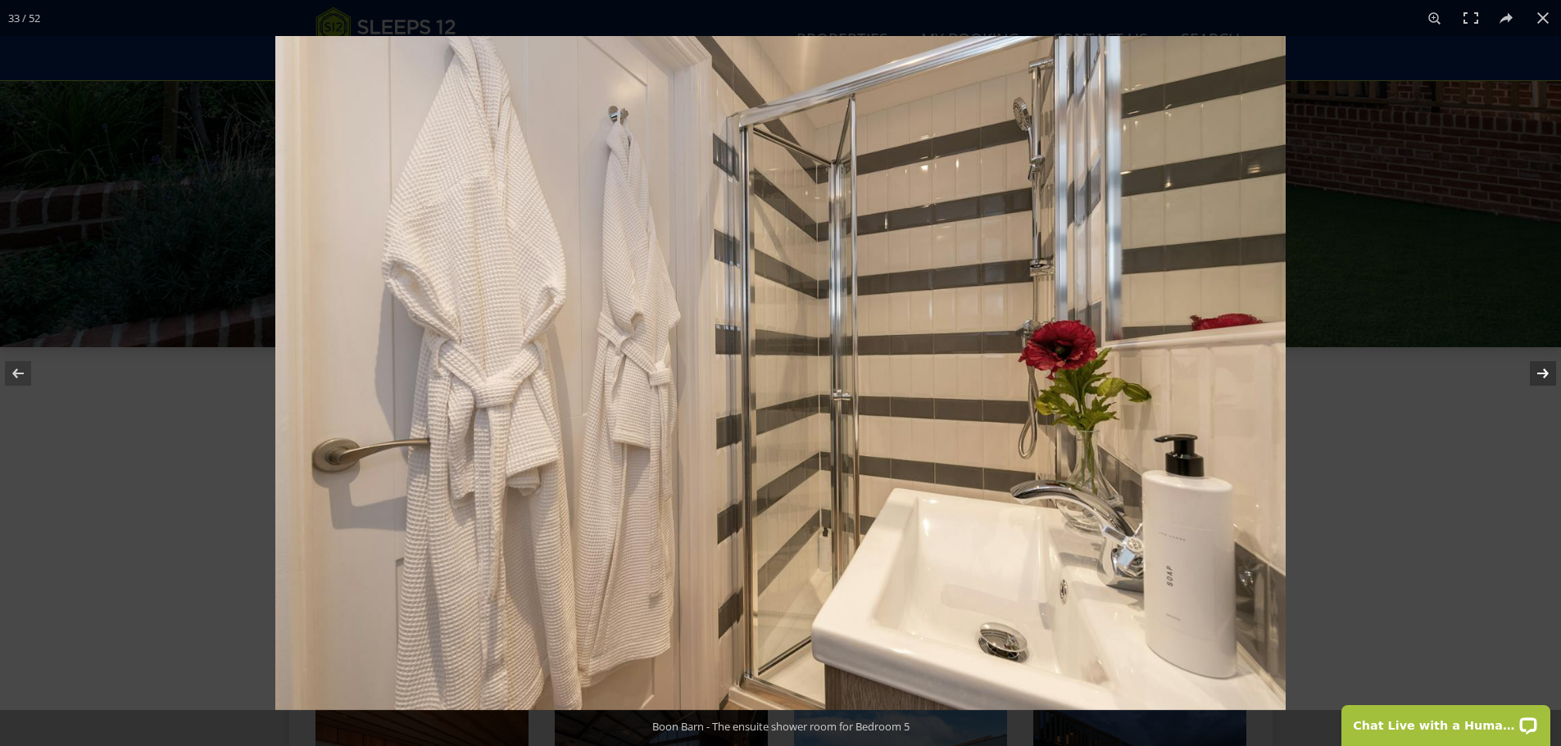
click at [1539, 374] on button at bounding box center [1532, 374] width 57 height 82
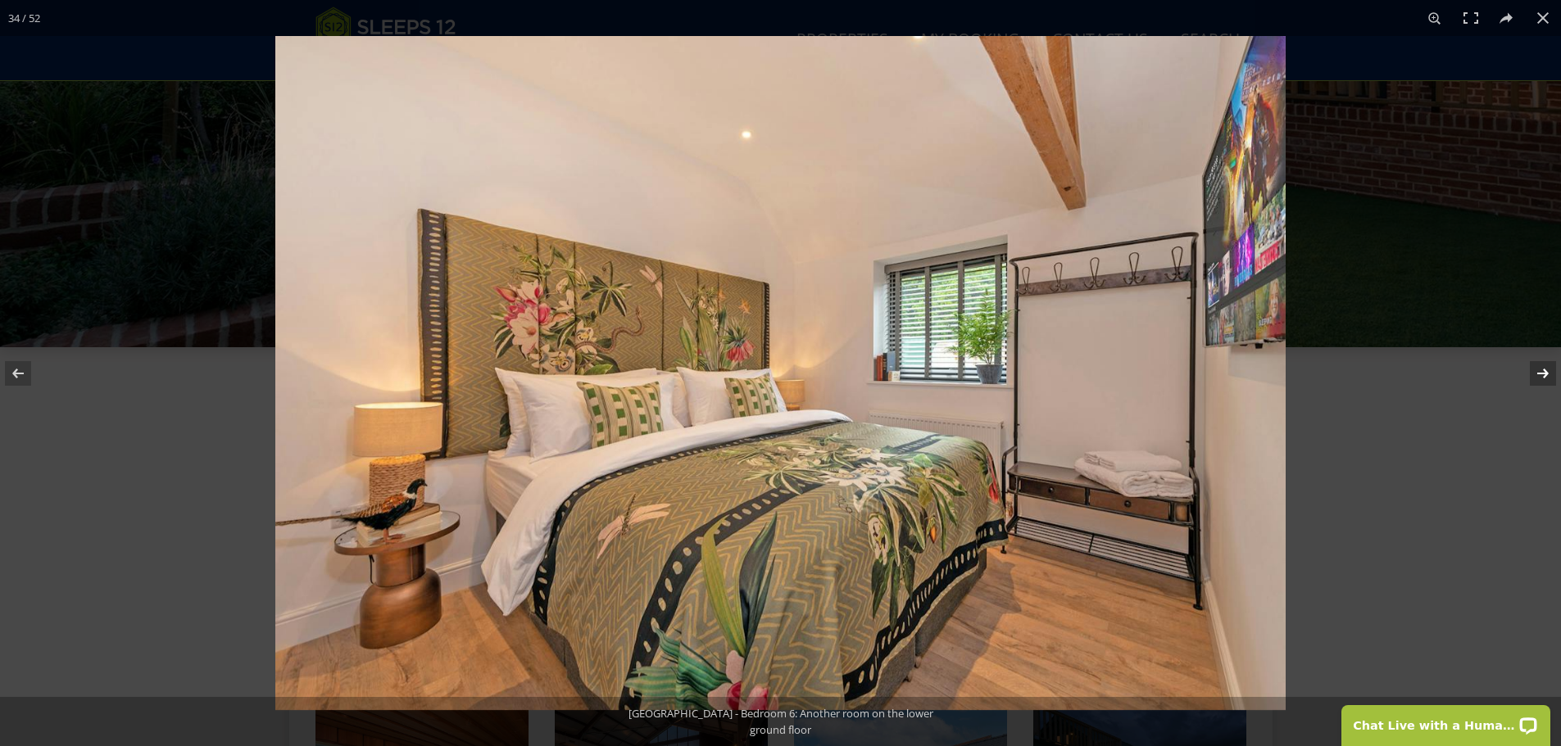
click at [1539, 374] on button at bounding box center [1532, 374] width 57 height 82
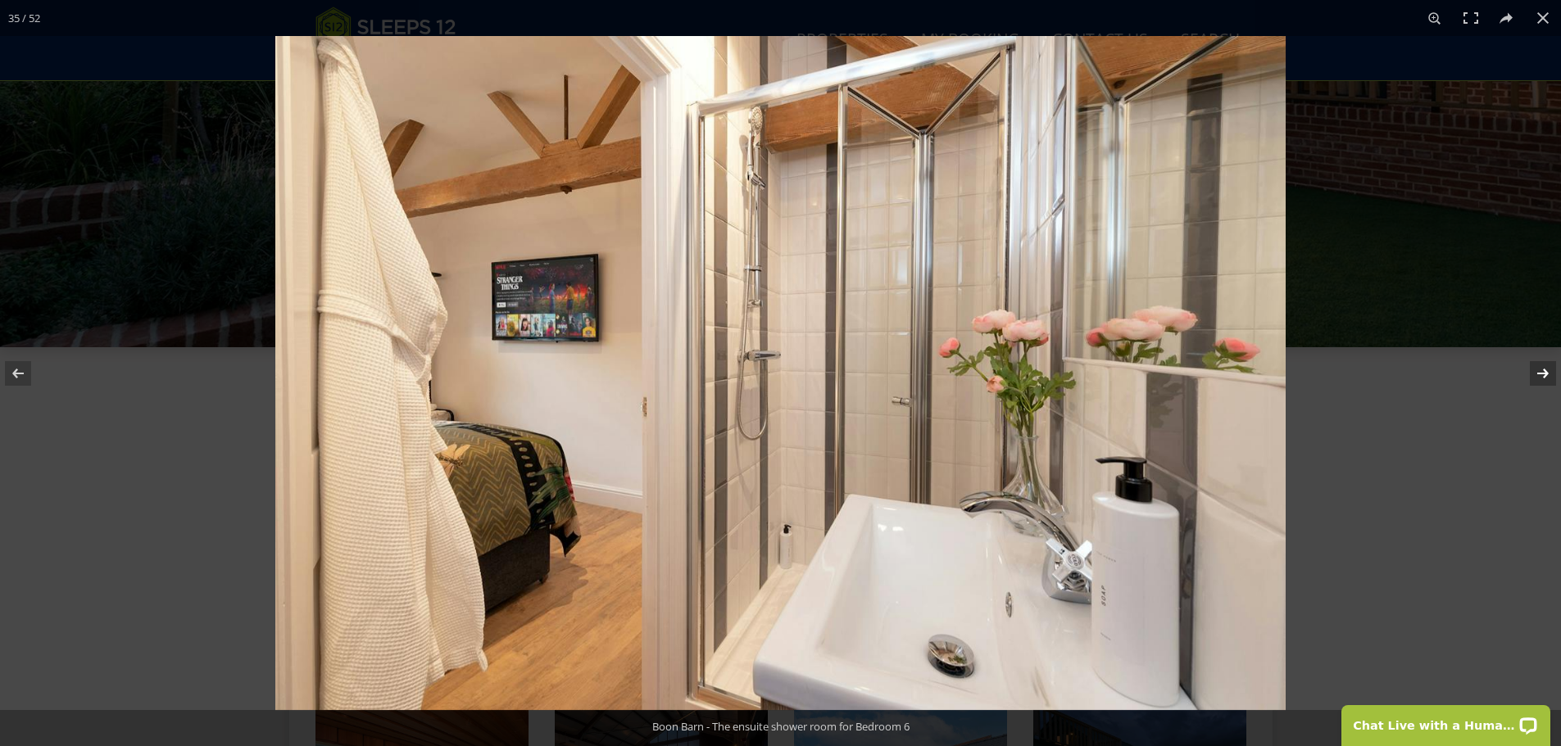
click at [1539, 374] on button at bounding box center [1532, 374] width 57 height 82
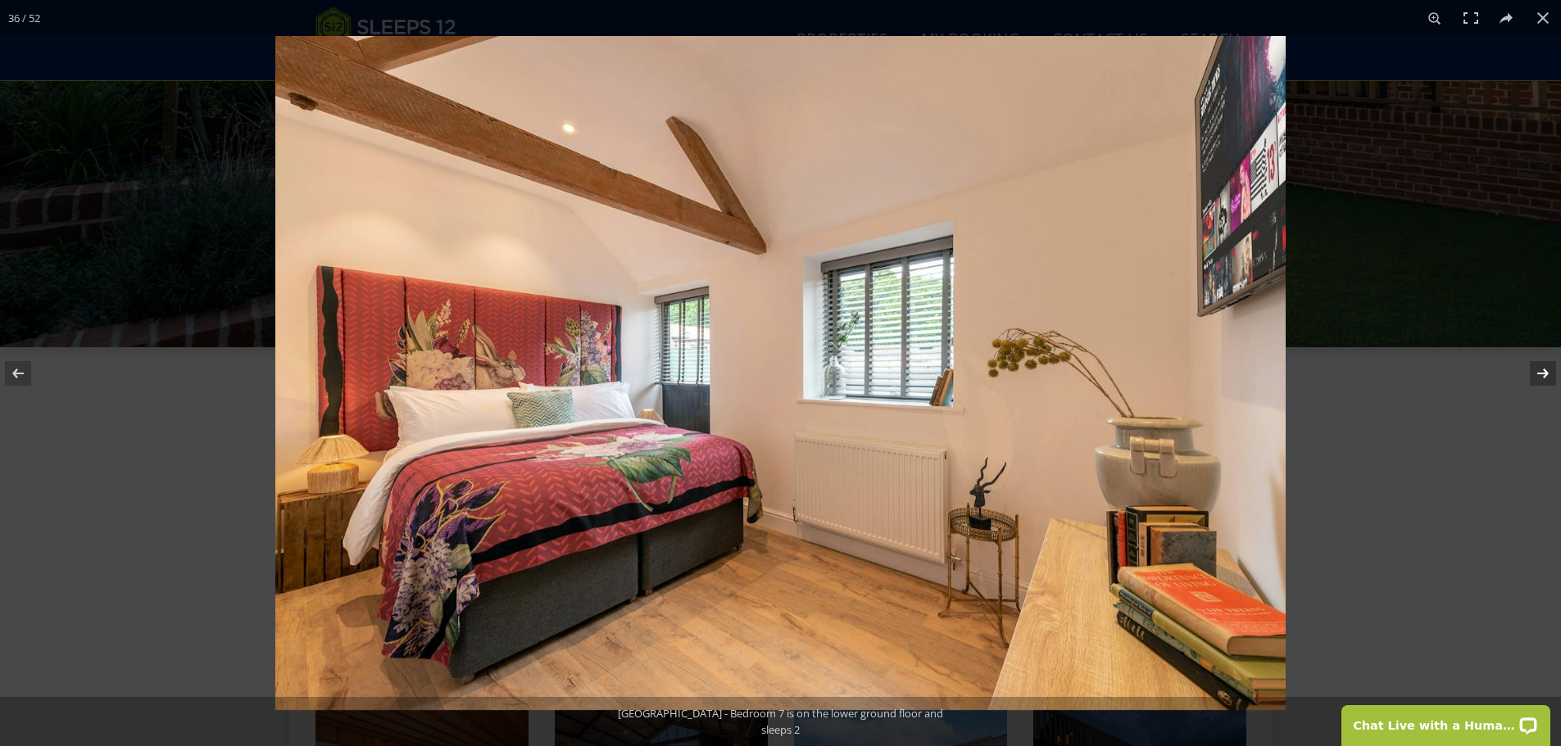
click at [1539, 374] on button at bounding box center [1532, 374] width 57 height 82
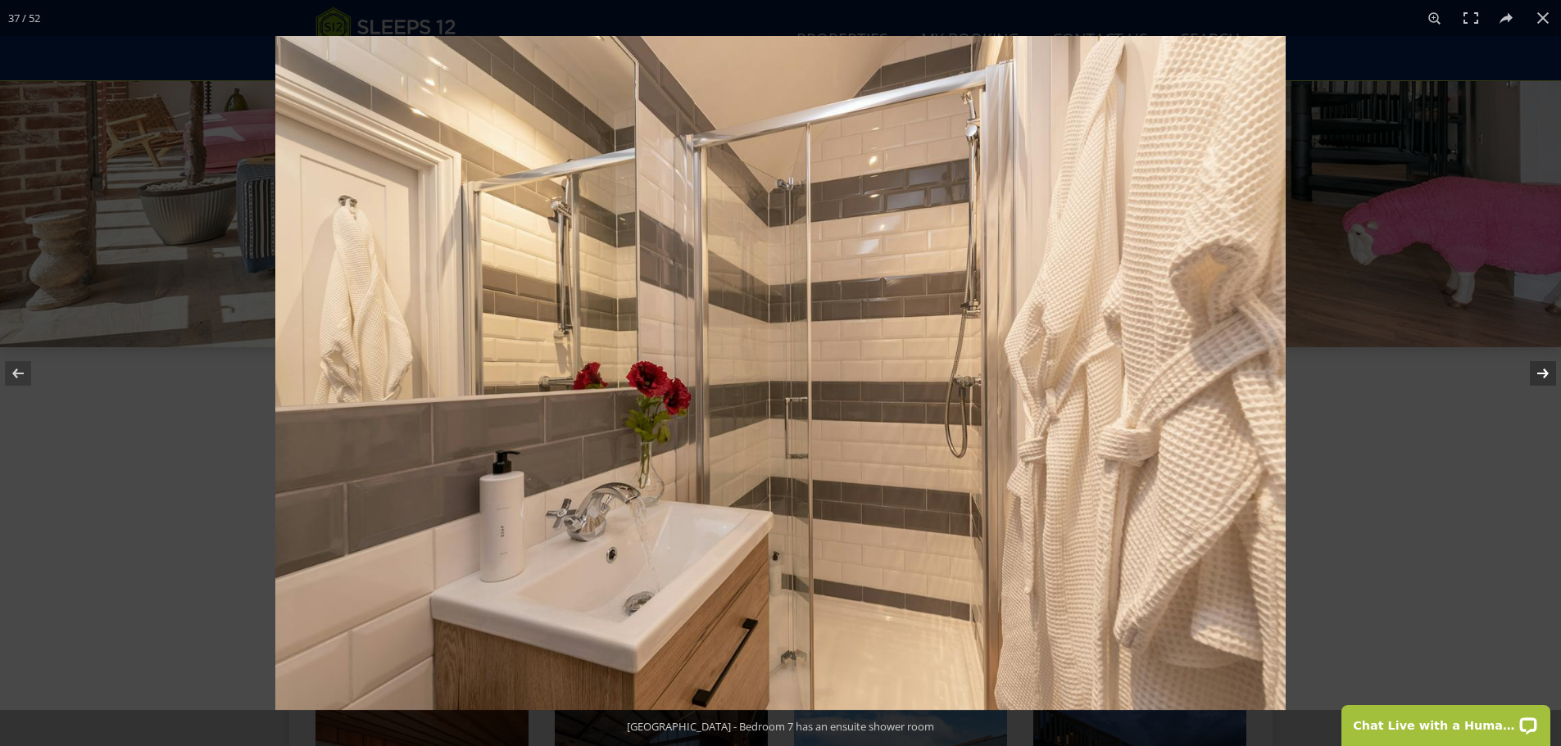
click at [1539, 374] on button at bounding box center [1532, 374] width 57 height 82
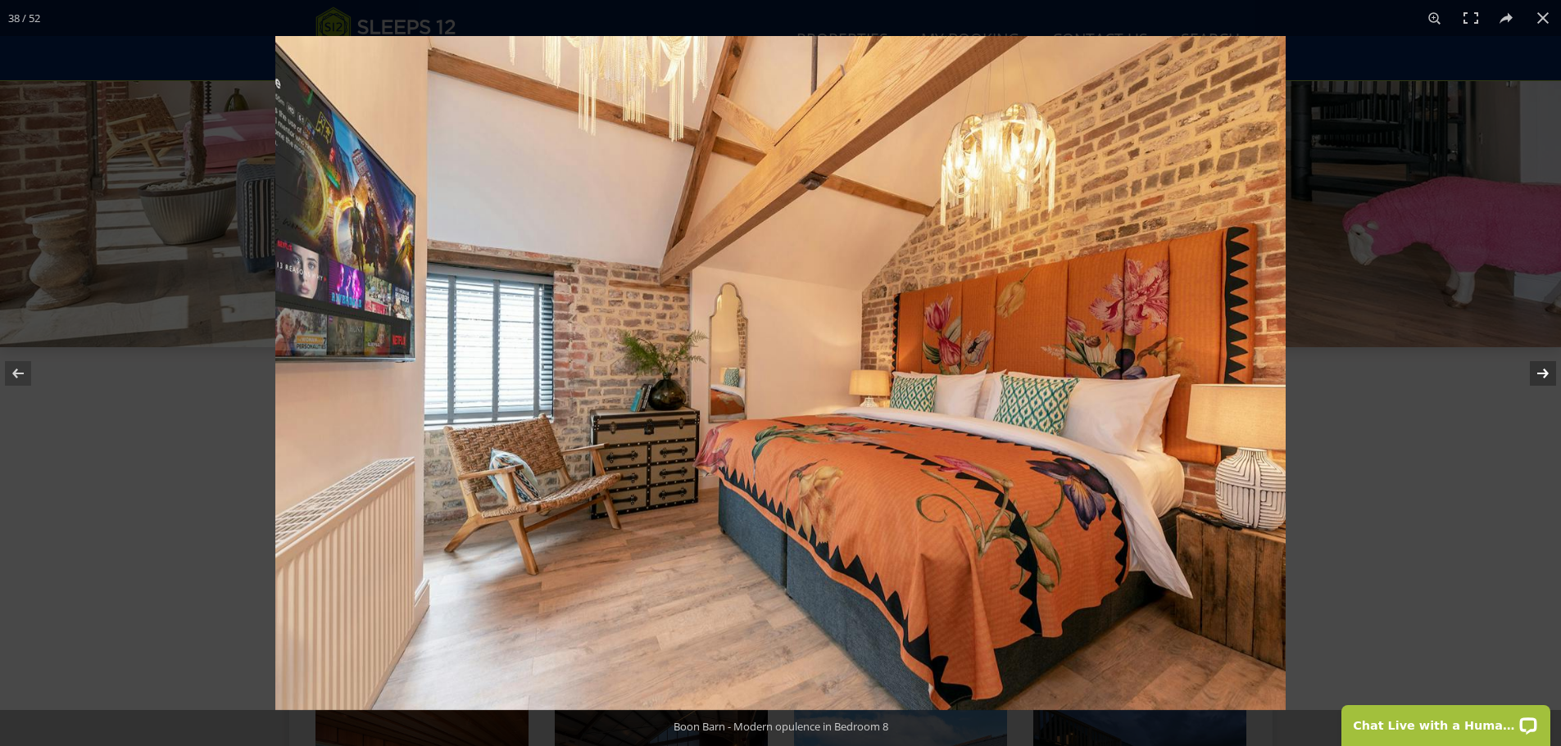
click at [1539, 374] on button at bounding box center [1532, 374] width 57 height 82
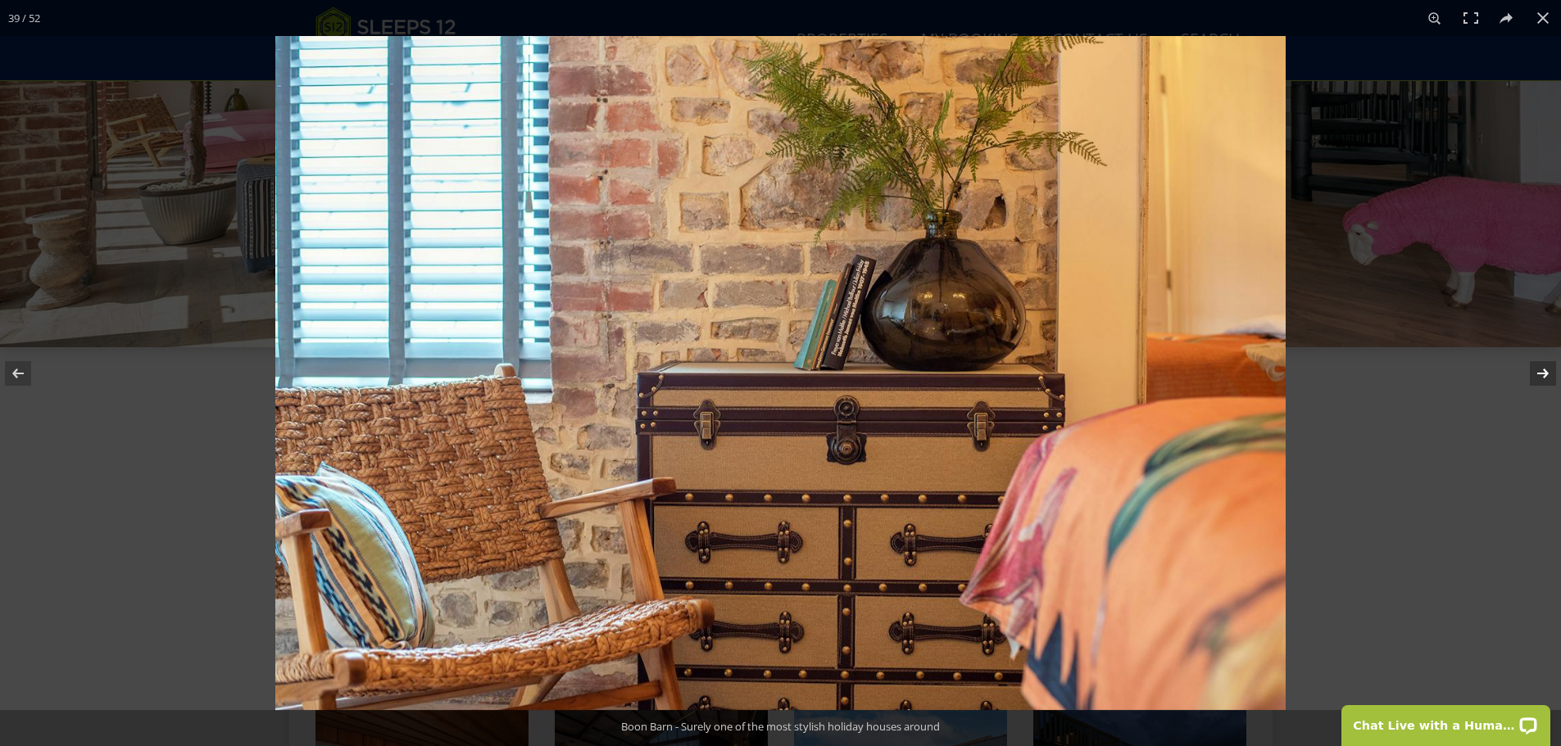
click at [1539, 374] on button at bounding box center [1532, 374] width 57 height 82
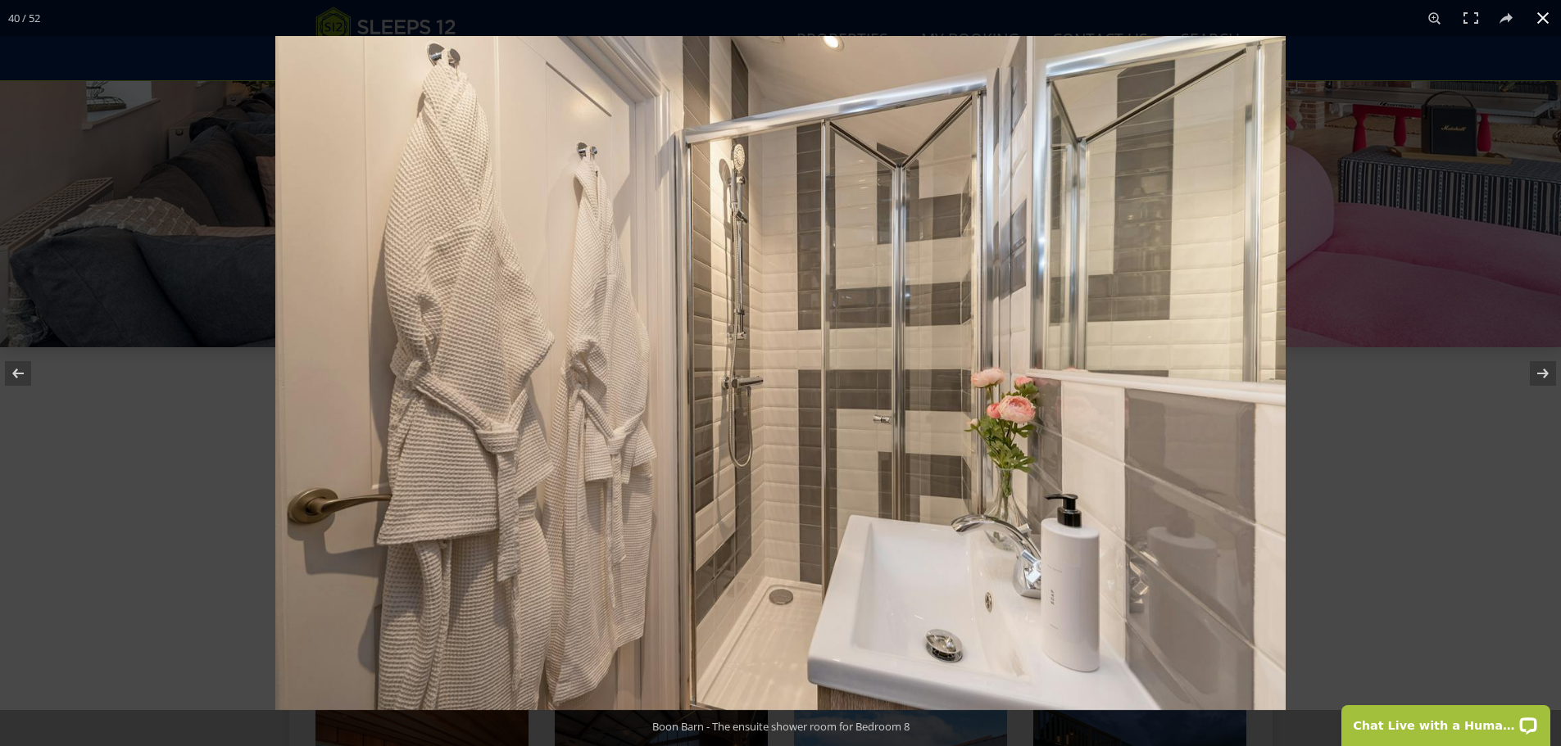
click at [1543, 19] on button at bounding box center [1543, 18] width 36 height 36
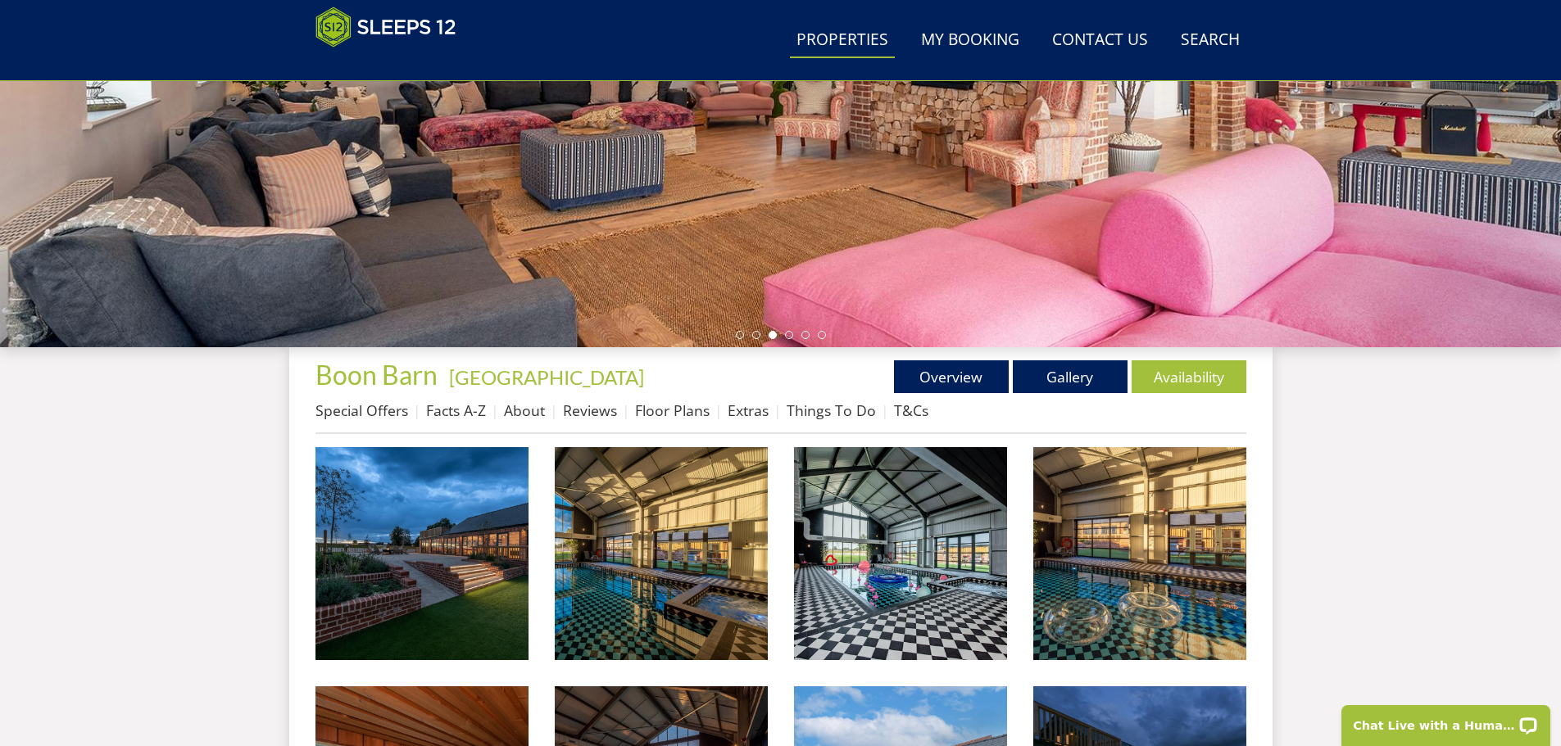
click at [873, 45] on link "Properties" at bounding box center [842, 40] width 105 height 37
select select "6"
select select "3"
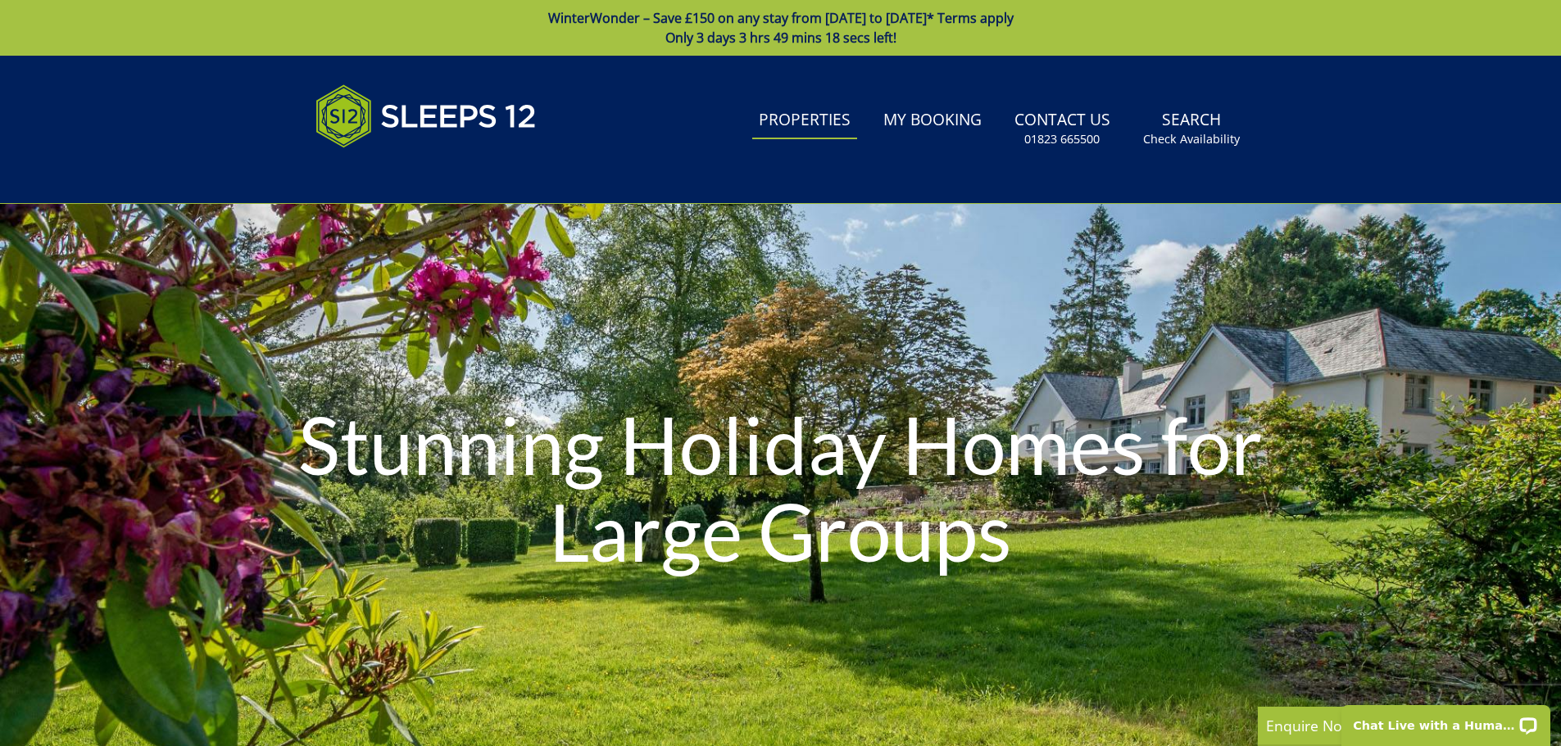
click at [778, 120] on link "Properties" at bounding box center [804, 120] width 105 height 37
select select "6"
select select "3"
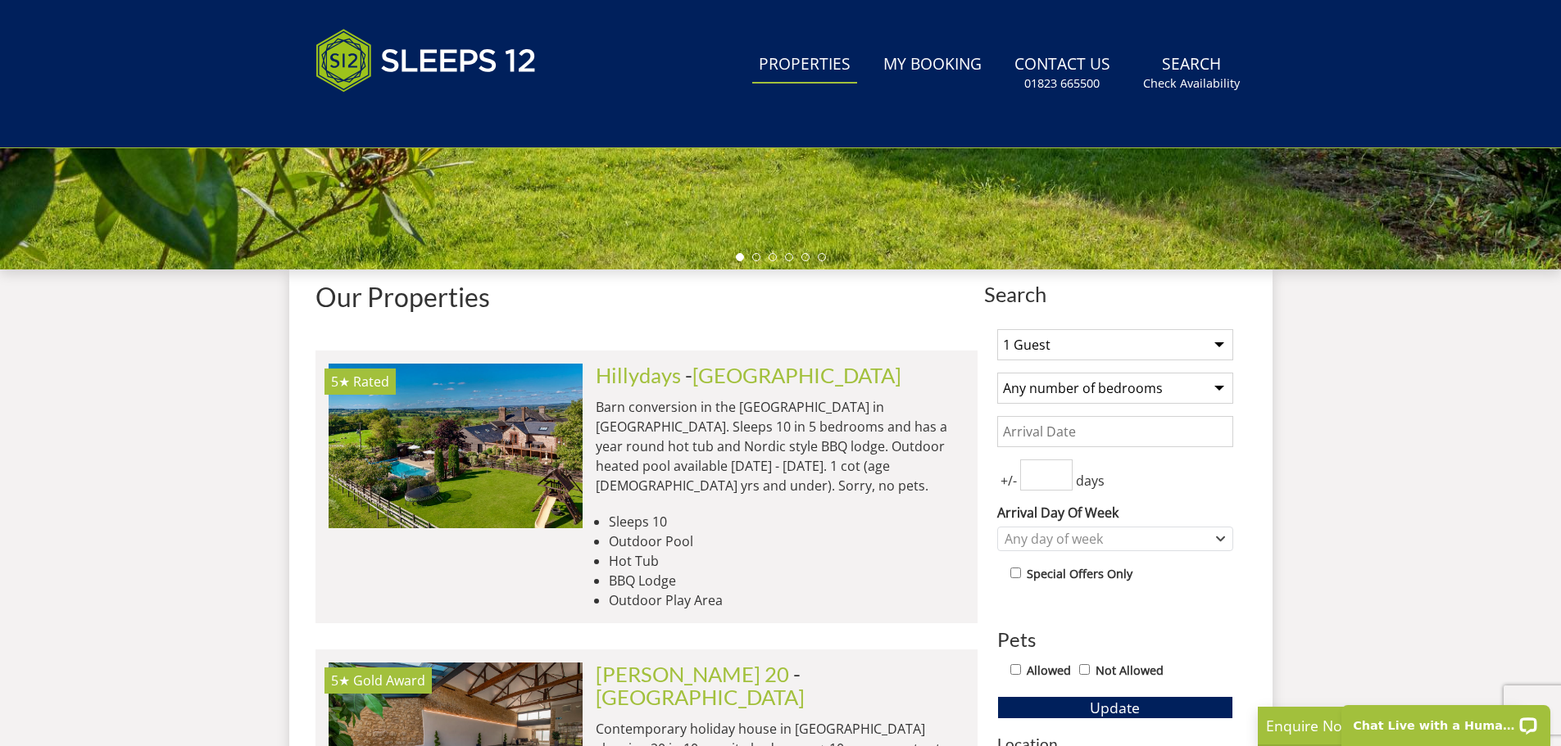
click at [1220, 348] on select "1 Guest 2 Guests 3 Guests 4 Guests 5 Guests 6 Guests 7 Guests 8 Guests 9 Guests…" at bounding box center [1115, 344] width 236 height 31
select select "6"
click at [997, 329] on select "1 Guest 2 Guests 3 Guests 4 Guests 5 Guests 6 Guests 7 Guests 8 Guests 9 Guests…" at bounding box center [1115, 344] width 236 height 31
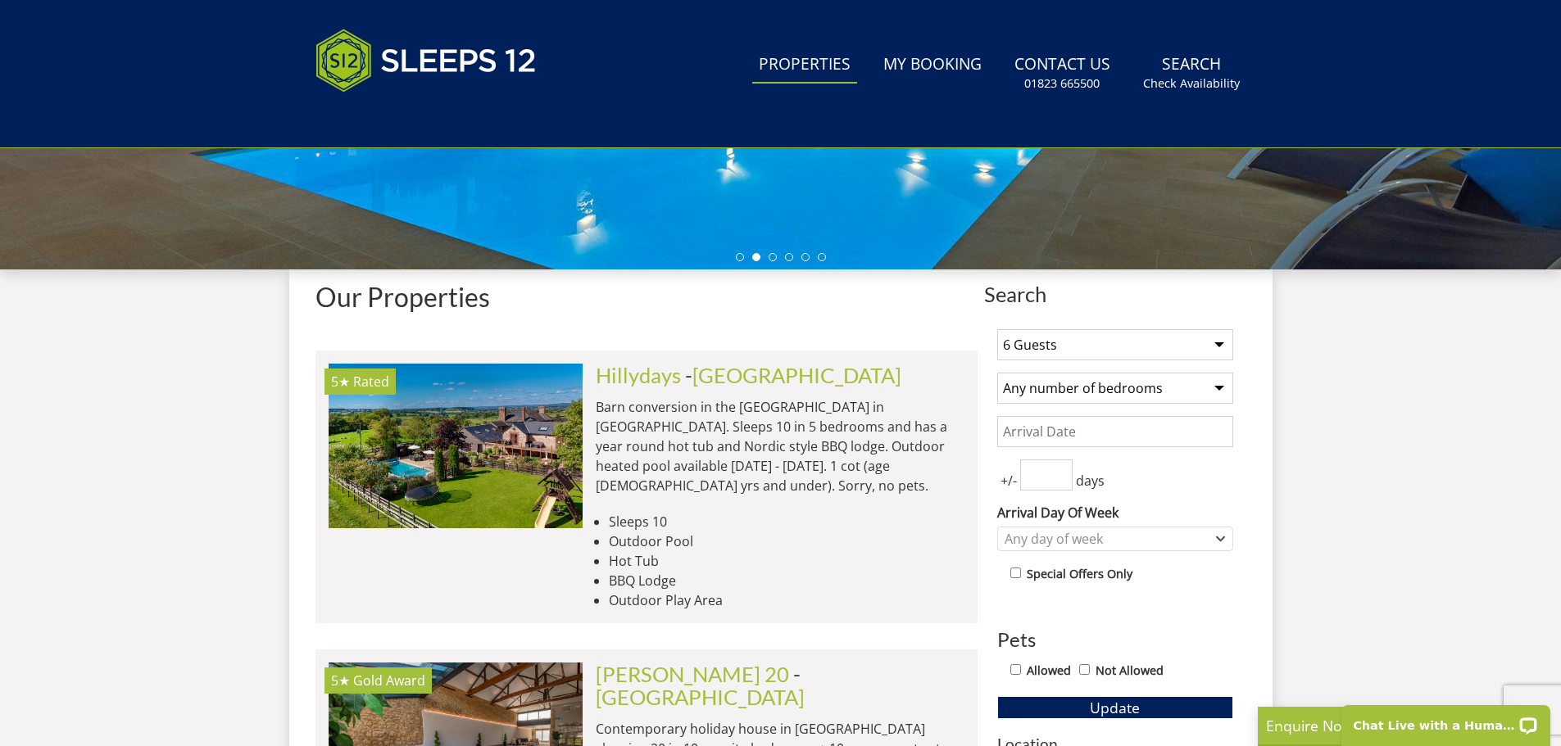
click at [1214, 383] on select "Any number of bedrooms 1 Bedroom 2 Bedrooms 3 Bedrooms 4 Bedrooms 5 Bedrooms 6 …" at bounding box center [1115, 388] width 236 height 31
select select "3"
click at [997, 373] on select "Any number of bedrooms 1 Bedroom 2 Bedrooms 3 Bedrooms 4 Bedrooms 5 Bedrooms 6 …" at bounding box center [1115, 388] width 236 height 31
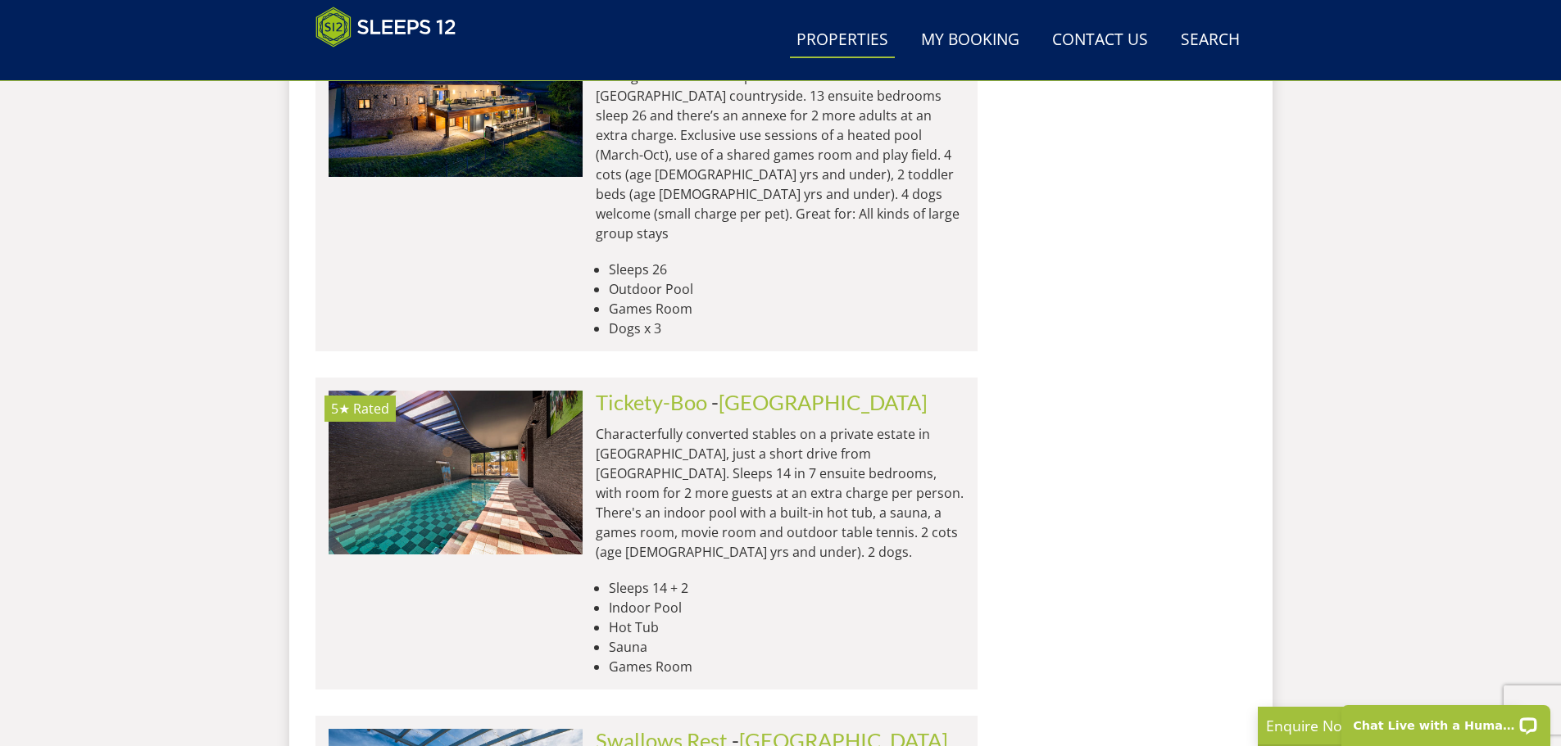
scroll to position [6654, 0]
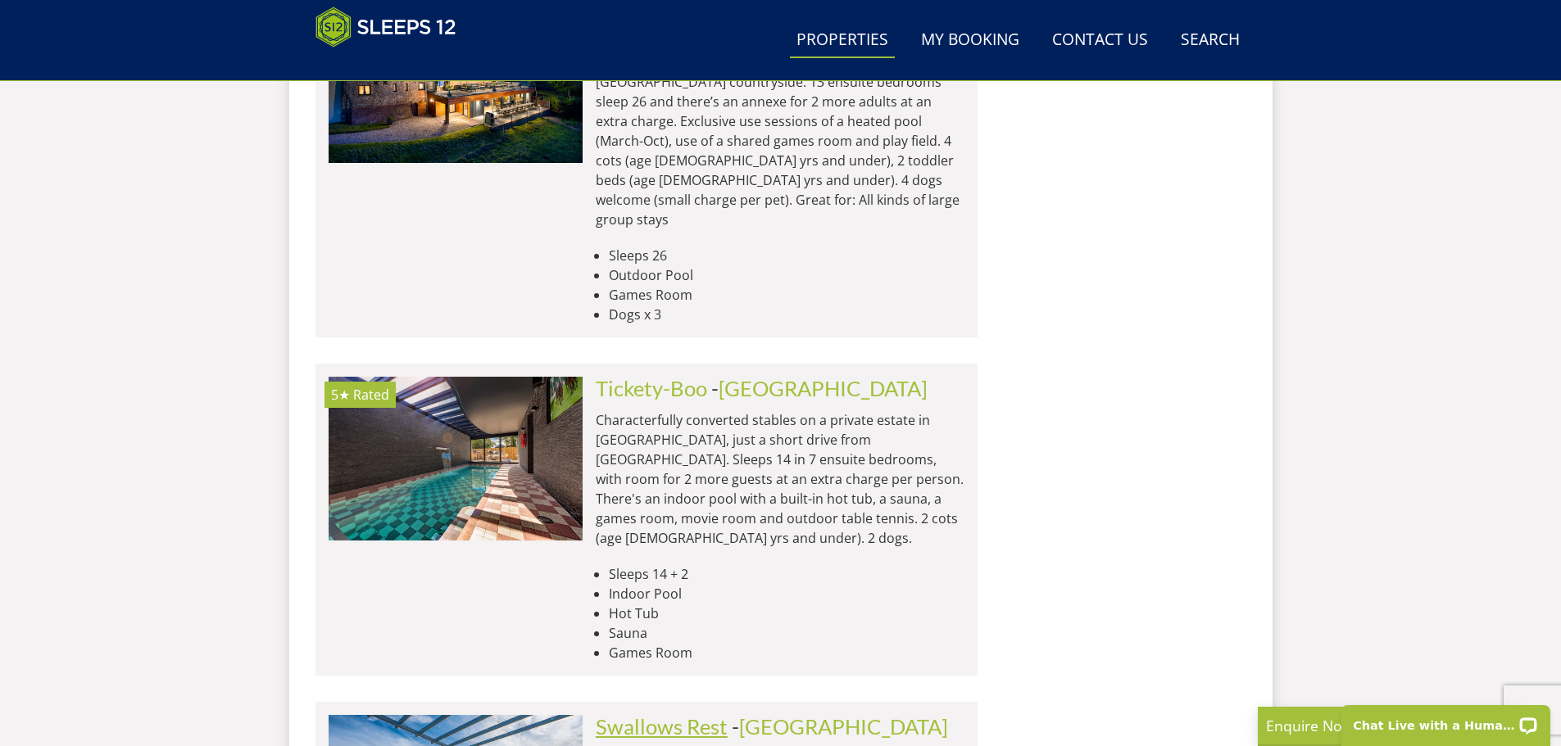
click at [689, 715] on link "Swallows Rest" at bounding box center [662, 727] width 132 height 25
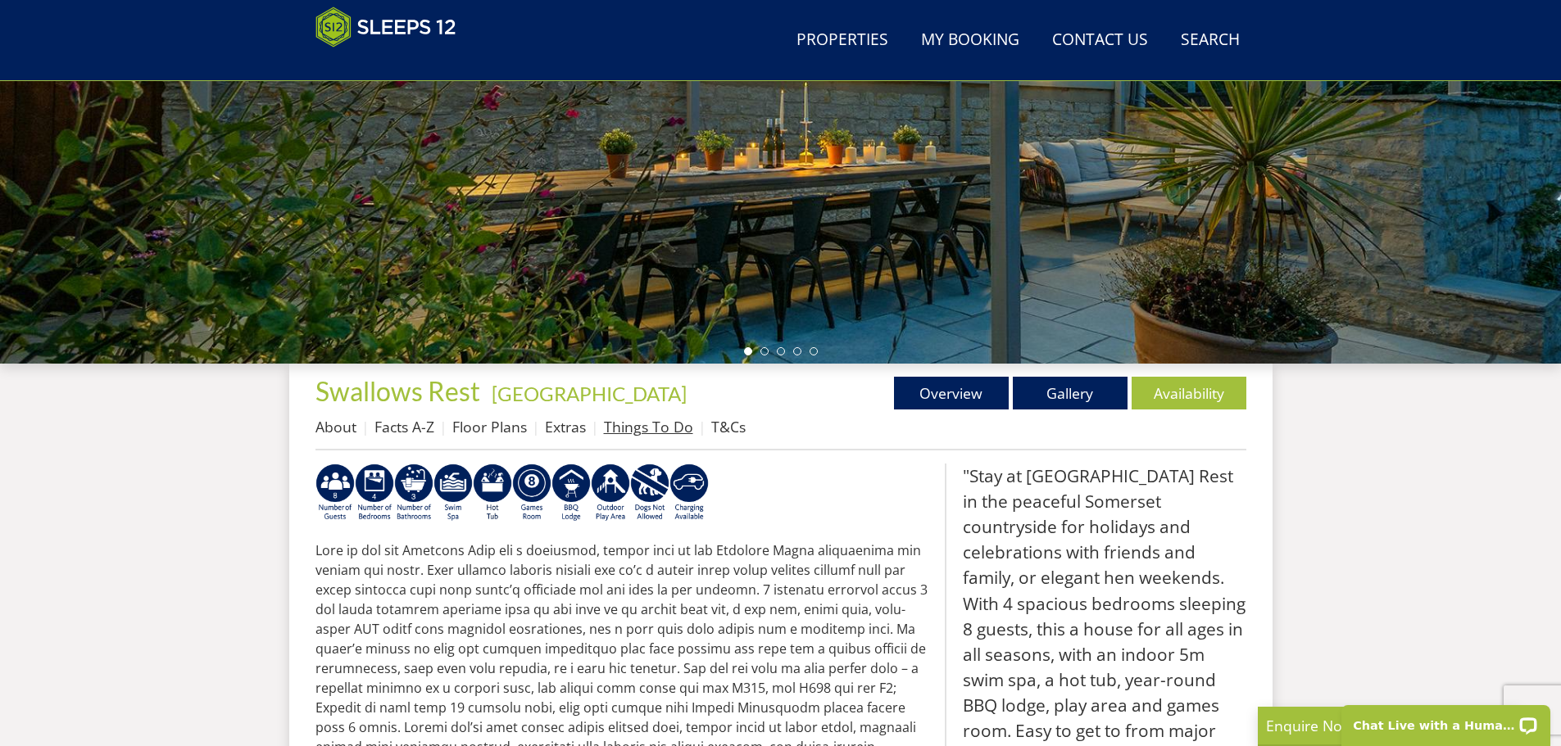
scroll to position [343, 0]
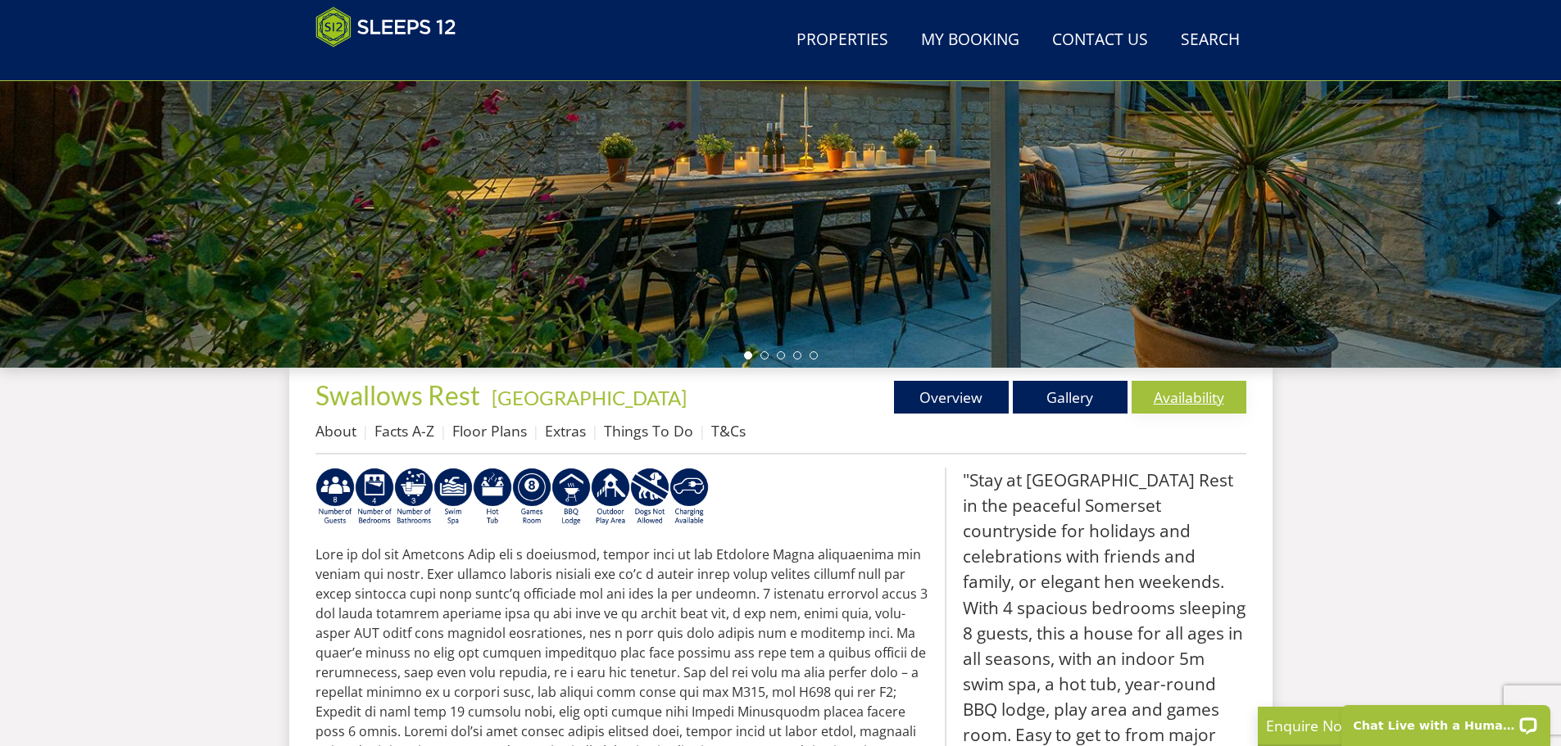
click at [1178, 399] on link "Availability" at bounding box center [1189, 397] width 115 height 33
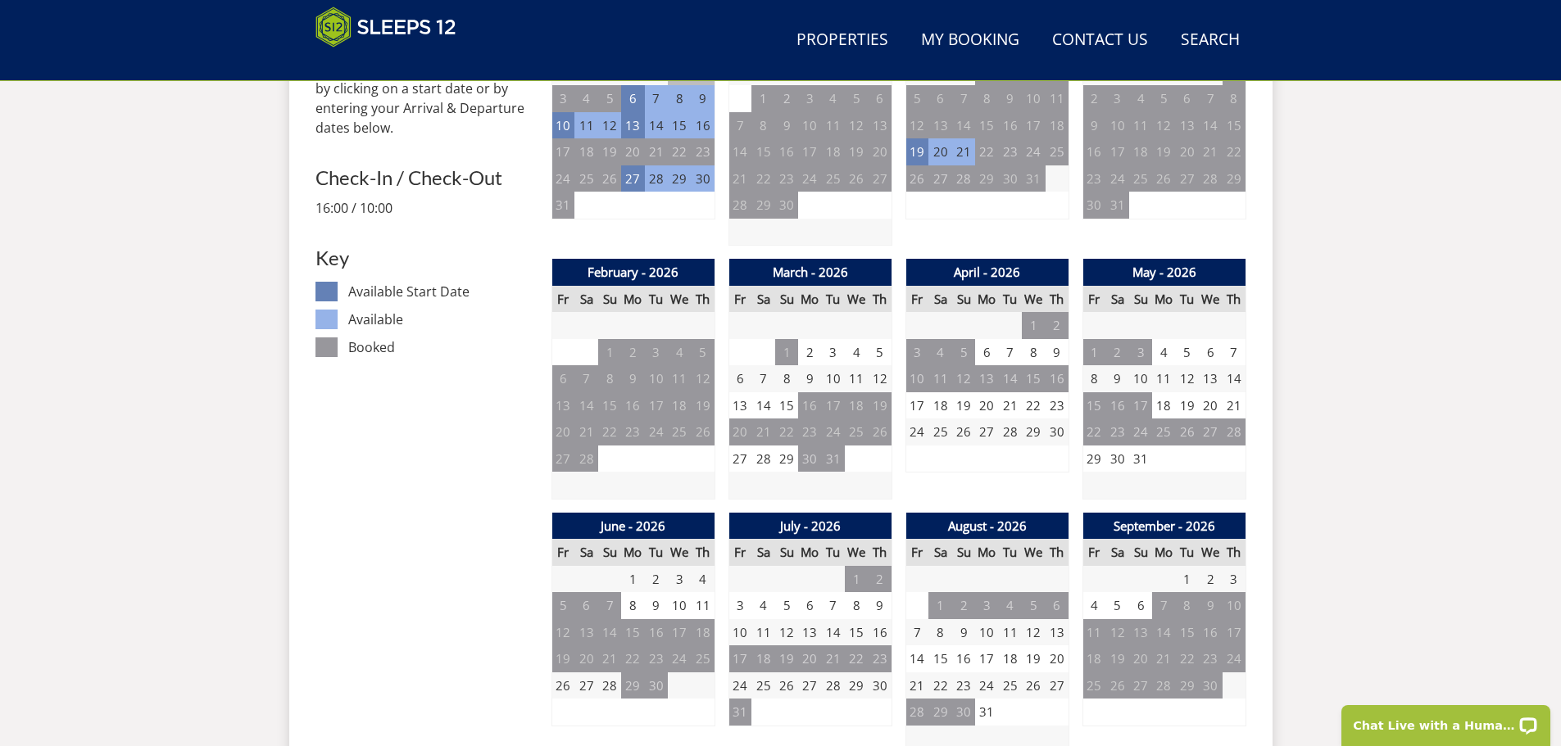
scroll to position [840, 0]
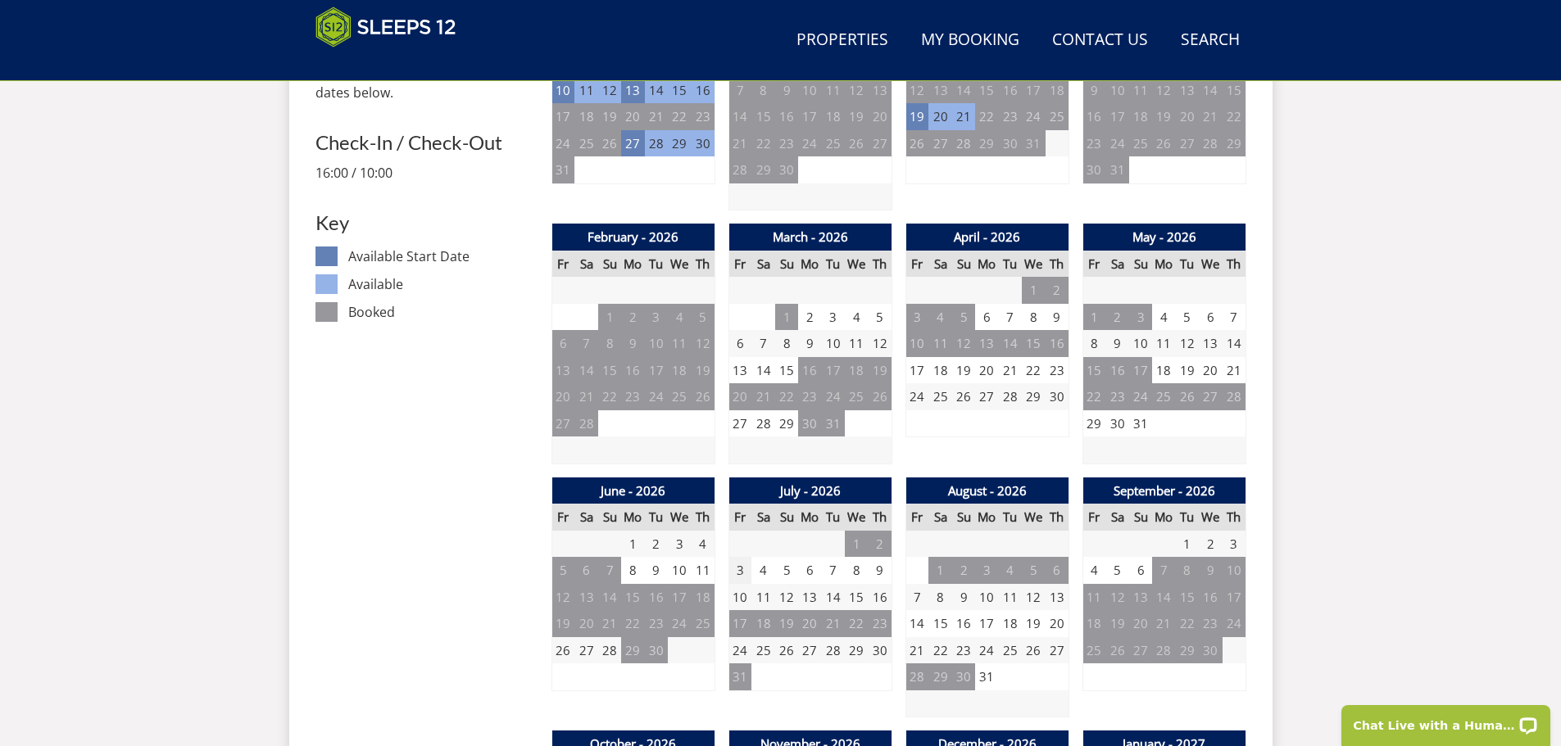
click at [737, 569] on td "3" at bounding box center [739, 570] width 23 height 27
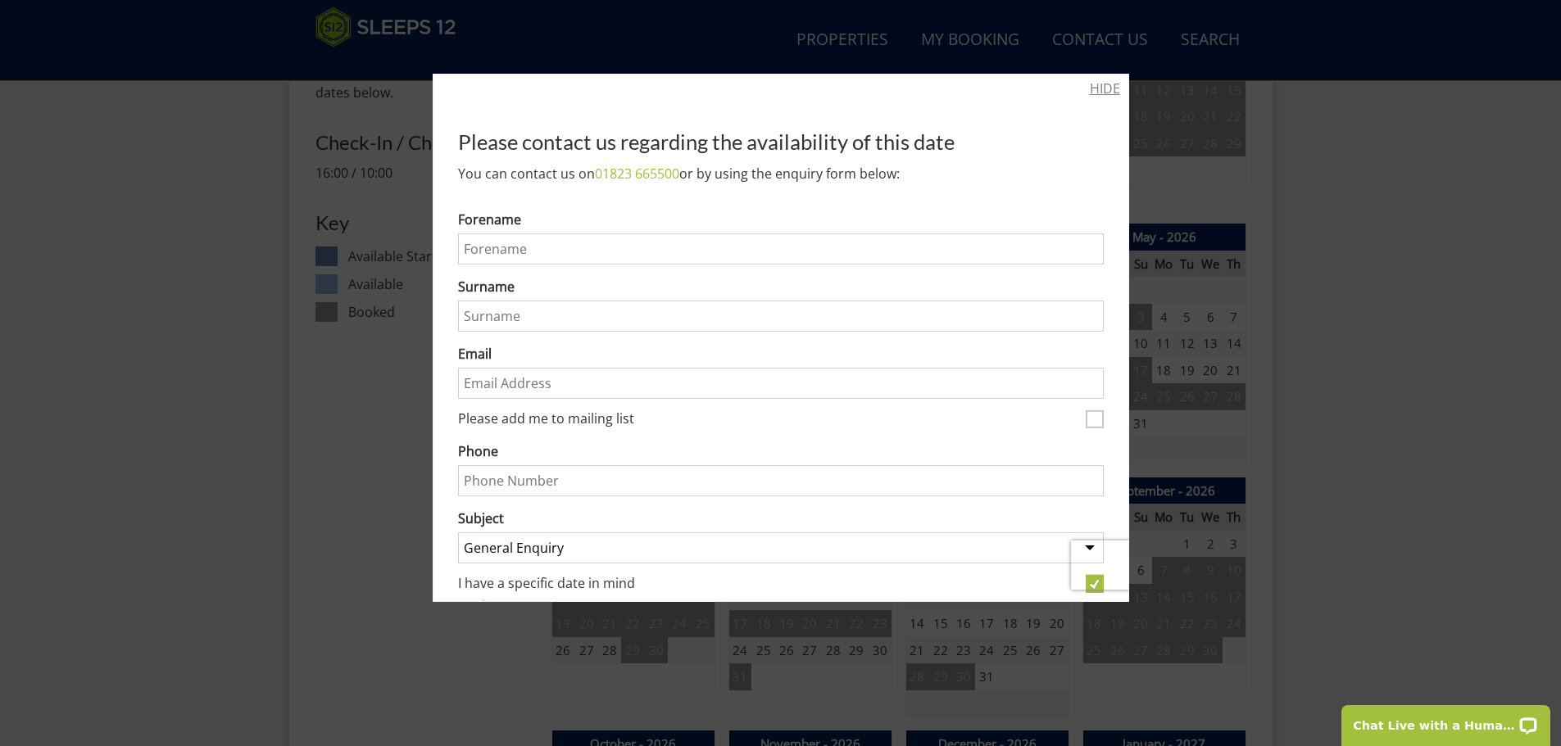
click at [1101, 89] on link "HIDE" at bounding box center [1105, 89] width 30 height 20
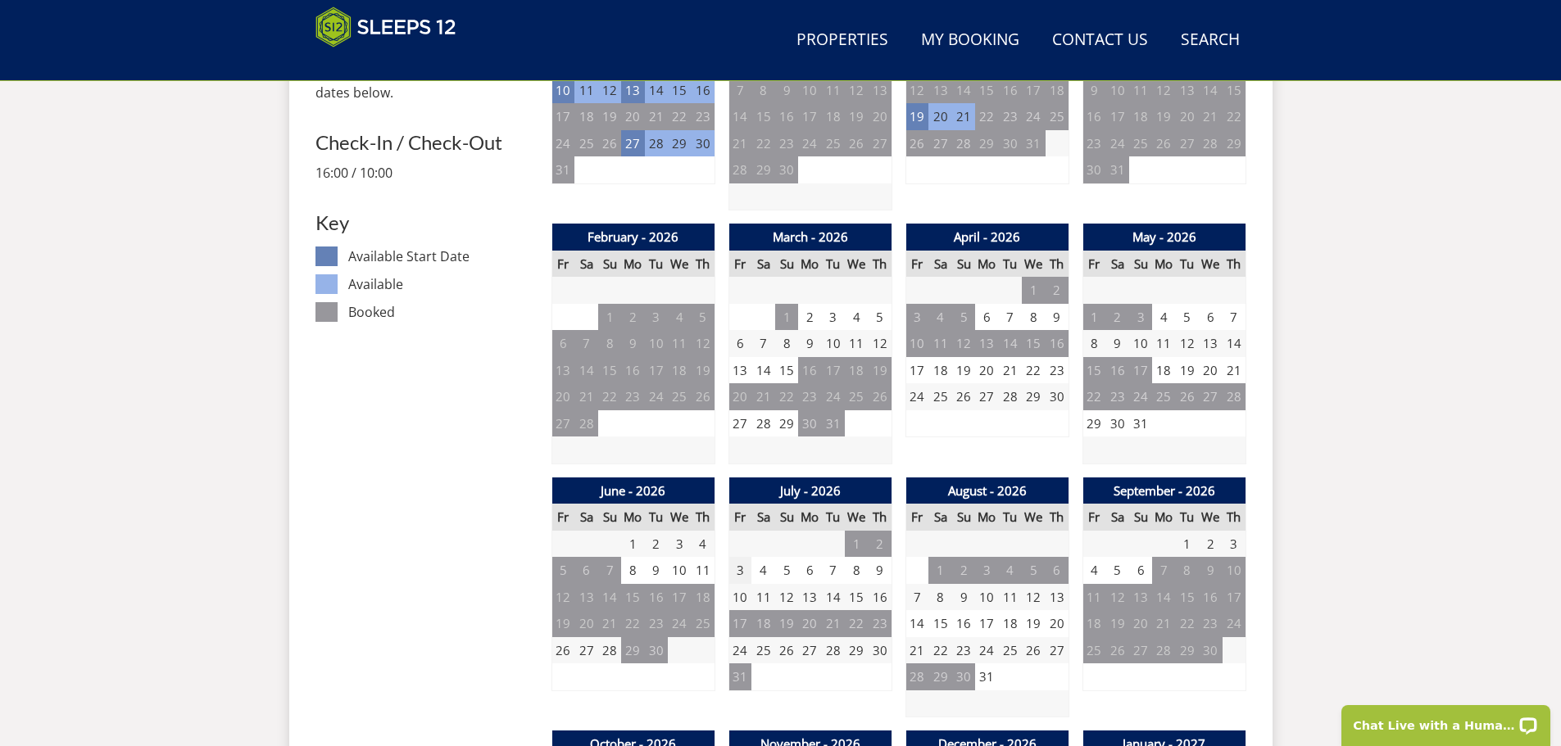
click at [746, 570] on td "3" at bounding box center [739, 570] width 23 height 27
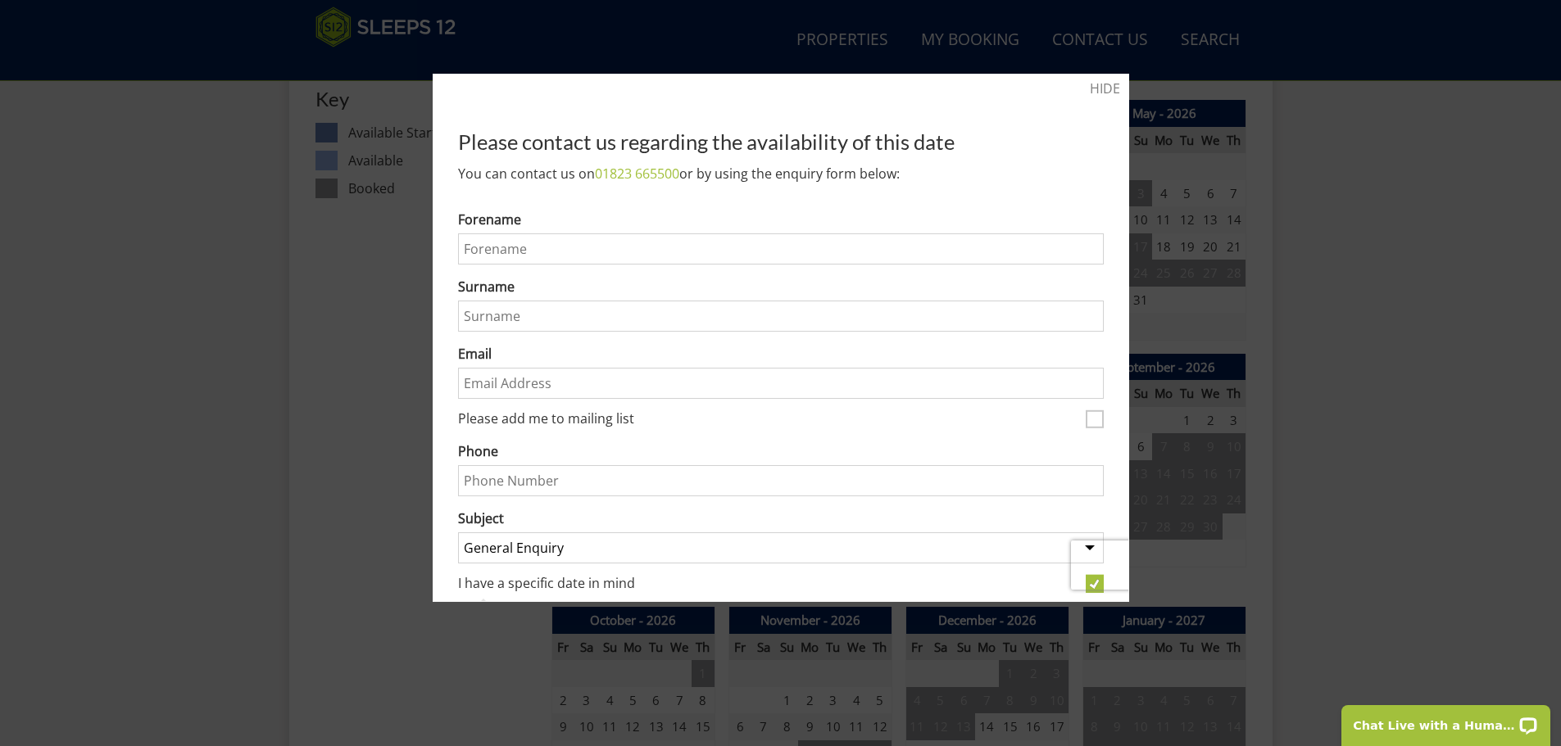
scroll to position [676, 0]
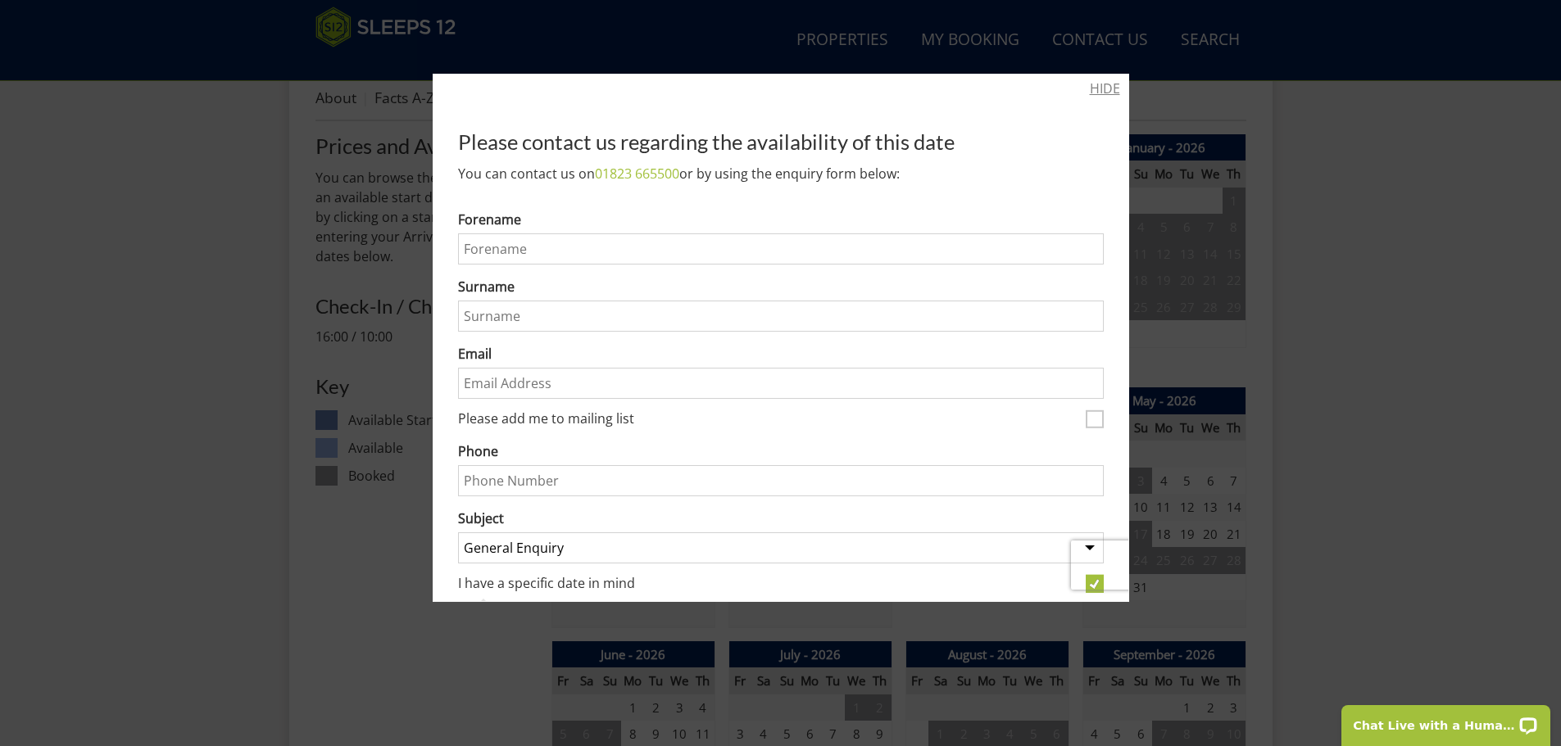
click at [1098, 94] on link "HIDE" at bounding box center [1105, 89] width 30 height 20
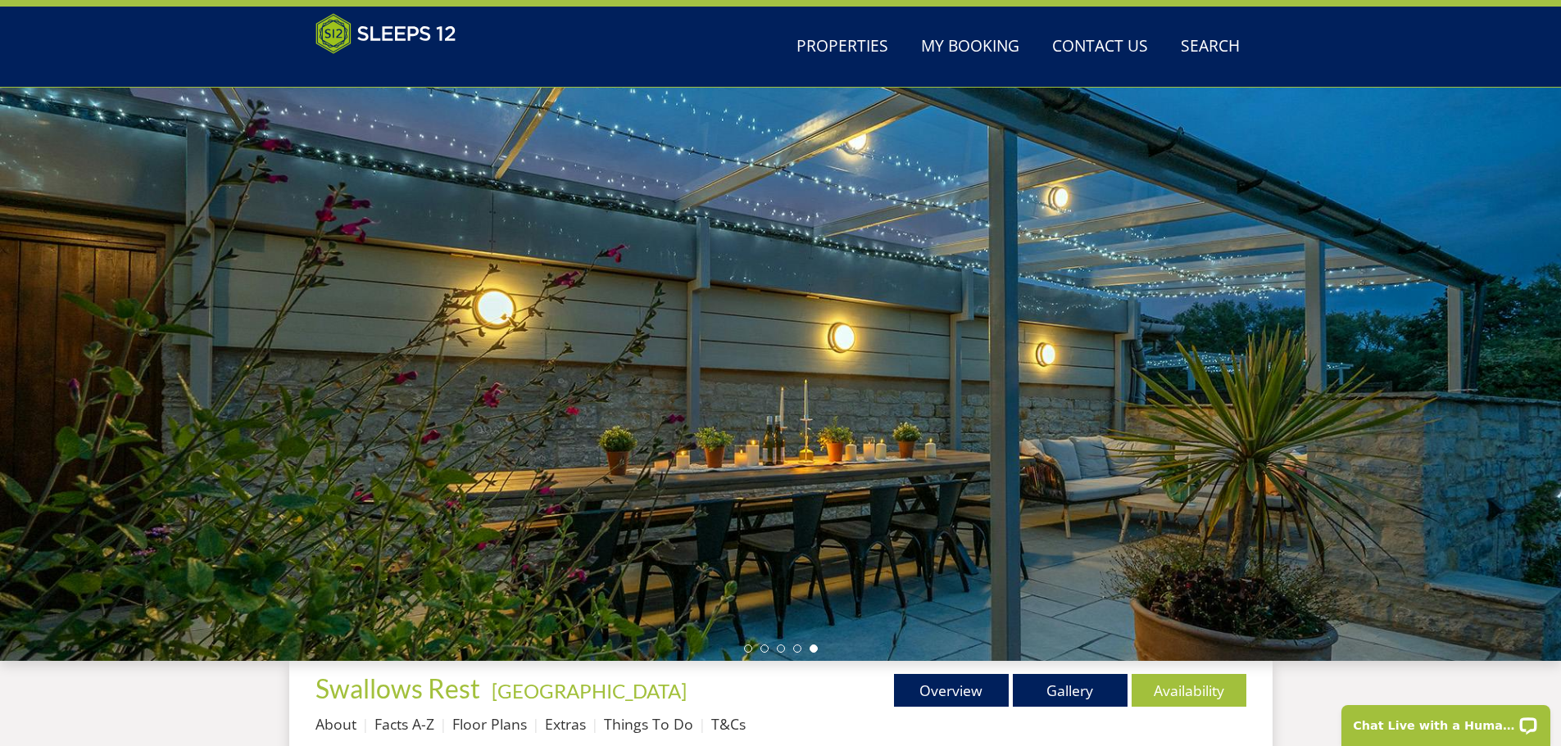
scroll to position [0, 0]
